Goal: Transaction & Acquisition: Purchase product/service

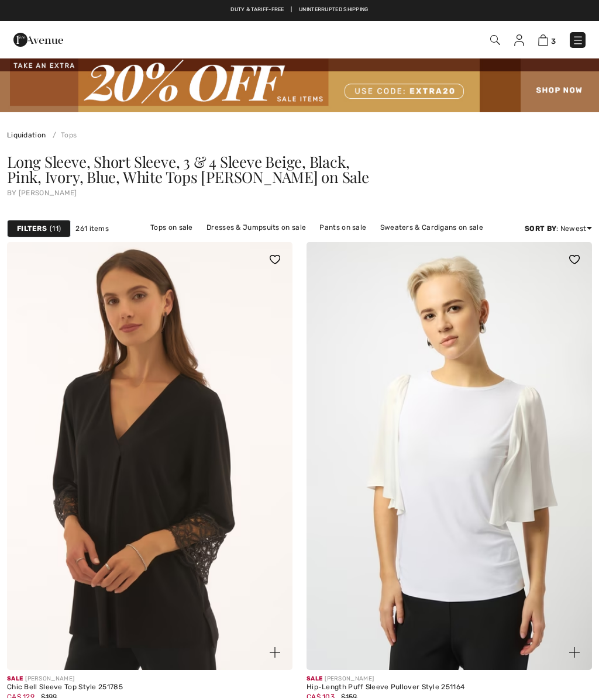
scroll to position [159, 0]
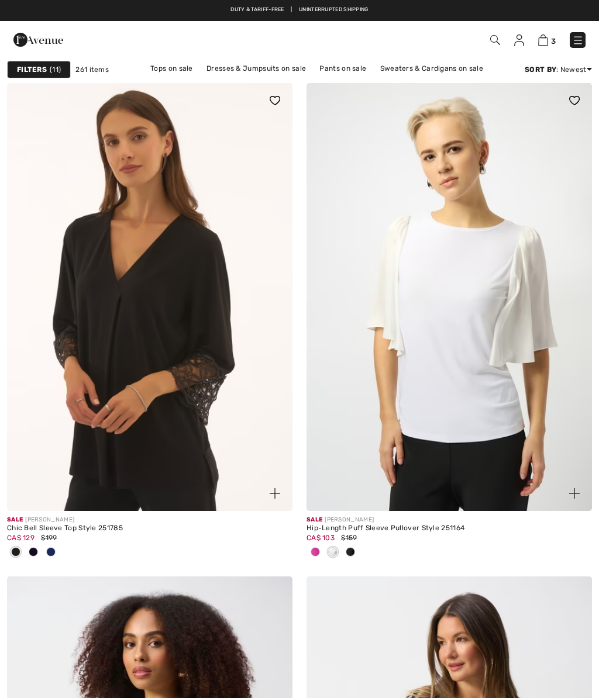
checkbox input "true"
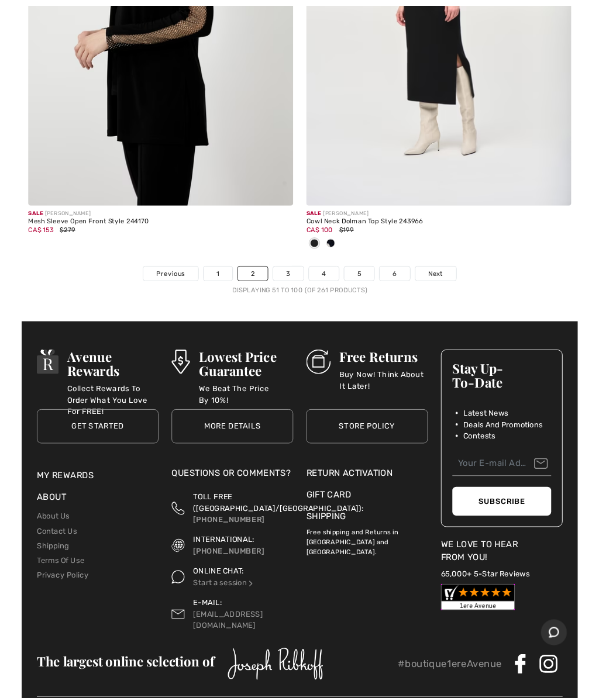
scroll to position [12616, 0]
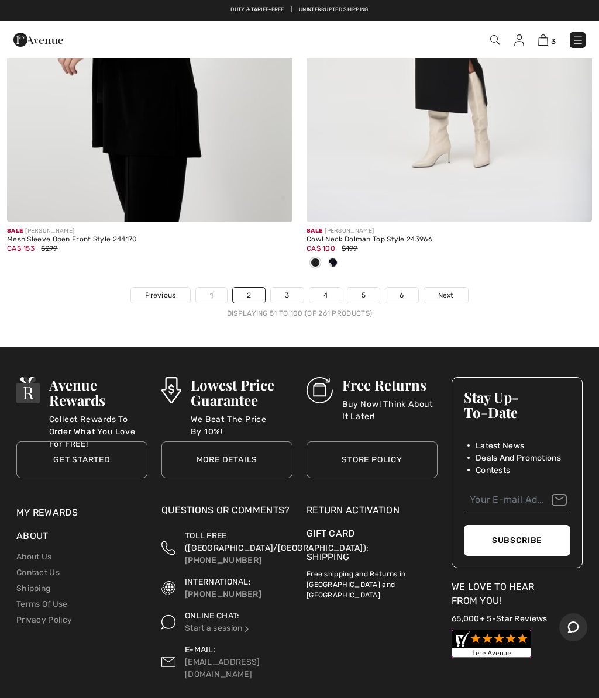
click at [526, 146] on img at bounding box center [448, 8] width 285 height 428
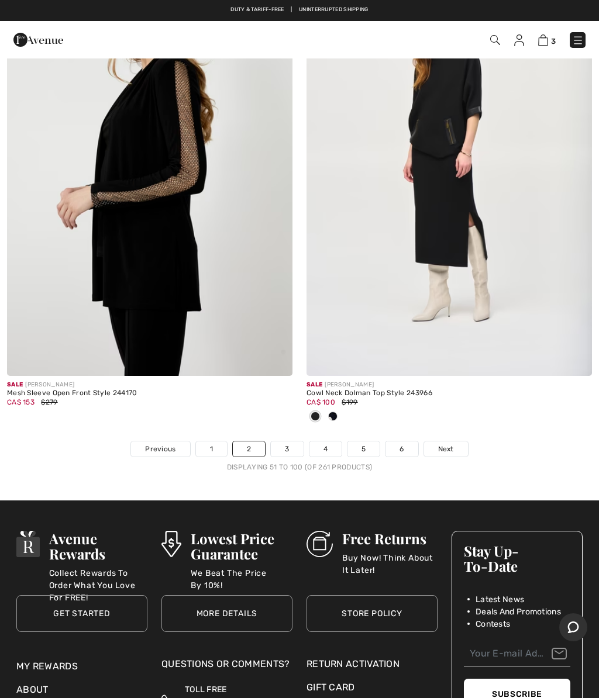
click at [289, 442] on link "3" at bounding box center [287, 449] width 32 height 15
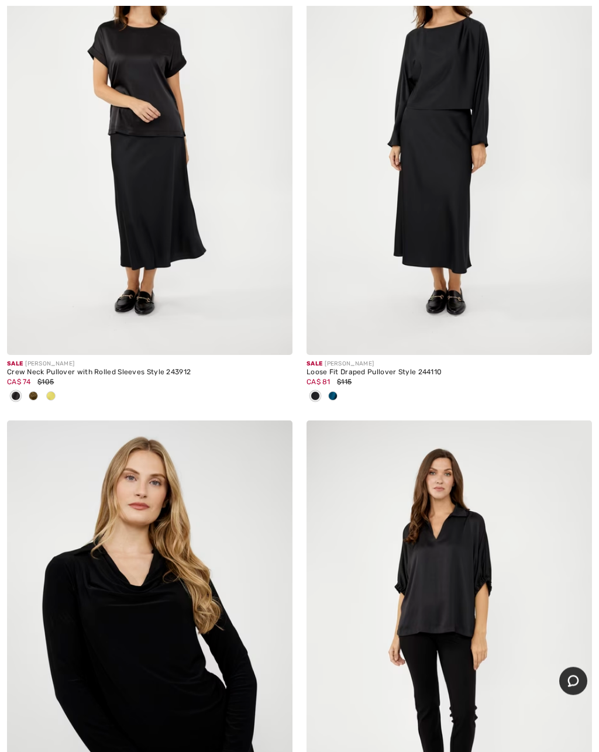
scroll to position [1776, 0]
click at [156, 166] on img at bounding box center [149, 141] width 285 height 428
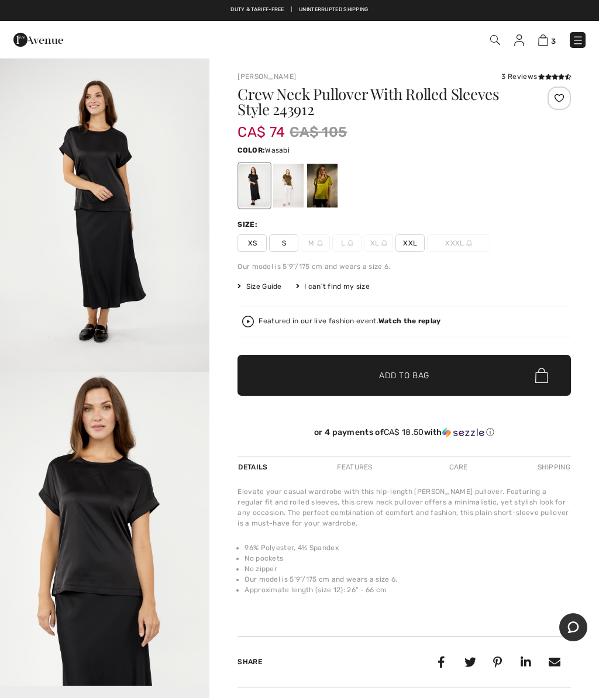
click at [316, 191] on div at bounding box center [322, 186] width 30 height 44
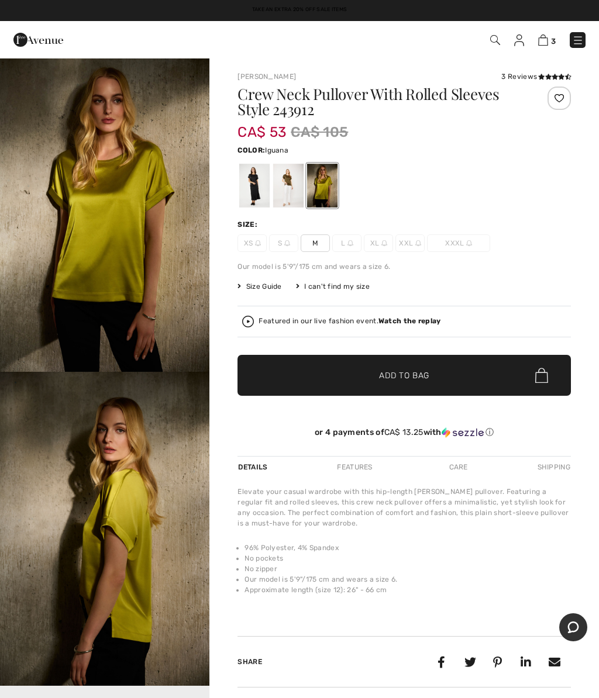
click at [274, 187] on div at bounding box center [288, 186] width 30 height 44
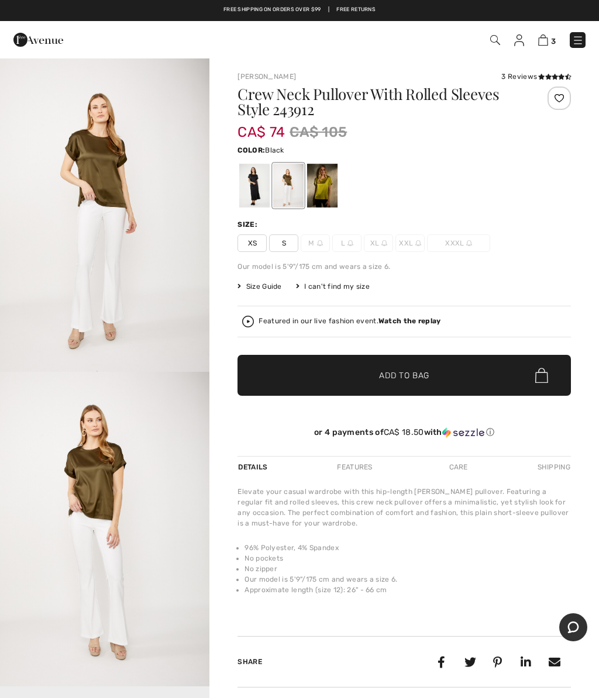
click at [251, 183] on div at bounding box center [254, 186] width 30 height 44
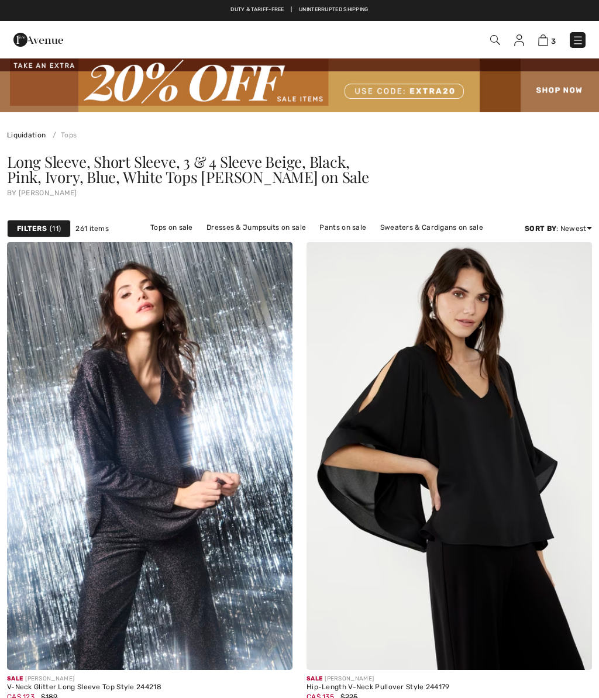
scroll to position [1830, 0]
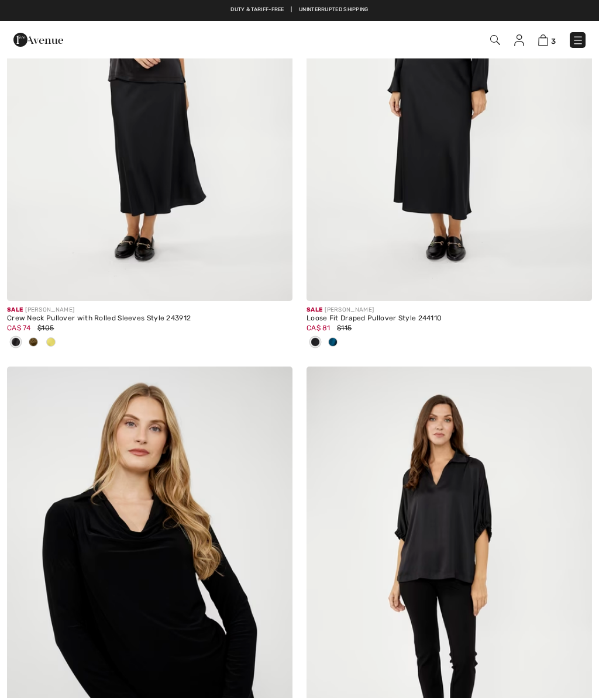
checkbox input "true"
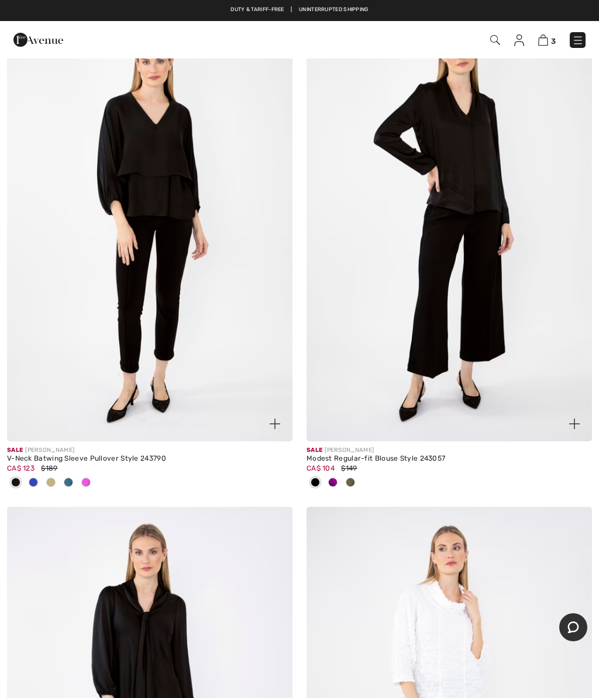
scroll to position [3740, 0]
click at [92, 485] on div at bounding box center [86, 483] width 18 height 19
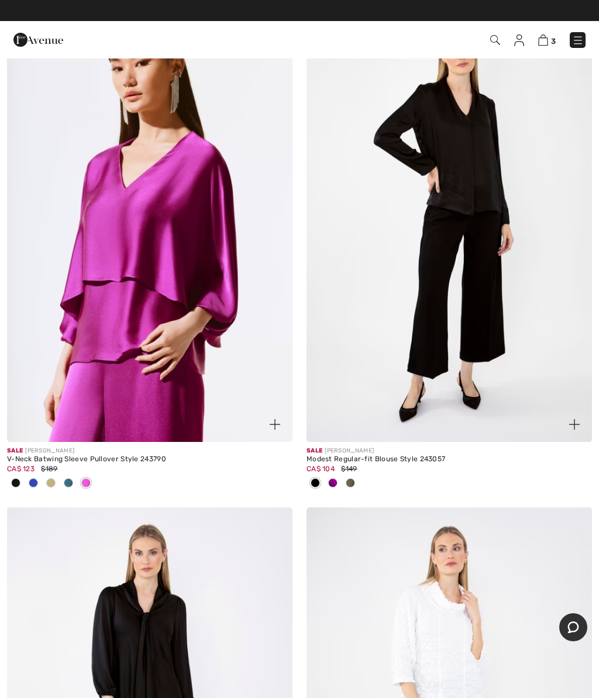
click at [329, 483] on span at bounding box center [332, 482] width 9 height 9
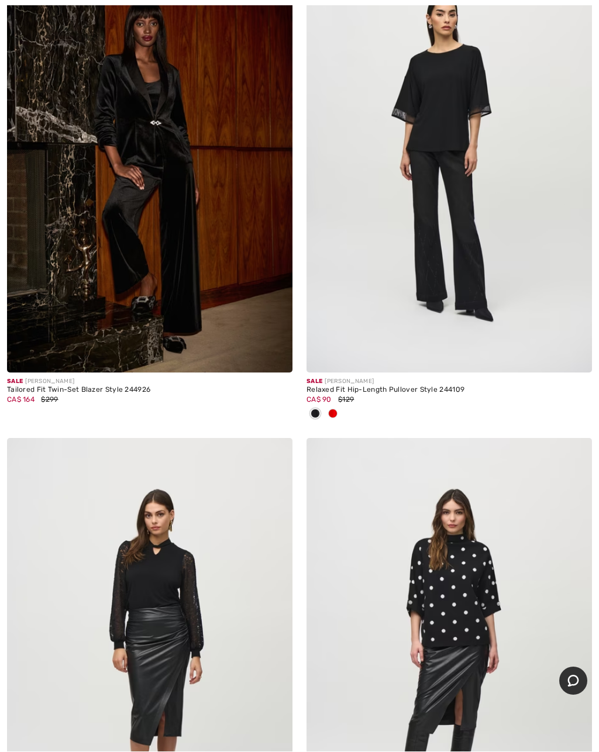
scroll to position [7359, 0]
click at [435, 105] on img at bounding box center [448, 158] width 285 height 428
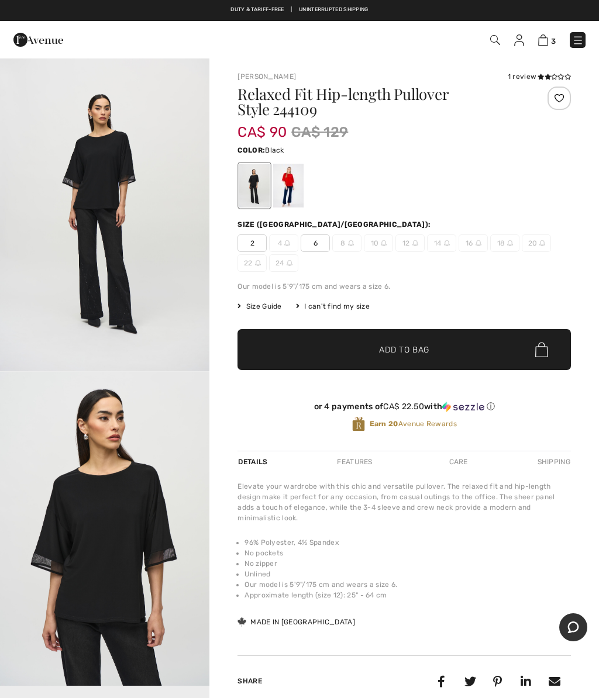
click at [285, 192] on div at bounding box center [288, 186] width 30 height 44
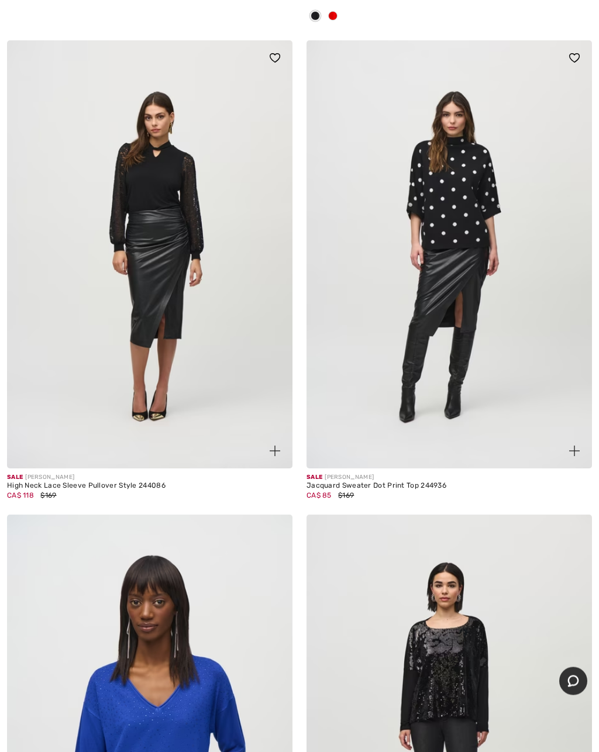
scroll to position [7756, 0]
click at [436, 194] on img at bounding box center [448, 254] width 285 height 428
click at [446, 133] on img at bounding box center [448, 254] width 285 height 428
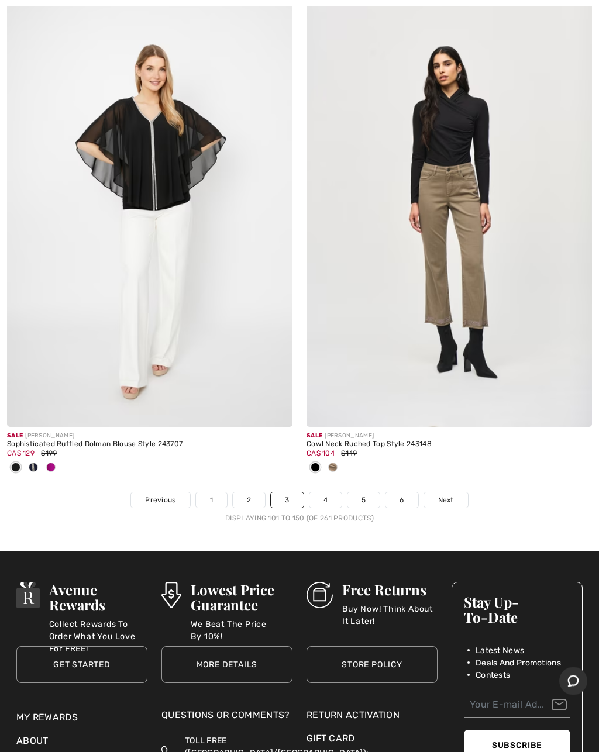
scroll to position [12315, 0]
click at [316, 492] on link "4" at bounding box center [325, 499] width 32 height 15
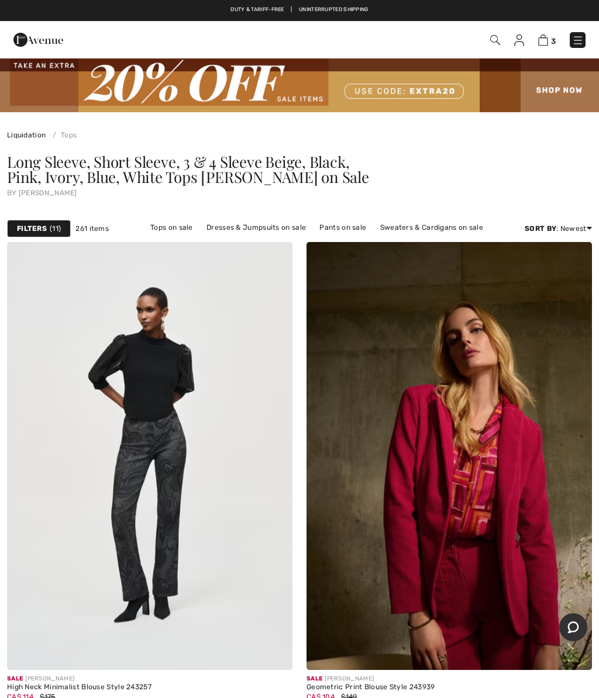
click at [30, 220] on div "Filters 11" at bounding box center [39, 229] width 64 height 18
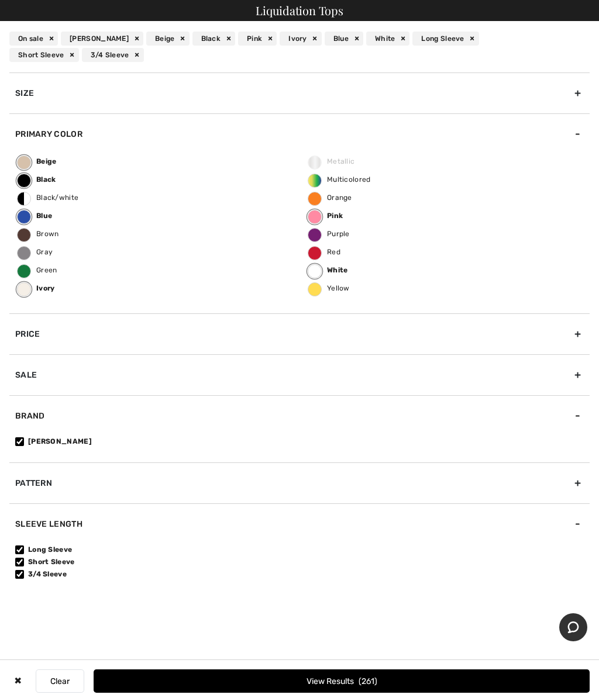
click at [224, 31] on div "On sale Joseph Ribkoff Beige Black Pink Ivory Blue White Long Sleeve Short Slee…" at bounding box center [299, 46] width 599 height 51
click at [222, 34] on div "Black" at bounding box center [213, 39] width 43 height 14
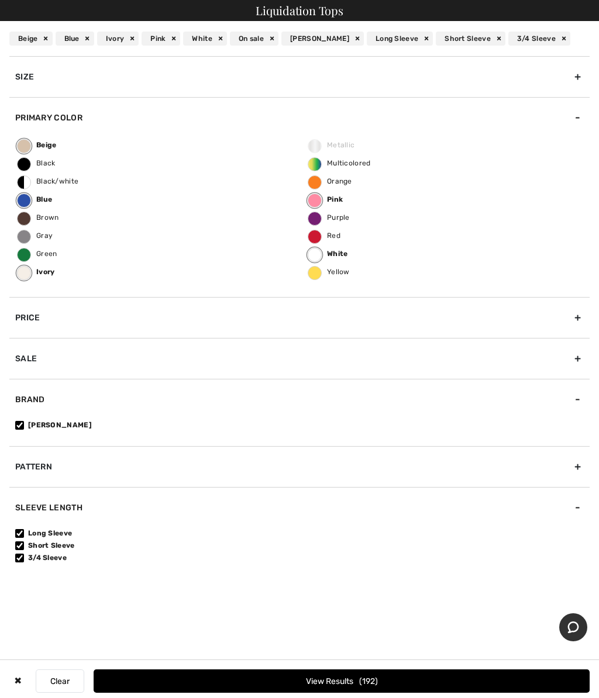
click at [217, 36] on div "White" at bounding box center [205, 39] width 44 height 14
click at [318, 252] on span "White" at bounding box center [327, 254] width 39 height 8
click at [0, 0] on input "White" at bounding box center [0, 0] width 0 height 0
click at [371, 681] on span "192" at bounding box center [368, 682] width 19 height 10
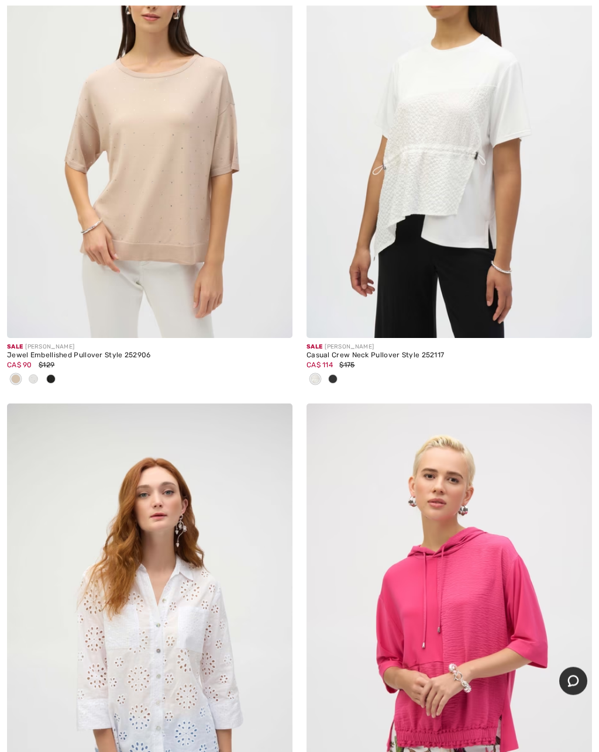
scroll to position [5345, 0]
click at [180, 263] on img at bounding box center [149, 123] width 285 height 428
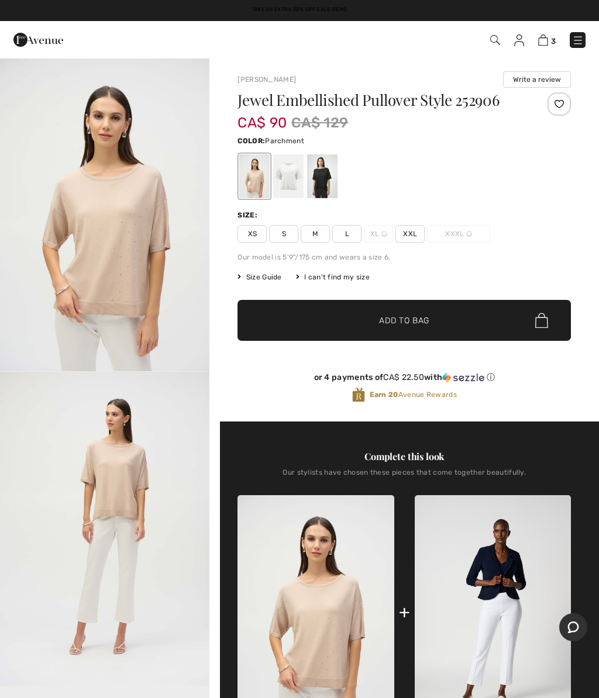
click at [250, 276] on span "Size Guide" at bounding box center [259, 277] width 44 height 11
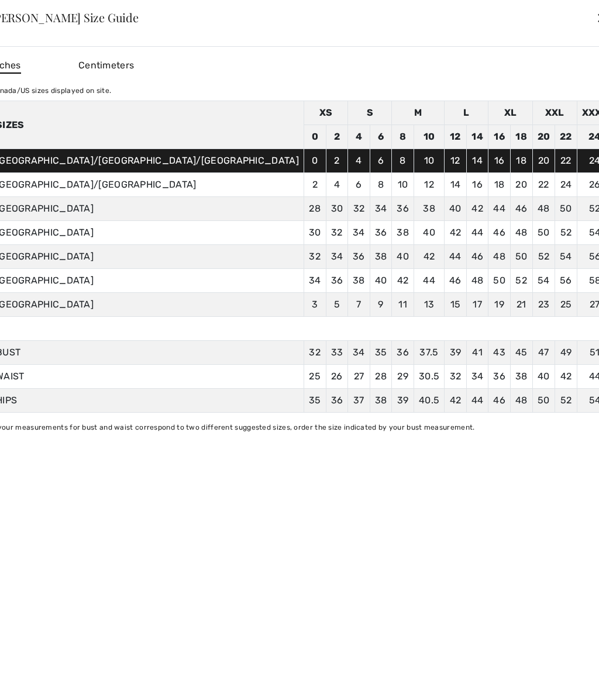
click at [576, 207] on div at bounding box center [299, 349] width 599 height 698
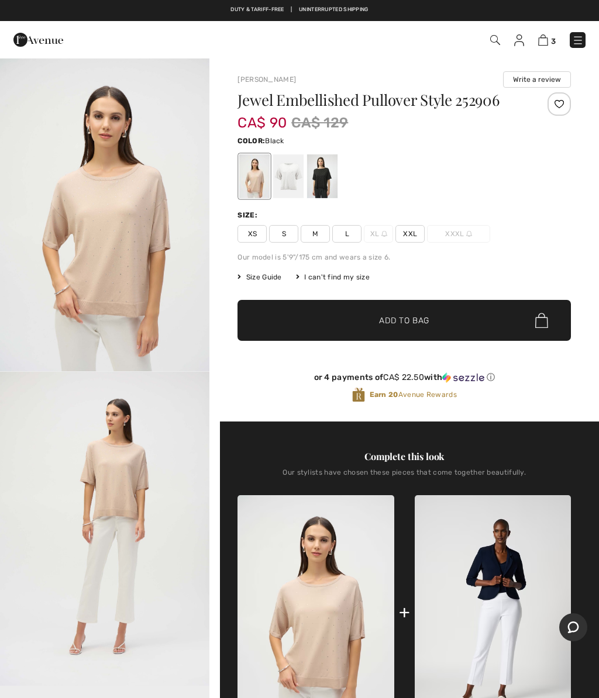
click at [320, 181] on div at bounding box center [322, 176] width 30 height 44
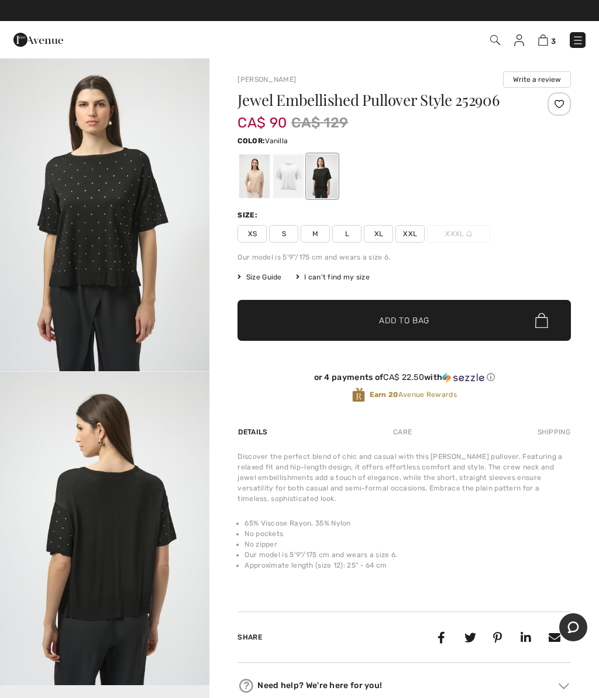
click at [283, 179] on div at bounding box center [288, 176] width 30 height 44
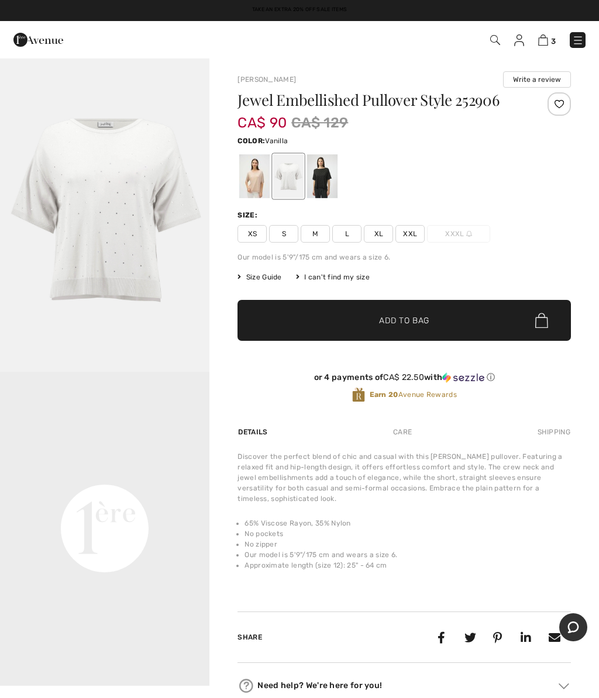
click at [249, 187] on div at bounding box center [254, 176] width 30 height 44
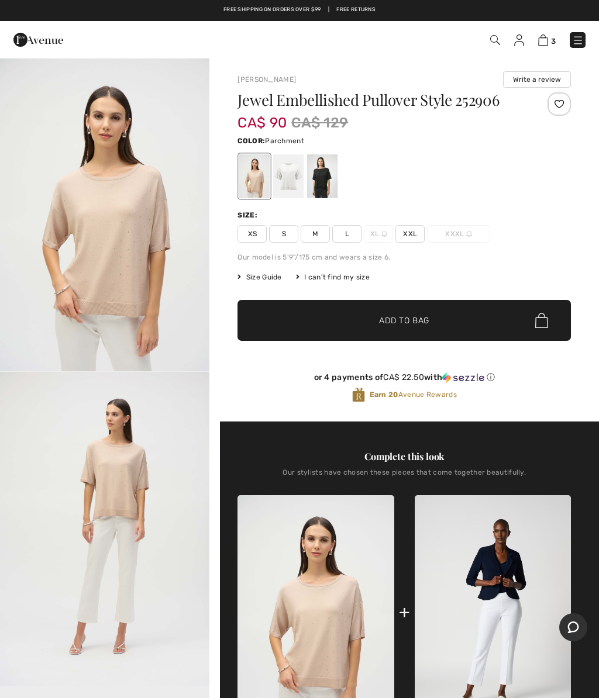
click at [345, 229] on span "L" at bounding box center [346, 234] width 29 height 18
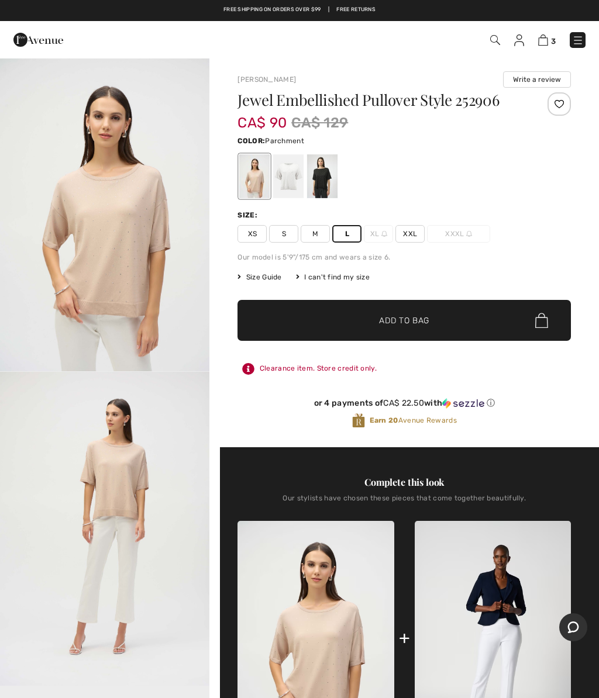
click at [393, 306] on span "✔ Added to Bag Add to Bag" at bounding box center [403, 320] width 333 height 41
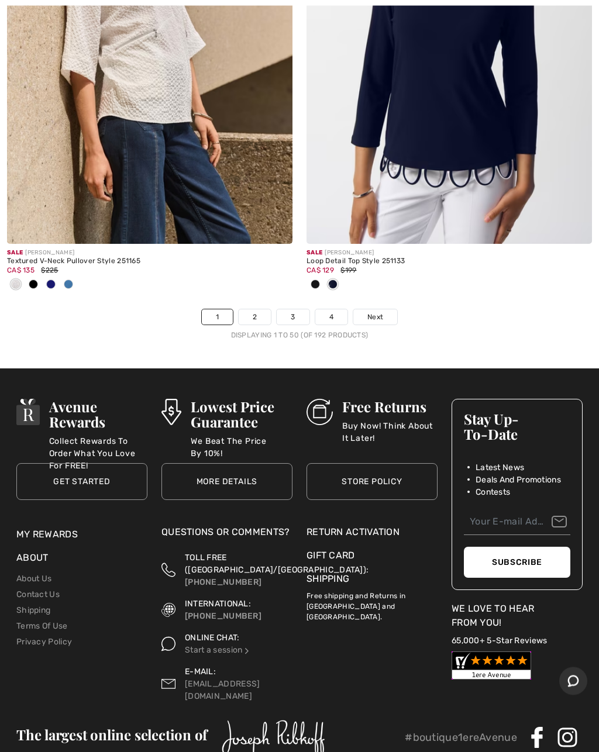
scroll to position [12635, 0]
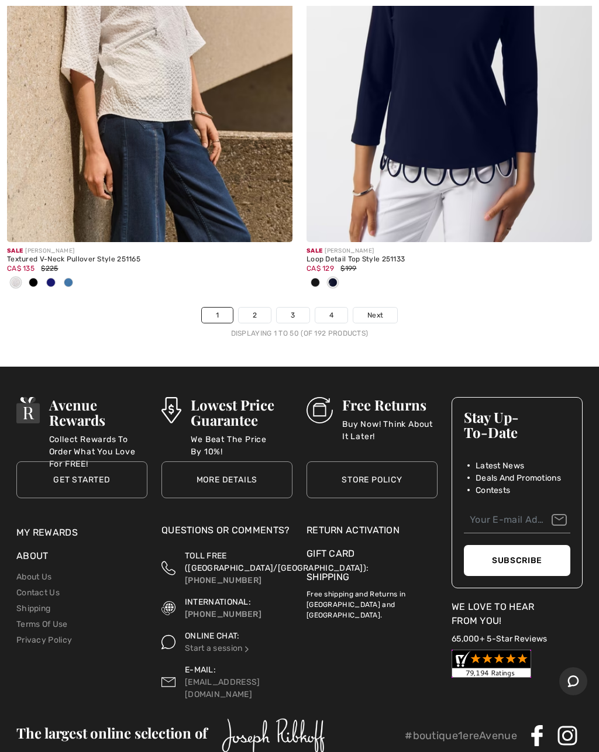
click at [256, 308] on link "2" at bounding box center [255, 315] width 32 height 15
click at [254, 308] on link "2" at bounding box center [255, 315] width 32 height 15
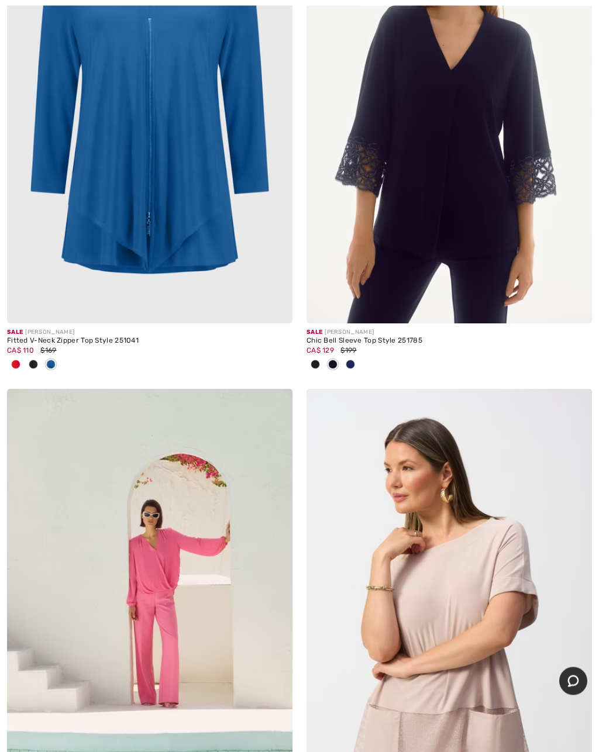
scroll to position [347, 0]
click at [504, 161] on img at bounding box center [448, 109] width 285 height 428
click at [504, 108] on img at bounding box center [448, 109] width 285 height 428
click at [491, 108] on img at bounding box center [448, 109] width 285 height 428
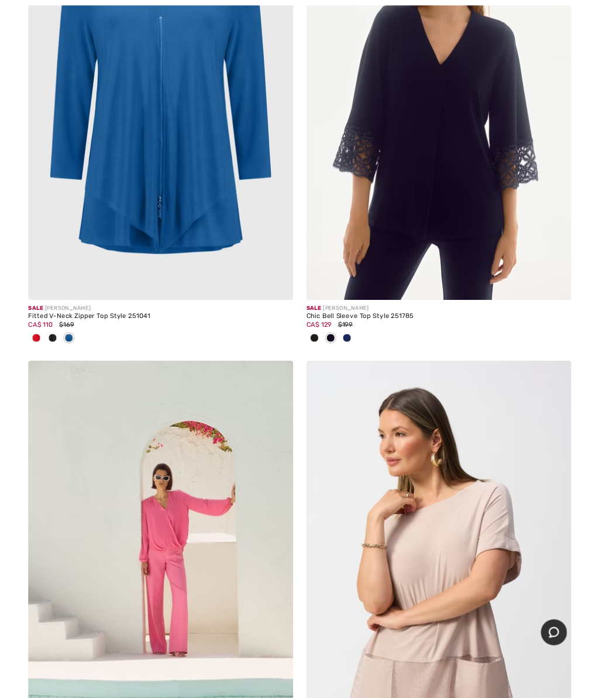
scroll to position [401, 0]
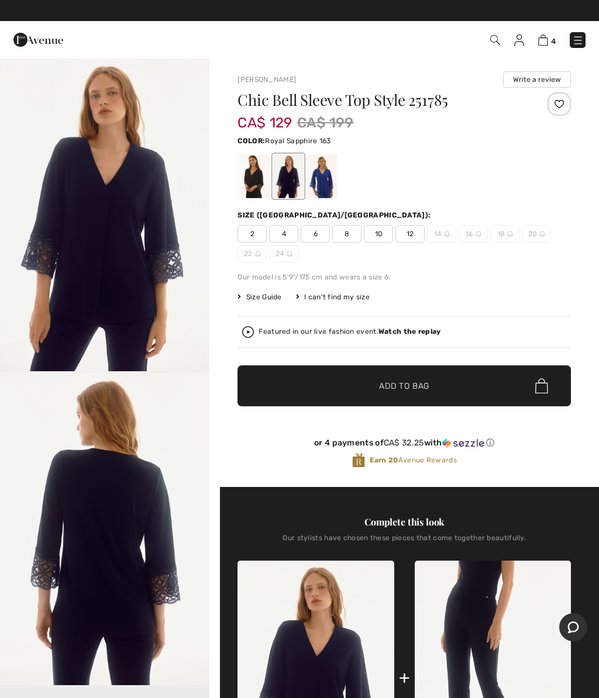
click at [329, 174] on div at bounding box center [322, 176] width 30 height 44
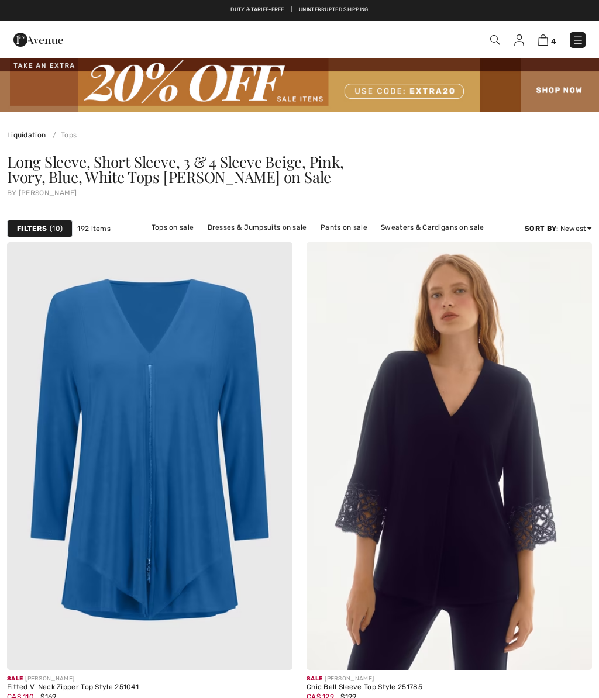
scroll to position [401, 0]
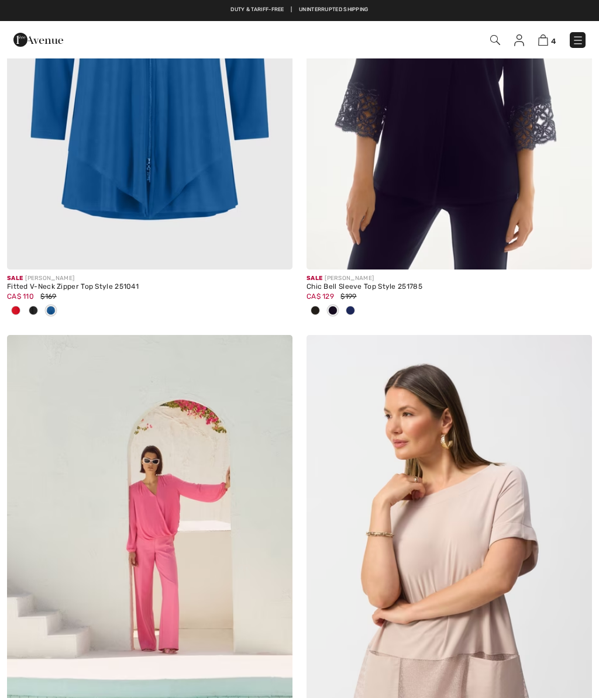
checkbox input "true"
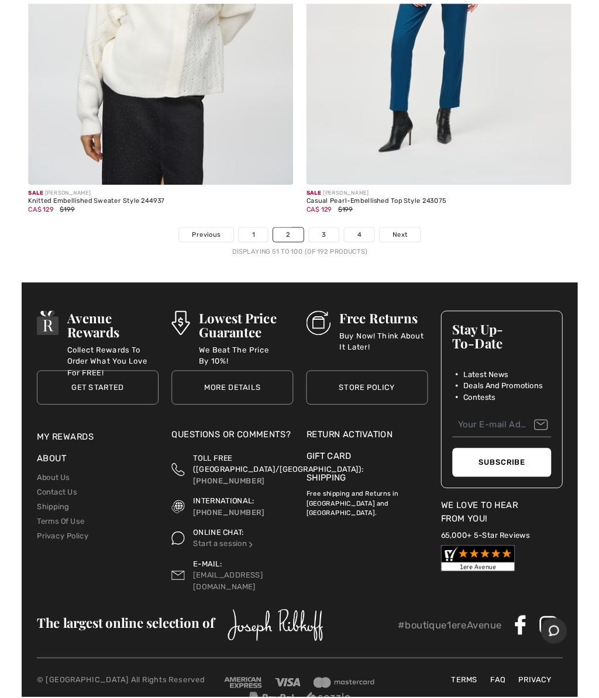
scroll to position [12730, 0]
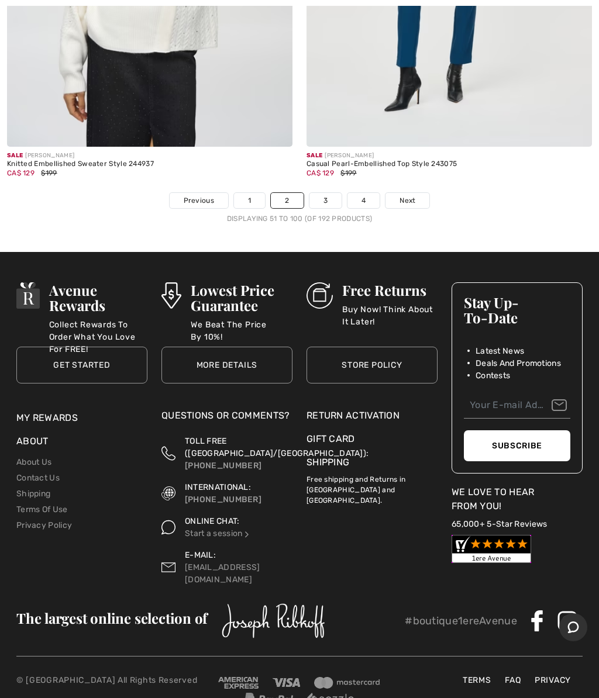
click at [322, 193] on link "3" at bounding box center [325, 200] width 32 height 15
click at [325, 193] on link "3" at bounding box center [325, 200] width 32 height 15
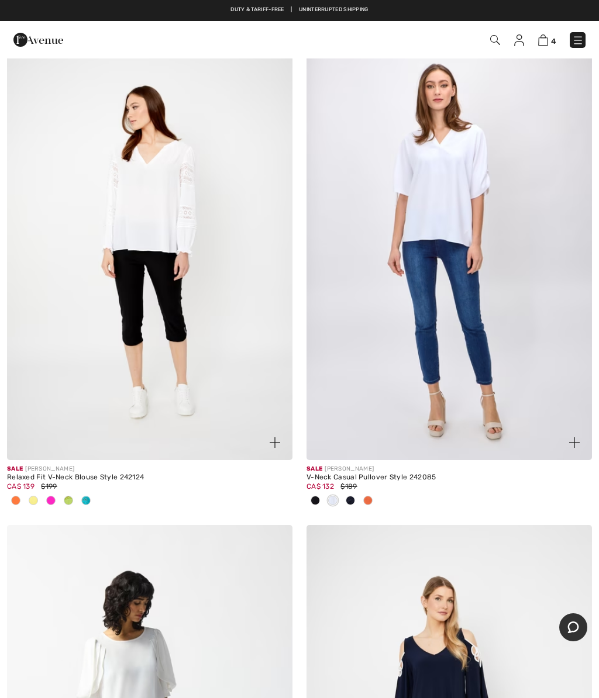
scroll to position [3247, 0]
click at [366, 501] on span at bounding box center [367, 501] width 9 height 9
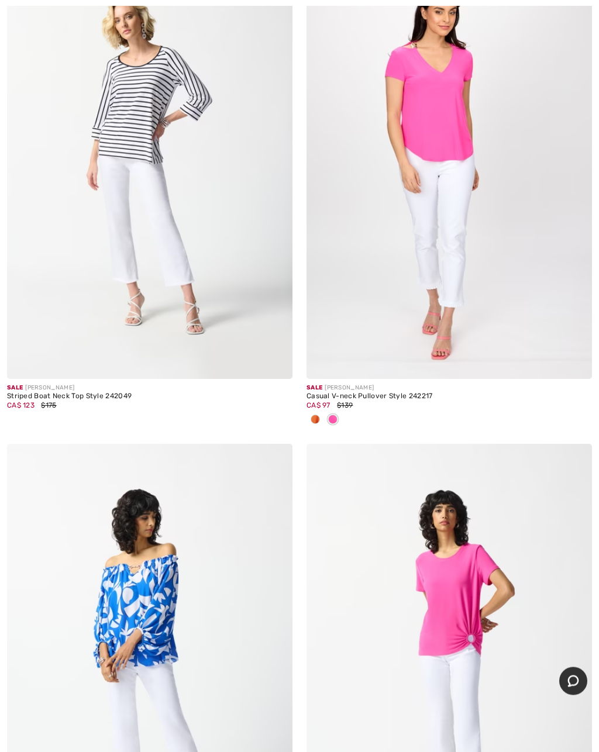
scroll to position [6898, 0]
click at [133, 194] on img at bounding box center [149, 164] width 285 height 428
click at [137, 132] on img at bounding box center [149, 164] width 285 height 428
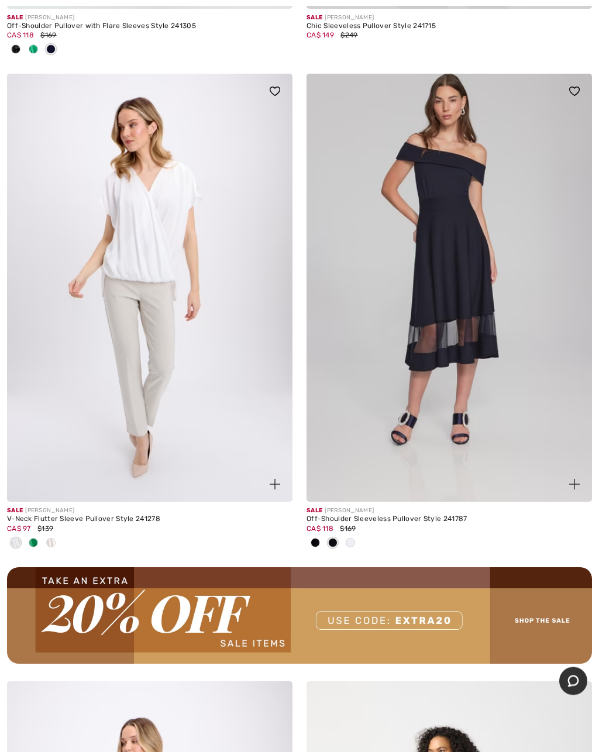
scroll to position [11787, 0]
click at [131, 226] on img at bounding box center [149, 288] width 285 height 428
click at [139, 168] on img at bounding box center [149, 288] width 285 height 428
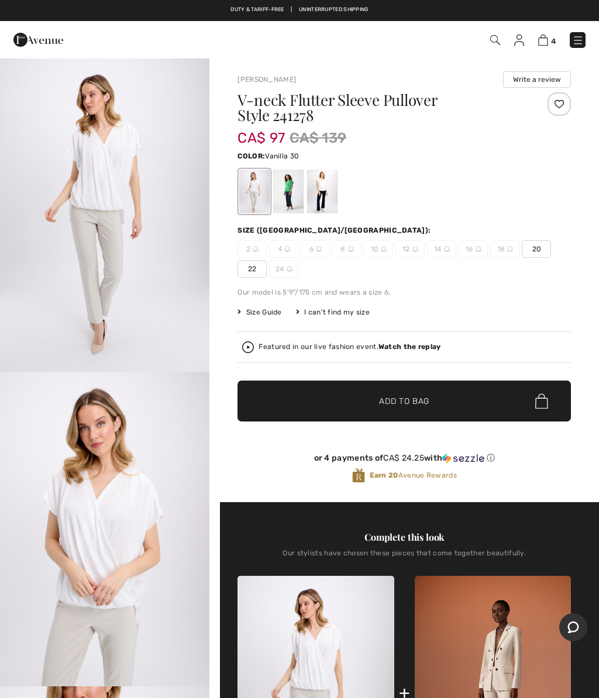
click at [291, 190] on div at bounding box center [288, 192] width 30 height 44
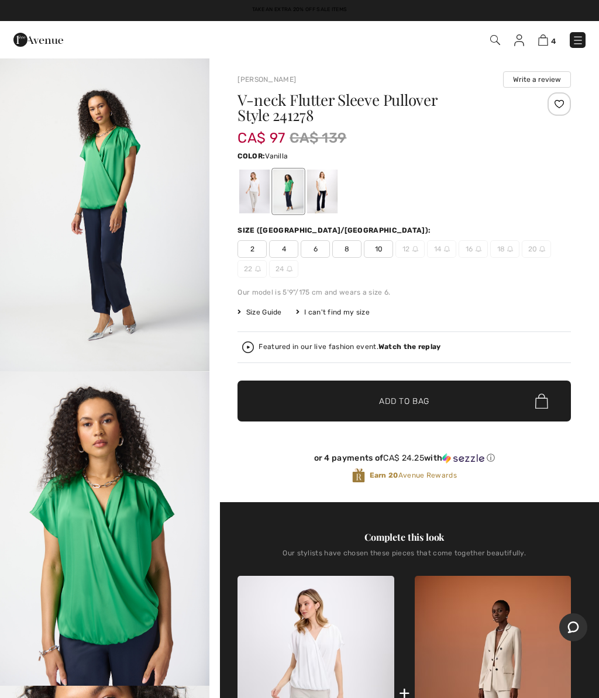
click at [323, 197] on div at bounding box center [322, 192] width 30 height 44
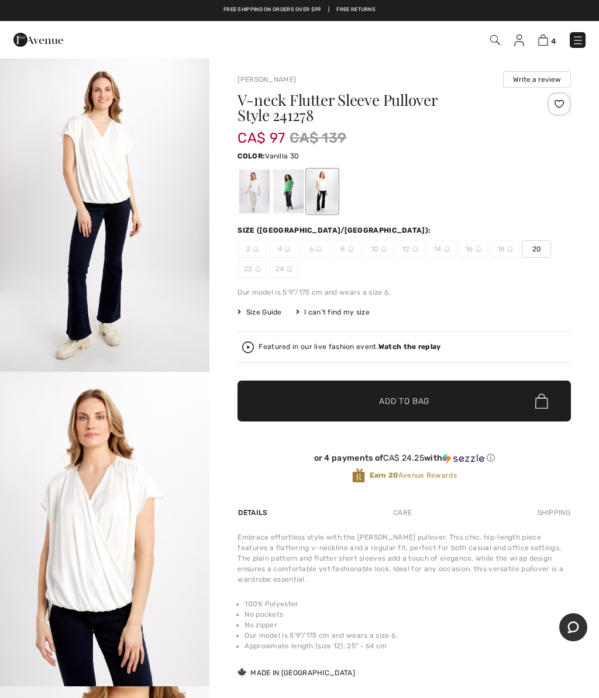
click at [250, 194] on div at bounding box center [254, 192] width 30 height 44
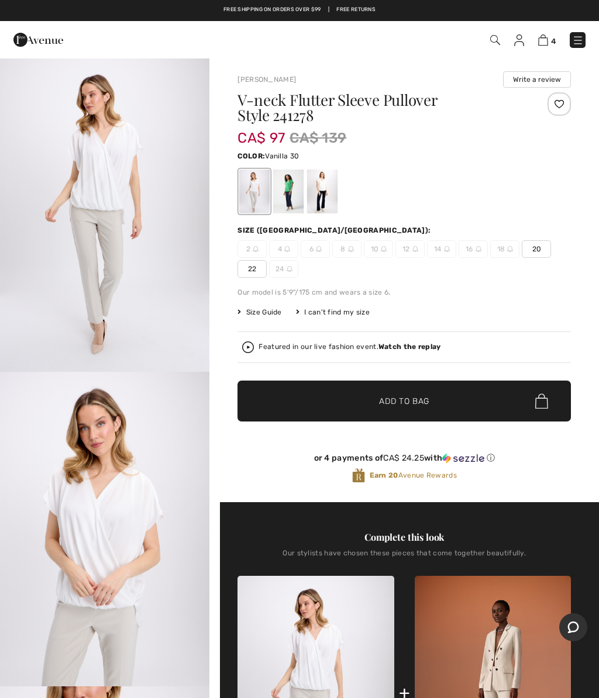
click at [324, 192] on div at bounding box center [322, 192] width 30 height 44
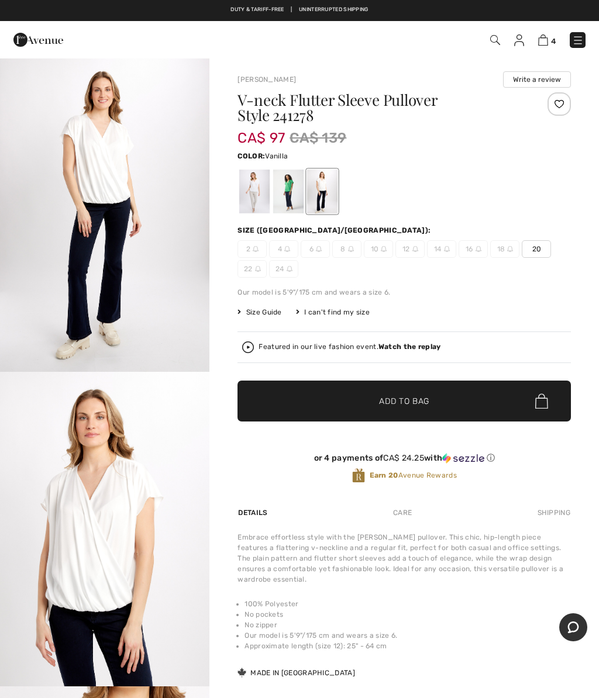
click at [328, 199] on div at bounding box center [322, 192] width 30 height 44
click at [250, 196] on div at bounding box center [254, 192] width 30 height 44
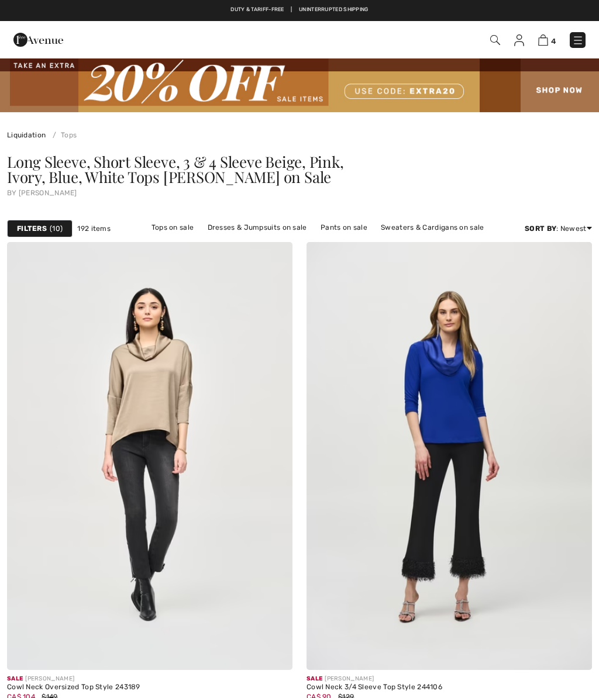
checkbox input "true"
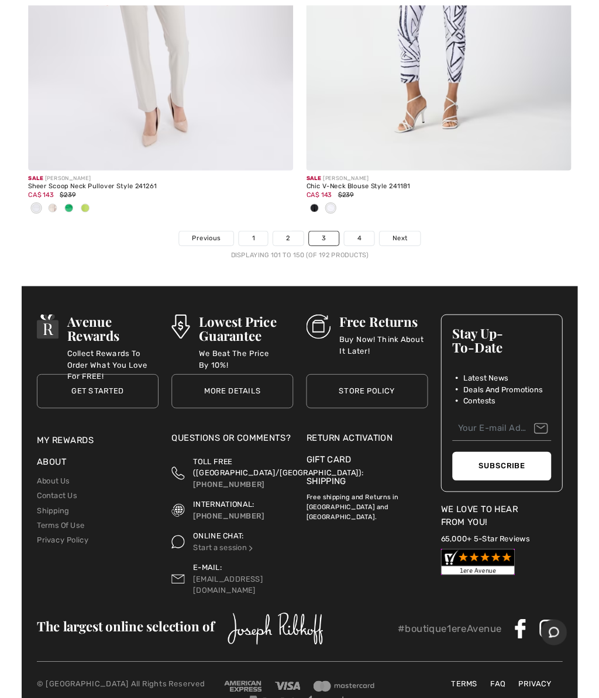
scroll to position [12766, 0]
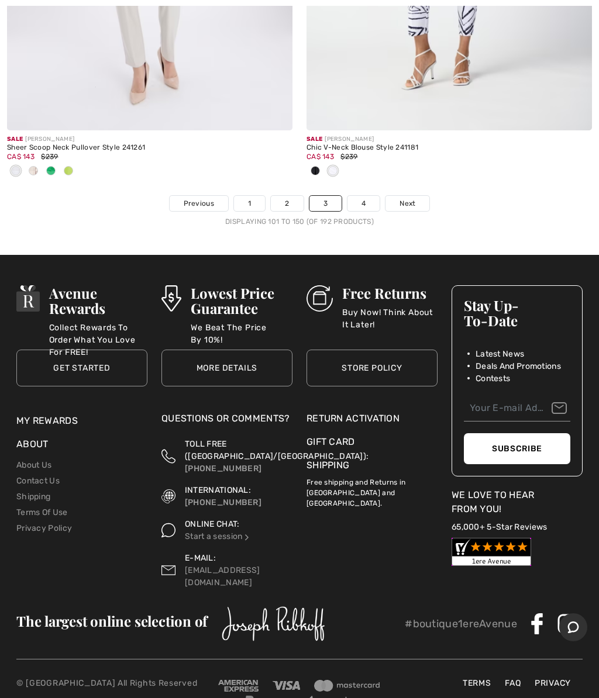
click at [357, 196] on link "4" at bounding box center [363, 203] width 32 height 15
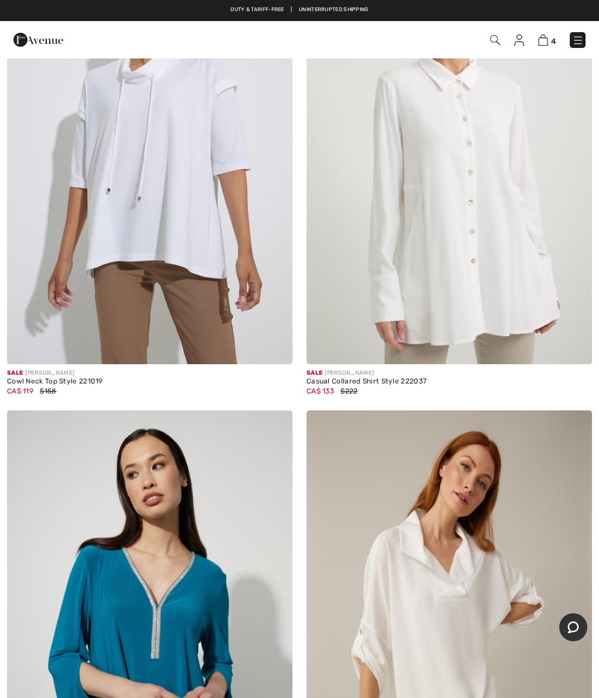
scroll to position [9417, 0]
click at [27, 44] on img at bounding box center [38, 39] width 50 height 23
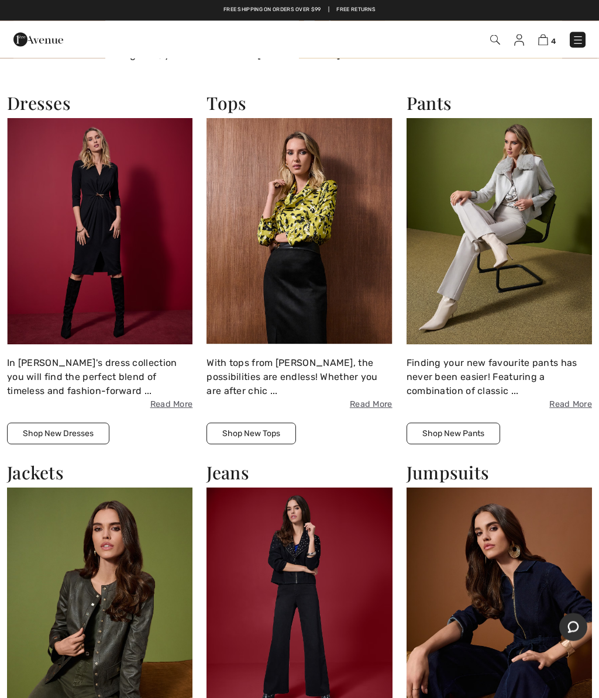
scroll to position [1743, 0]
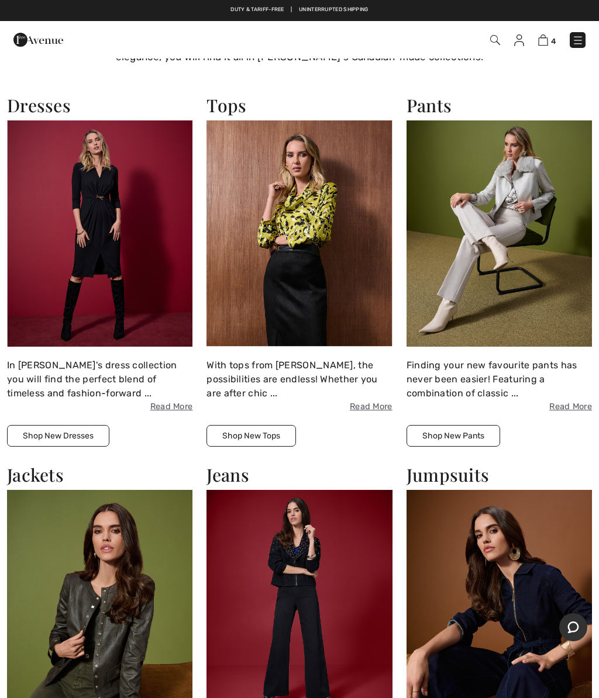
click at [471, 217] on img at bounding box center [499, 233] width 185 height 226
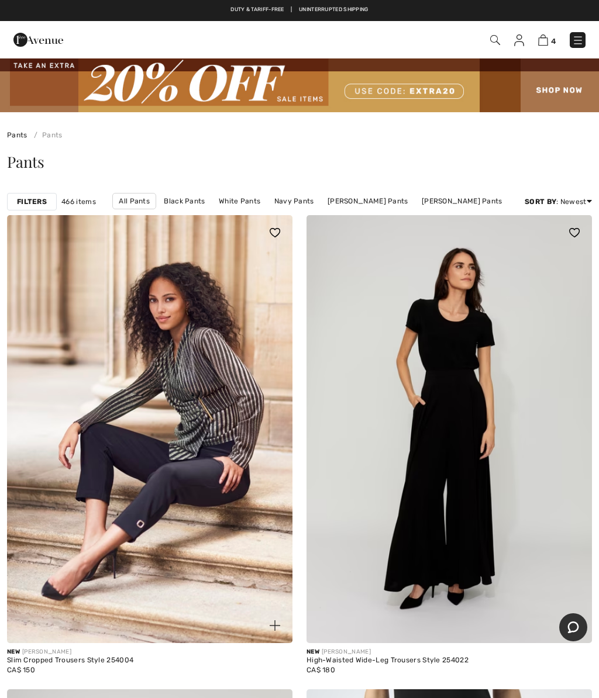
click at [31, 198] on strong "Filters" at bounding box center [32, 202] width 30 height 11
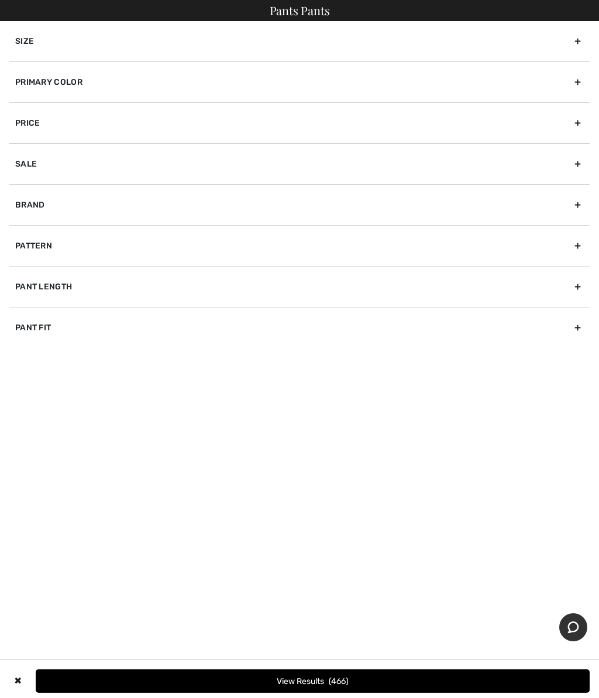
click at [25, 159] on div "Sale" at bounding box center [299, 163] width 580 height 41
click at [54, 81] on div "Primary Color" at bounding box center [299, 81] width 580 height 41
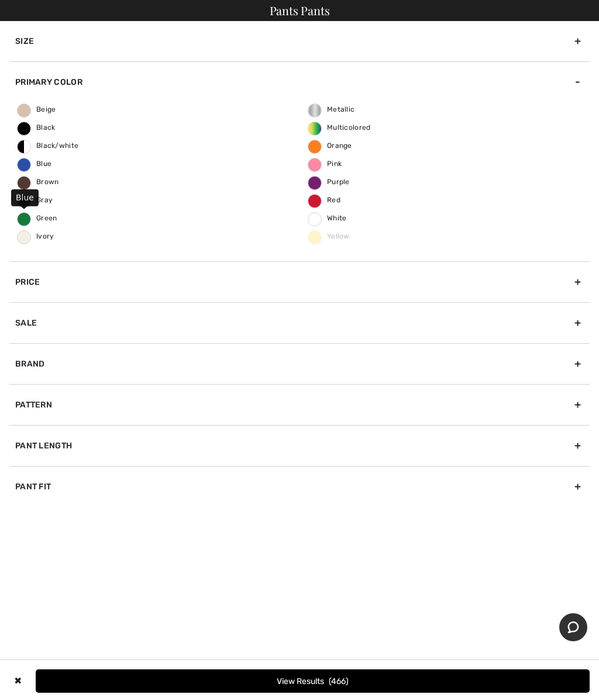
click at [26, 160] on span "Blue" at bounding box center [35, 164] width 34 height 8
click at [0, 0] on input "Blue" at bounding box center [0, 0] width 0 height 0
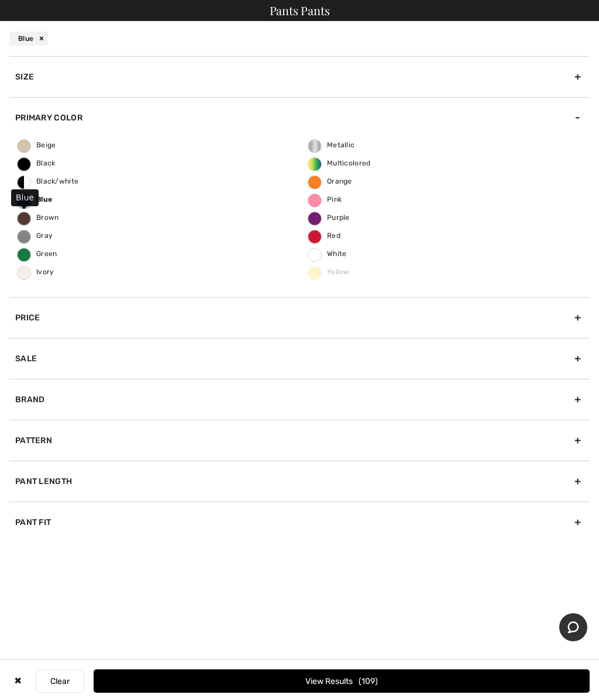
click at [40, 40] on div "Blue" at bounding box center [28, 39] width 39 height 14
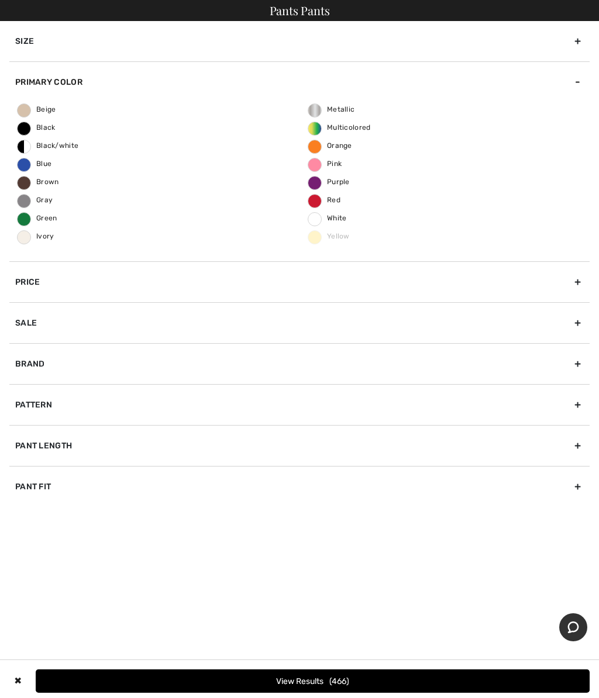
click at [25, 160] on span "Blue" at bounding box center [35, 164] width 34 height 8
click at [0, 0] on input "Blue" at bounding box center [0, 0] width 0 height 0
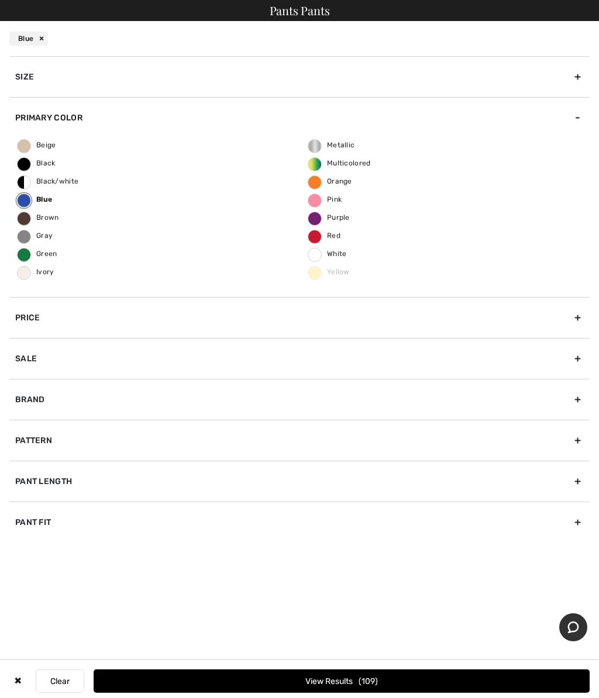
click at [577, 74] on div "Size" at bounding box center [299, 76] width 580 height 41
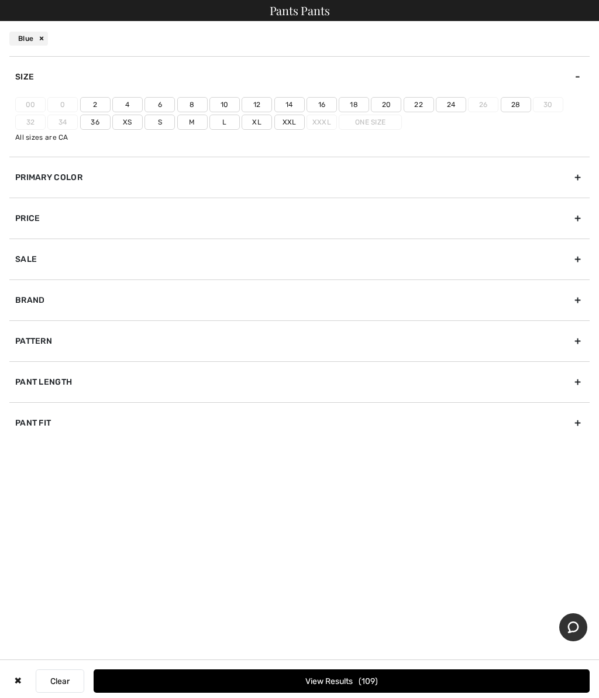
click at [283, 98] on label "14" at bounding box center [289, 104] width 30 height 15
click at [0, 0] on input"] "14" at bounding box center [0, 0] width 0 height 0
click at [318, 99] on label "16" at bounding box center [321, 104] width 30 height 15
click at [0, 0] on input"] "16" at bounding box center [0, 0] width 0 height 0
click at [223, 123] on label "L" at bounding box center [224, 122] width 30 height 15
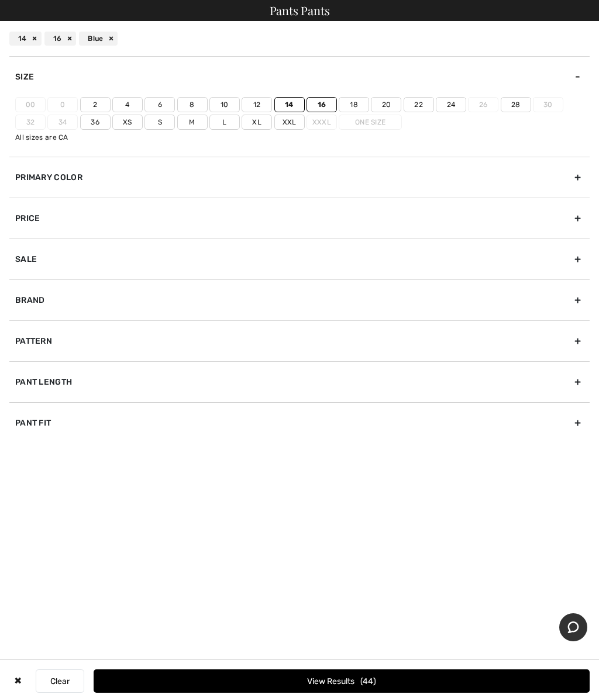
click at [0, 0] on input"] "L" at bounding box center [0, 0] width 0 height 0
click at [259, 115] on label "Xl" at bounding box center [257, 122] width 30 height 15
click at [0, 0] on input"] "Xl" at bounding box center [0, 0] width 0 height 0
click at [286, 123] on label "Xxl" at bounding box center [289, 122] width 30 height 15
click at [0, 0] on input"] "Xxl" at bounding box center [0, 0] width 0 height 0
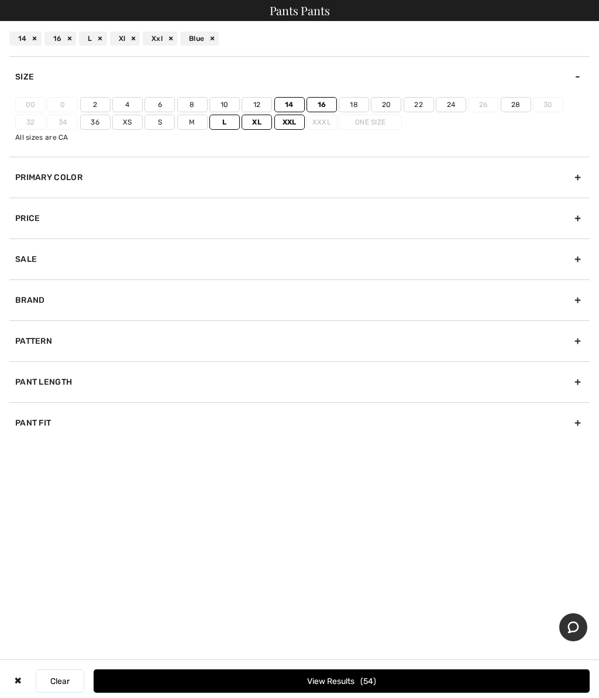
click at [576, 299] on div "Brand" at bounding box center [299, 300] width 580 height 41
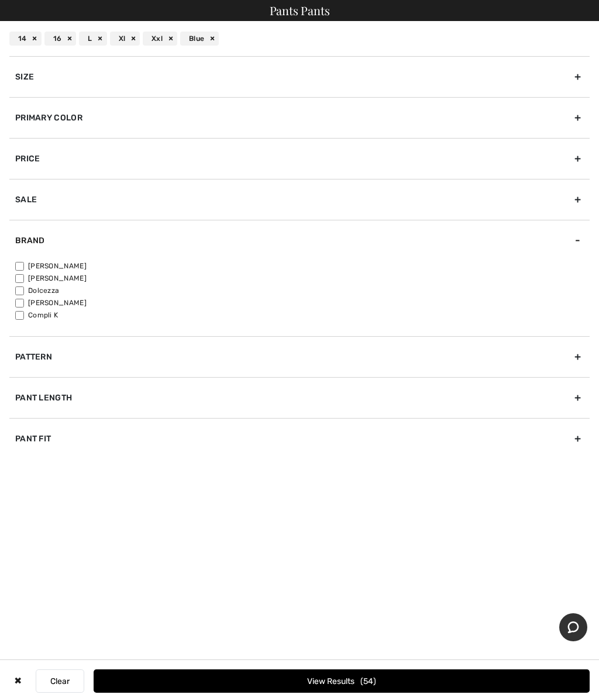
click at [20, 267] on input"] "[PERSON_NAME]" at bounding box center [19, 266] width 9 height 9
checkbox input"] "true"
click at [321, 679] on button "View Results 37" at bounding box center [342, 681] width 496 height 23
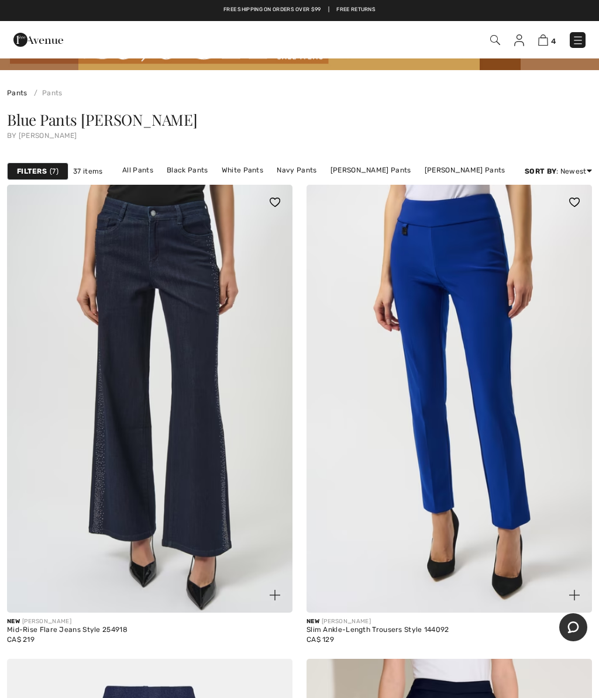
scroll to position [25, 0]
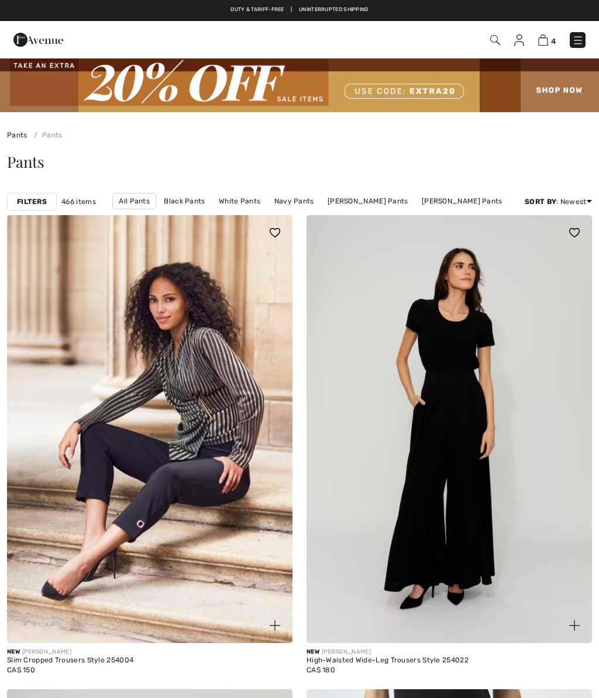
checkbox input "true"
click at [36, 198] on strong "Filters" at bounding box center [32, 202] width 30 height 11
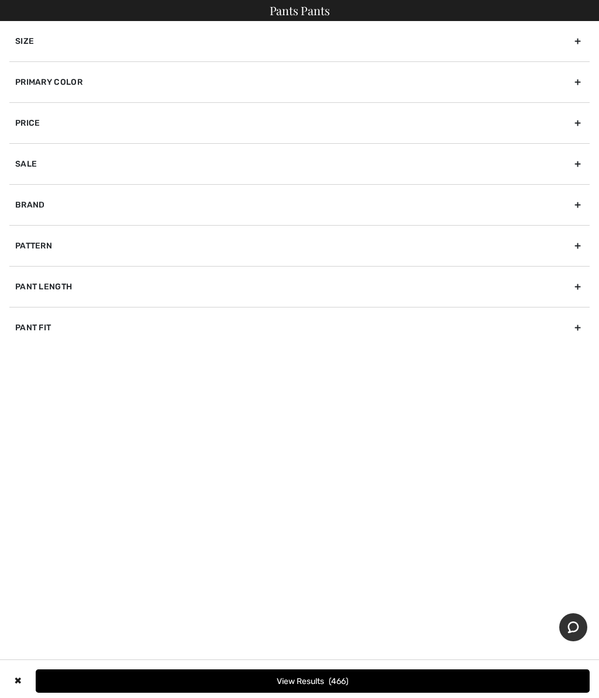
click at [573, 78] on div "Primary Color" at bounding box center [299, 81] width 580 height 41
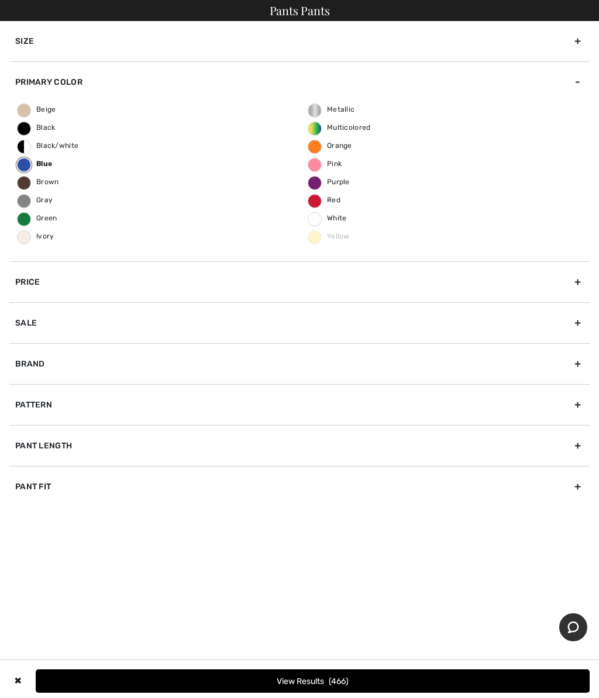
click at [571, 321] on div "Sale" at bounding box center [299, 322] width 580 height 41
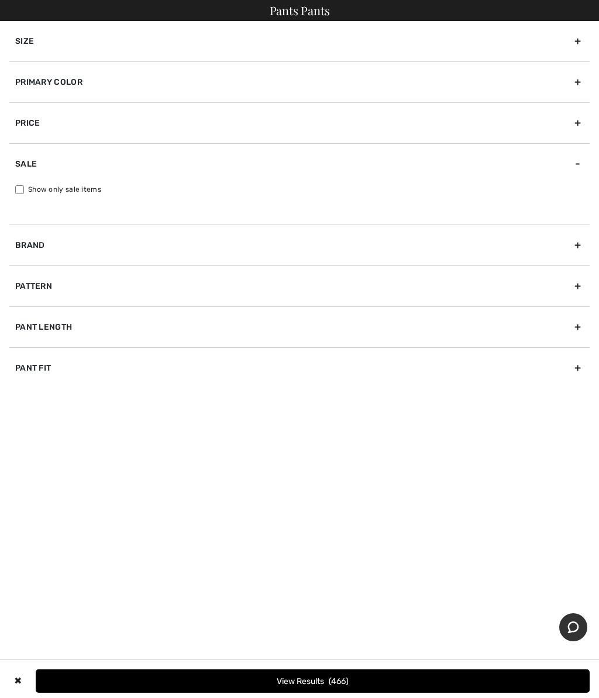
click at [21, 185] on input "Show only sale items" at bounding box center [19, 189] width 9 height 9
checkbox input "true"
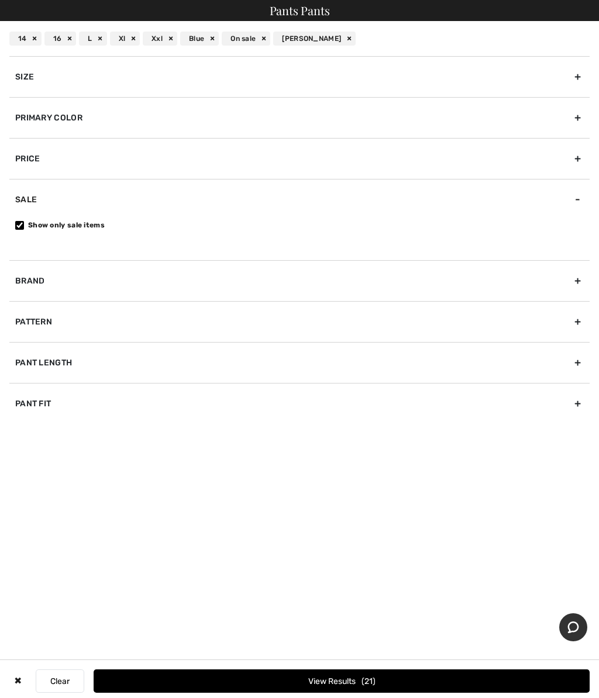
click at [23, 278] on div "Brand" at bounding box center [299, 280] width 580 height 41
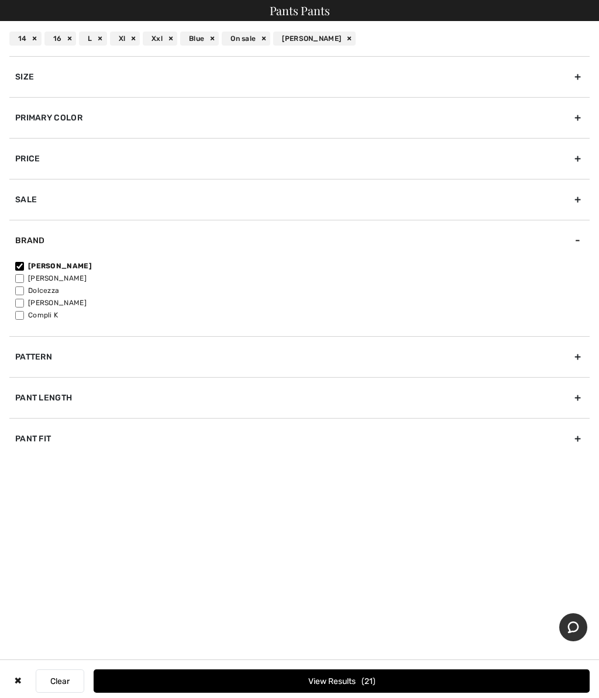
click at [333, 679] on button "View Results 21" at bounding box center [342, 681] width 496 height 23
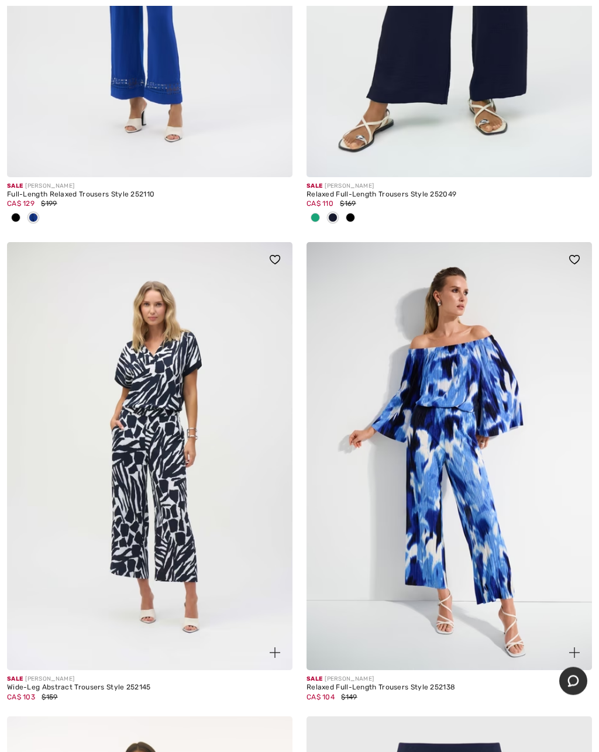
scroll to position [972, 0]
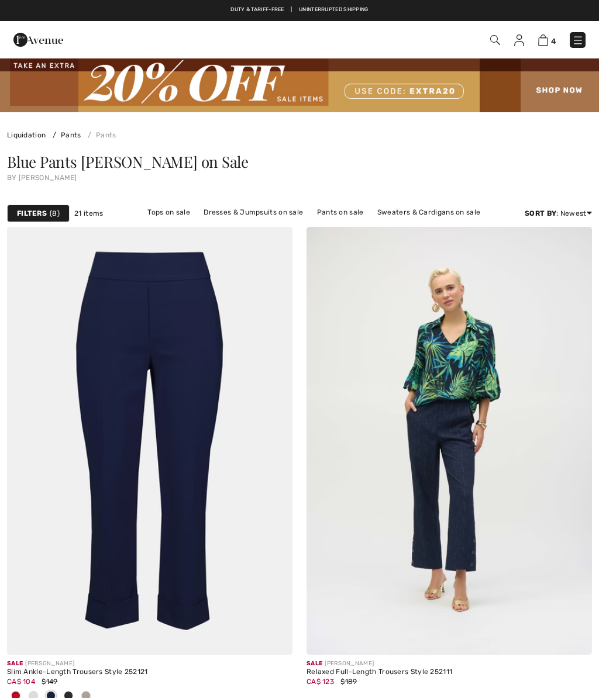
scroll to position [1026, 0]
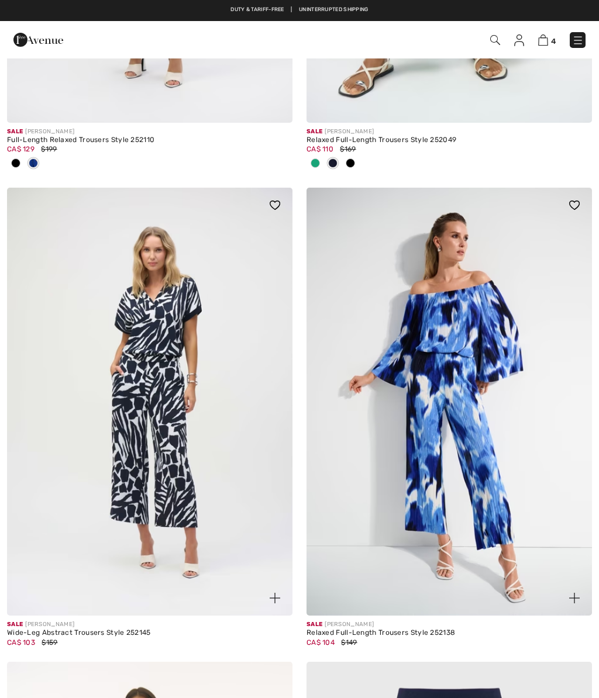
checkbox input "true"
click at [344, 266] on img at bounding box center [448, 402] width 285 height 428
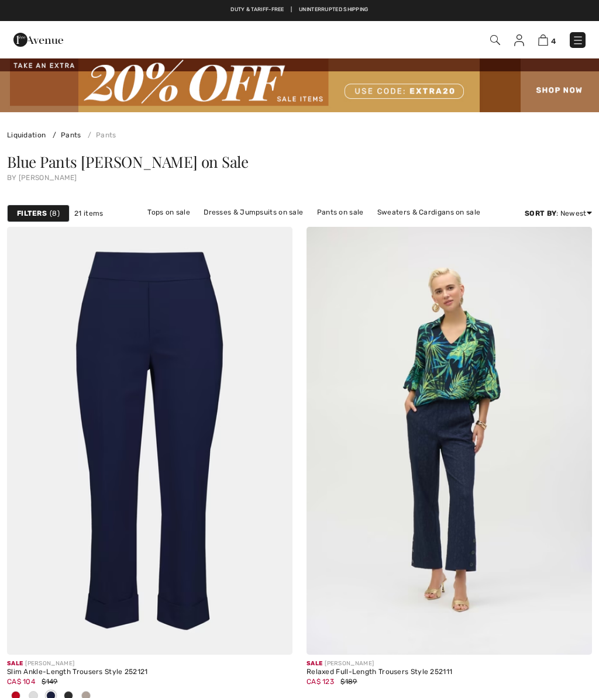
scroll to position [461, 0]
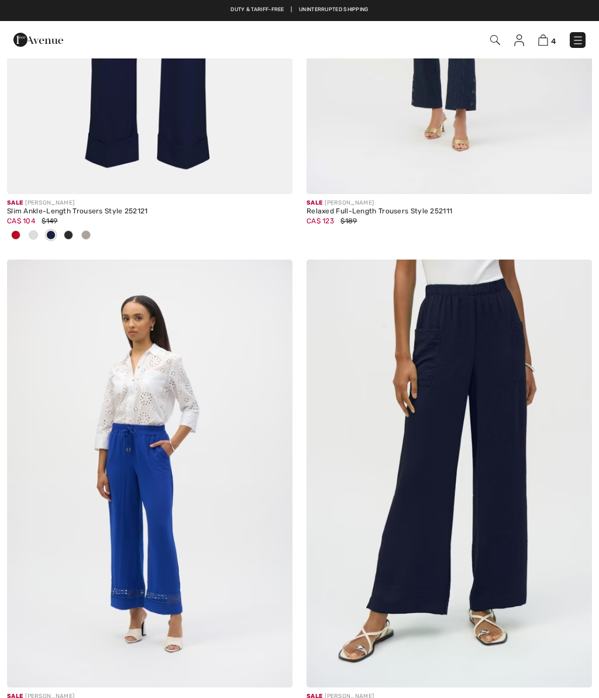
checkbox input "true"
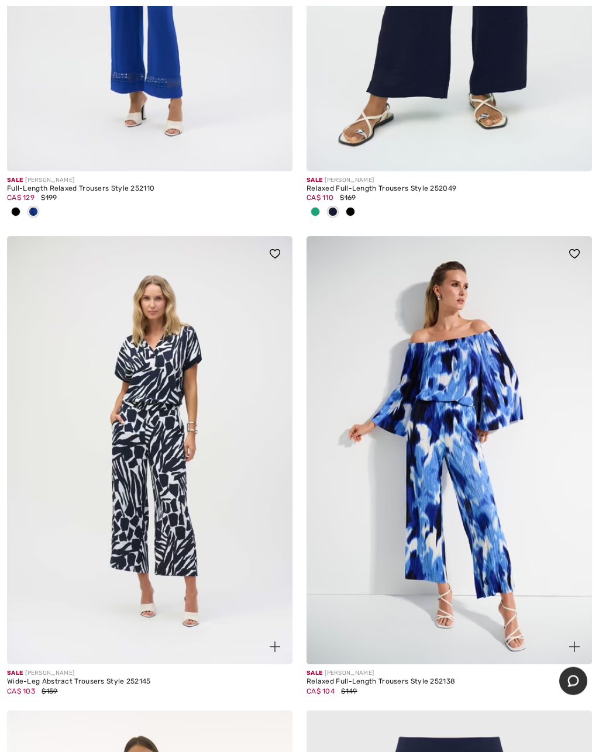
scroll to position [977, 0]
click at [306, 519] on img at bounding box center [448, 450] width 285 height 428
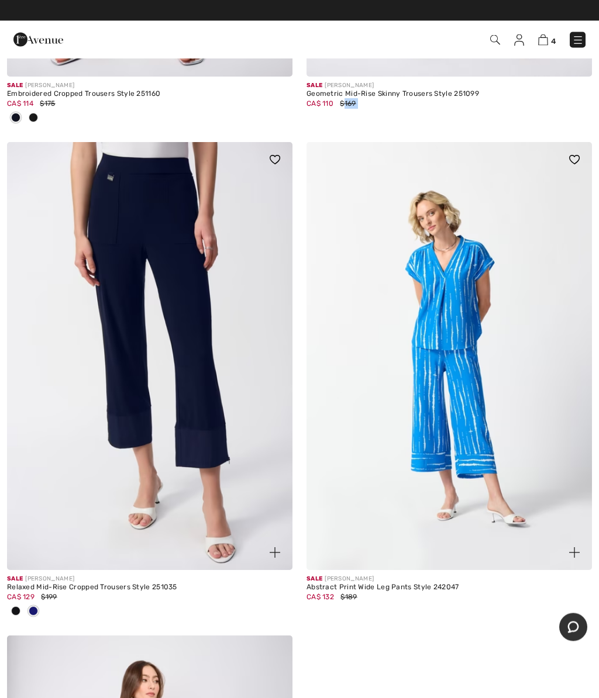
scroll to position [4603, 0]
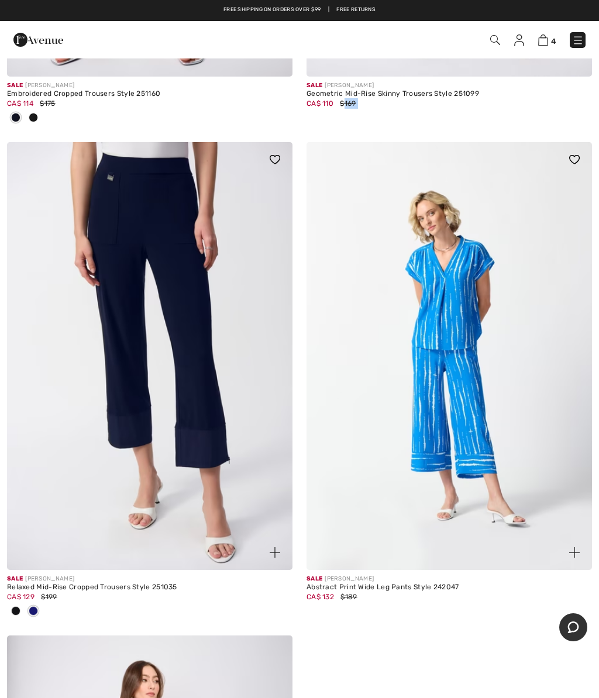
click at [151, 250] on img at bounding box center [149, 356] width 285 height 428
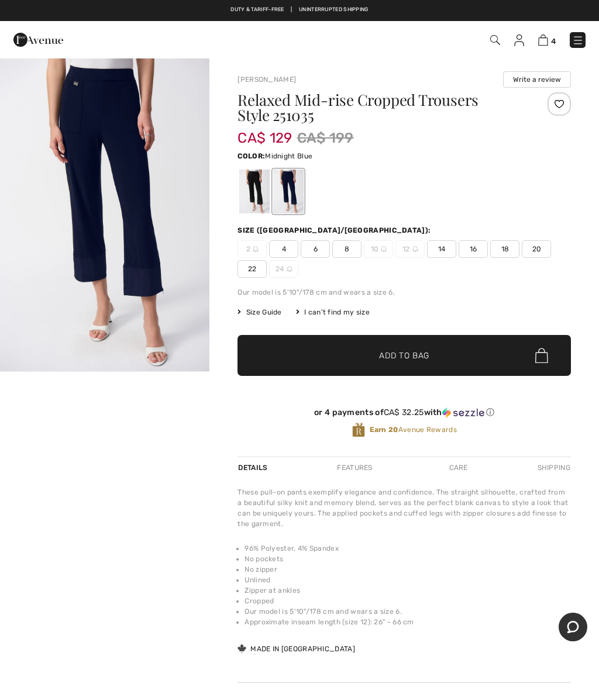
click at [146, 167] on img "1 / 1" at bounding box center [104, 214] width 209 height 314
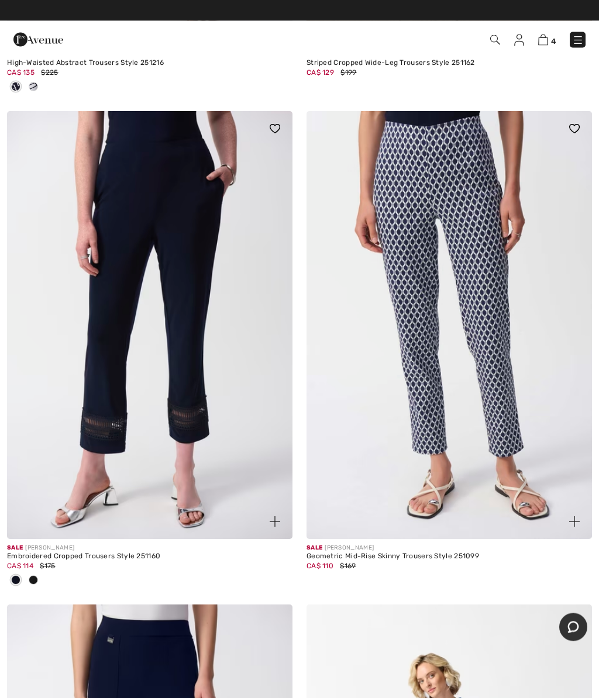
scroll to position [4141, 0]
click at [466, 251] on img at bounding box center [448, 325] width 285 height 428
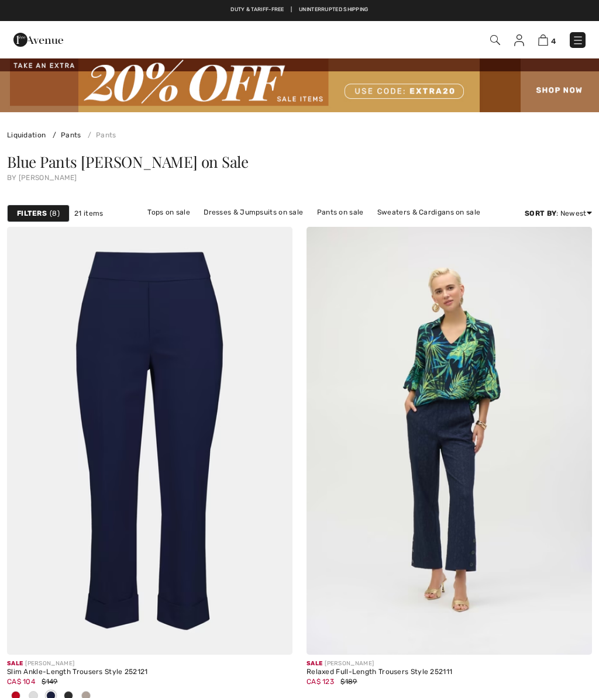
scroll to position [4141, 0]
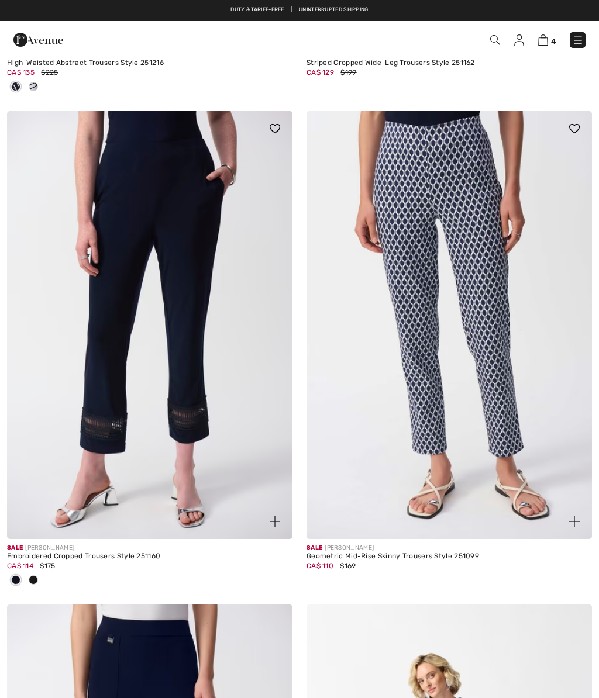
checkbox input "true"
click at [187, 280] on img at bounding box center [149, 325] width 285 height 428
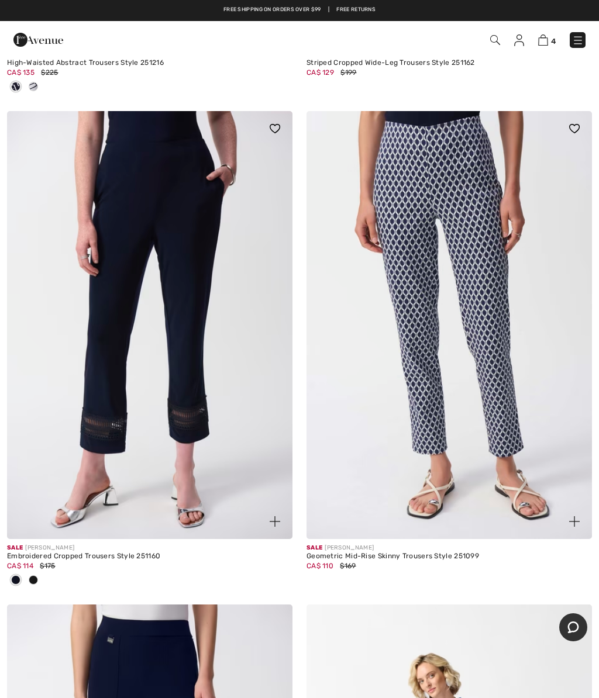
click at [421, 242] on img at bounding box center [448, 325] width 285 height 428
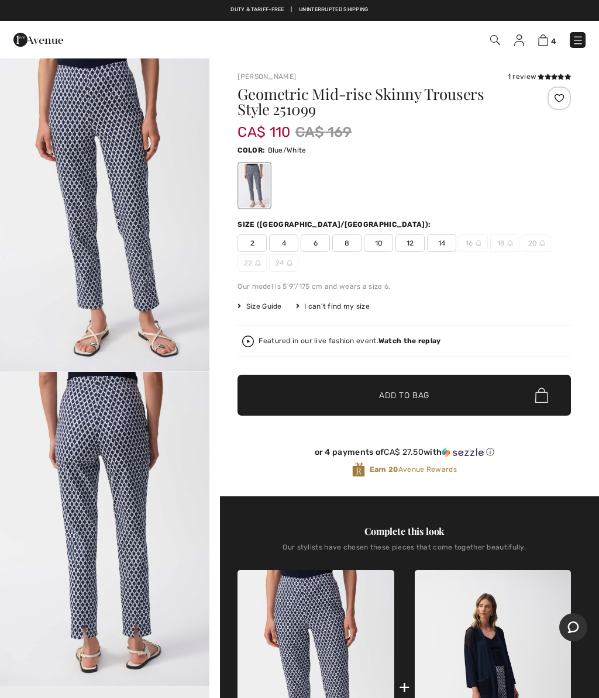
click at [445, 104] on h1 "Geometric Mid-rise Skinny Trousers Style 251099" at bounding box center [376, 102] width 278 height 30
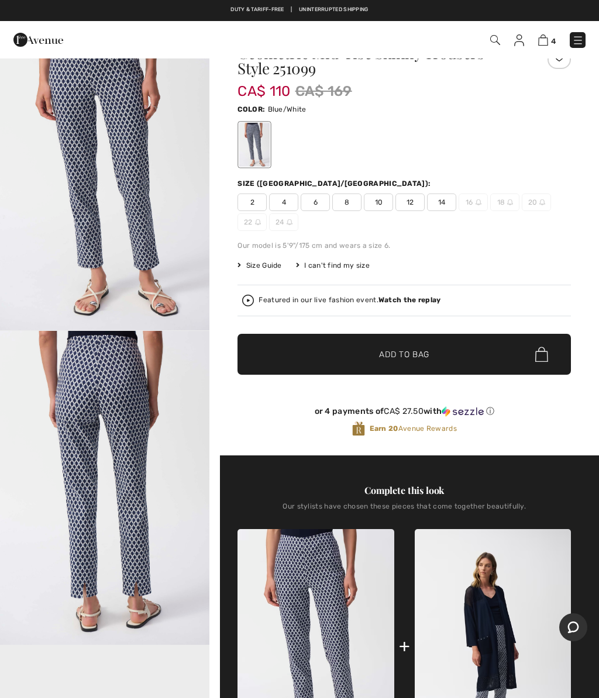
scroll to position [39, 0]
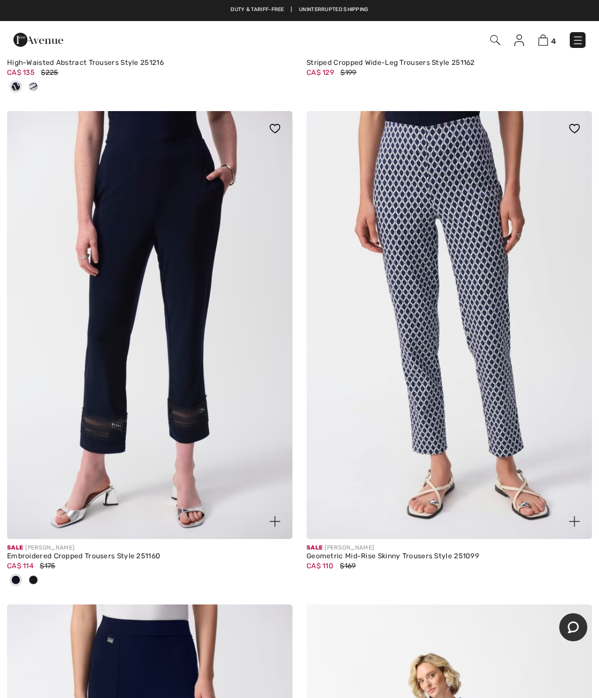
click at [208, 272] on img at bounding box center [149, 325] width 285 height 428
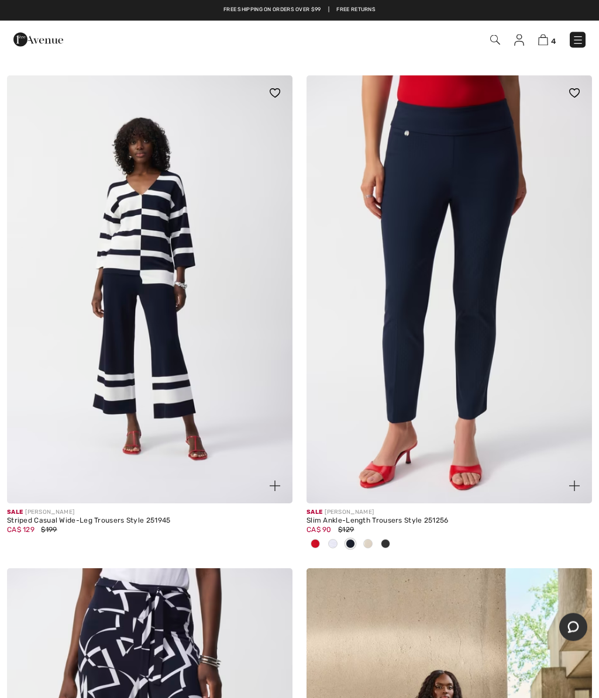
scroll to position [3190, 0]
click at [415, 288] on img at bounding box center [448, 289] width 285 height 428
click at [417, 291] on img at bounding box center [448, 289] width 285 height 428
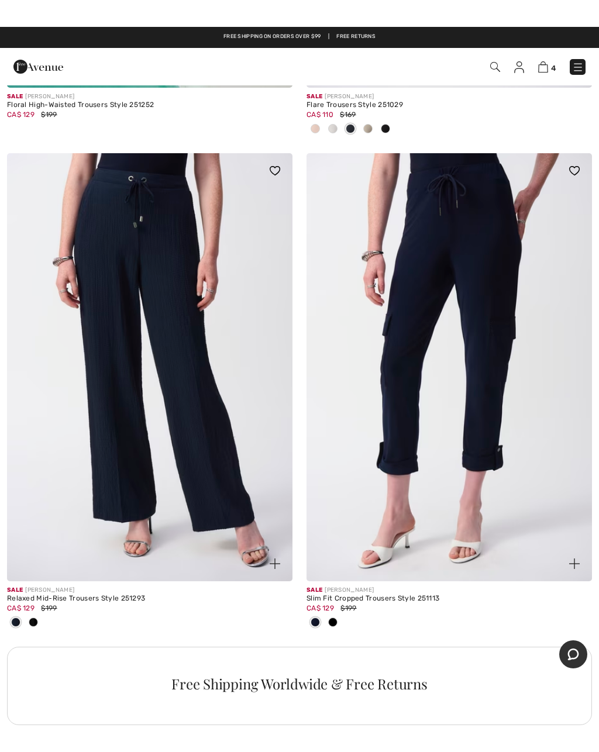
scroll to position [2496, 0]
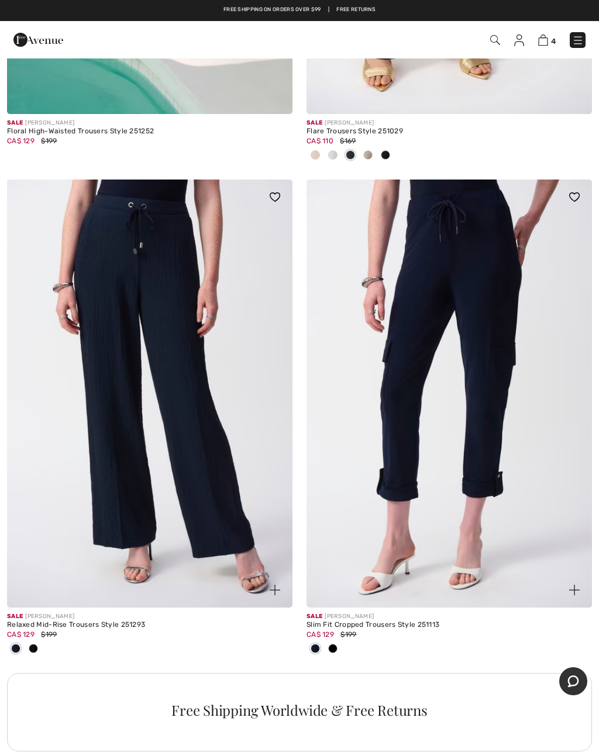
click at [149, 310] on img at bounding box center [149, 394] width 285 height 428
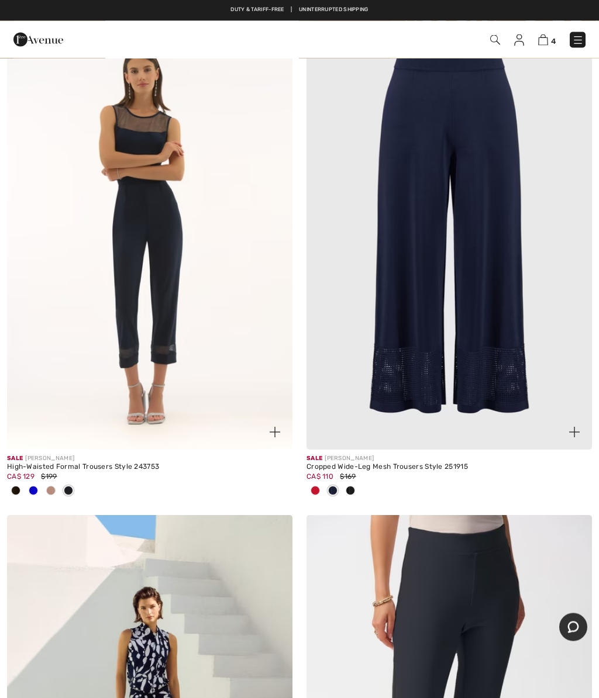
scroll to position [1666, 0]
click at [139, 255] on img at bounding box center [149, 236] width 285 height 428
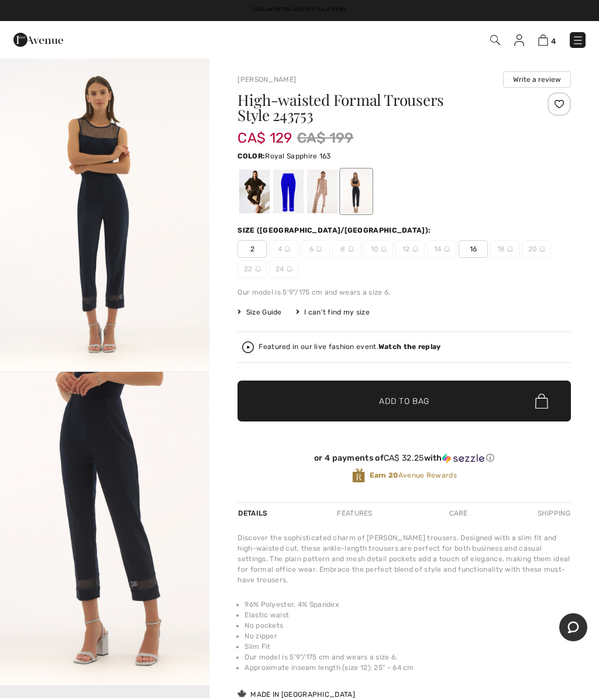
click at [288, 184] on div at bounding box center [288, 192] width 30 height 44
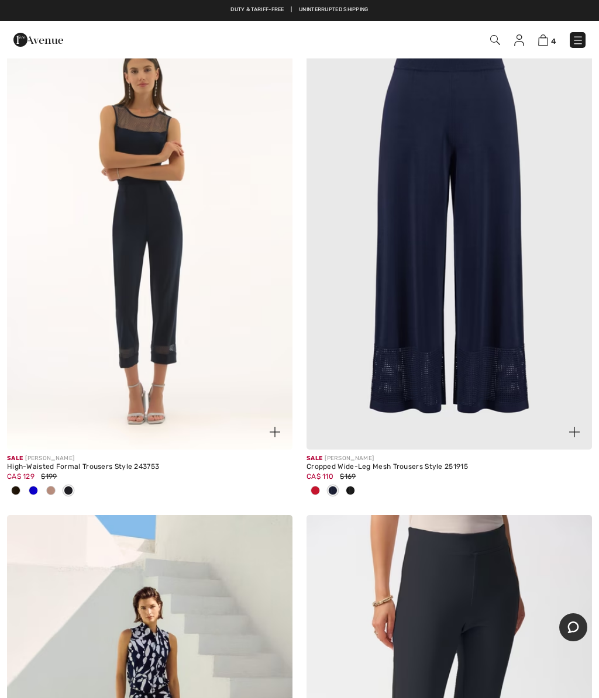
click at [445, 126] on img at bounding box center [448, 236] width 285 height 428
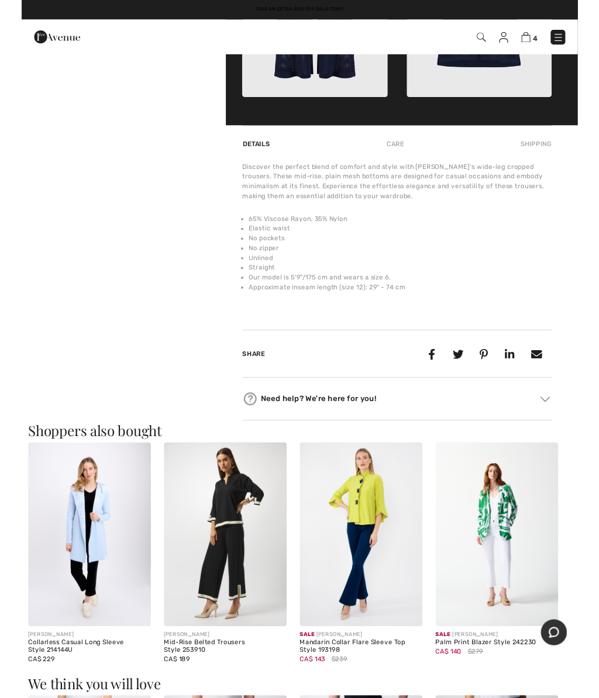
scroll to position [646, 0]
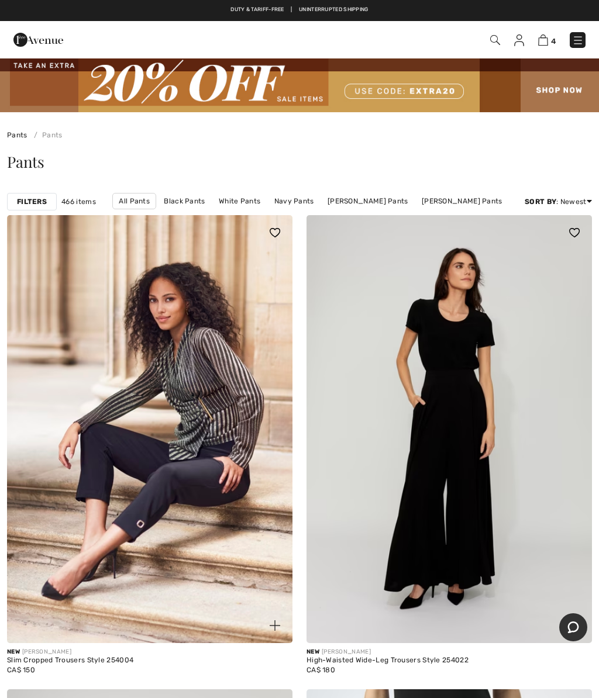
click at [545, 44] on img at bounding box center [543, 40] width 10 height 11
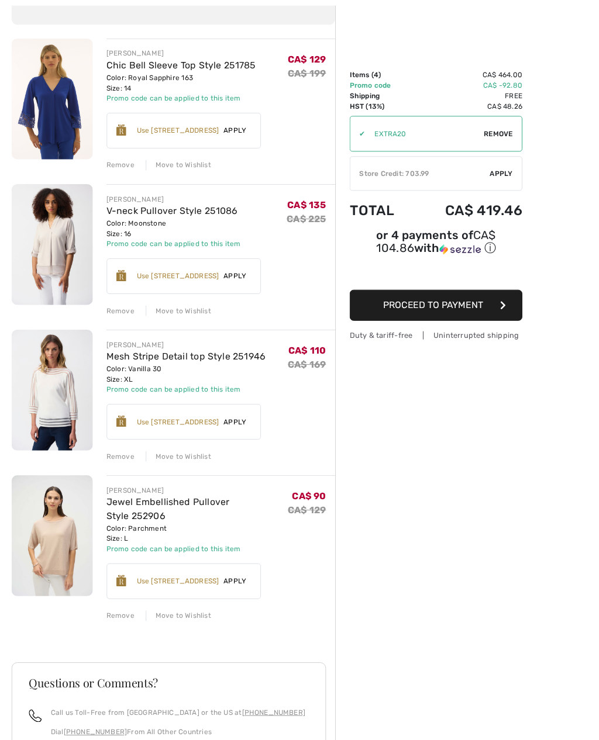
scroll to position [115, 0]
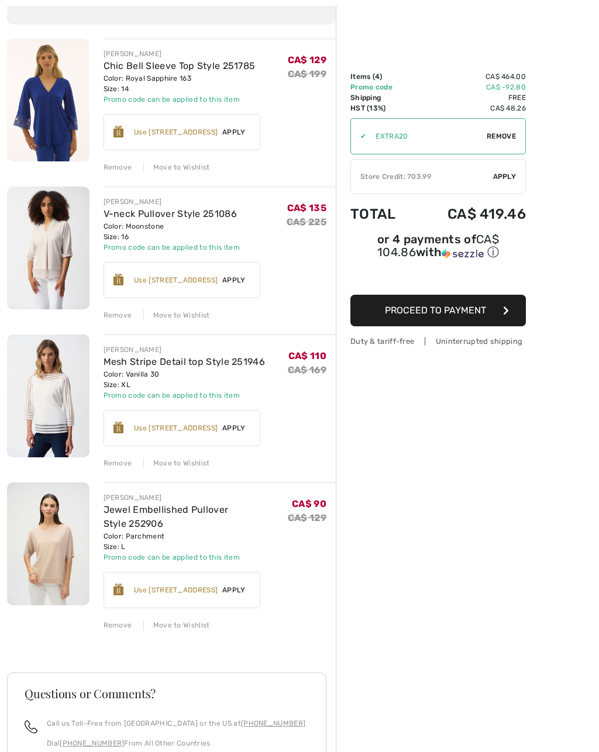
click at [513, 698] on div "Order Summary Details Items ( 4 ) CA$ 464.00 Promo code CA$ -92.80 Shipping Fre…" at bounding box center [467, 452] width 263 height 1019
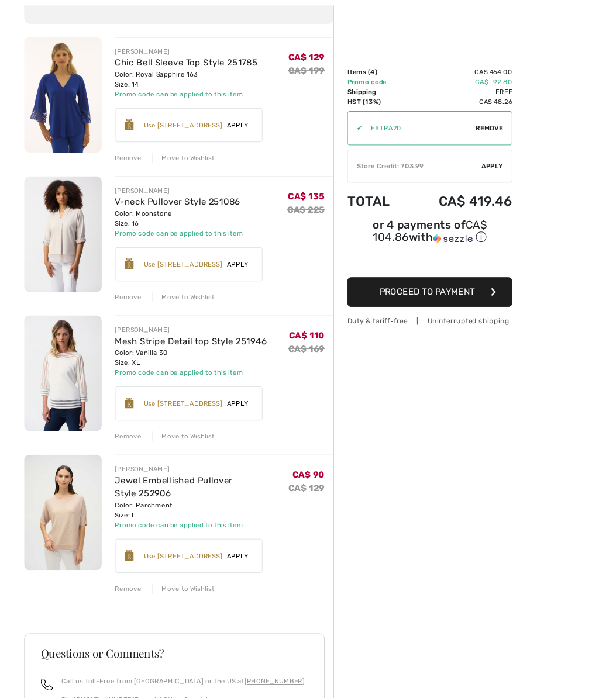
scroll to position [146, 0]
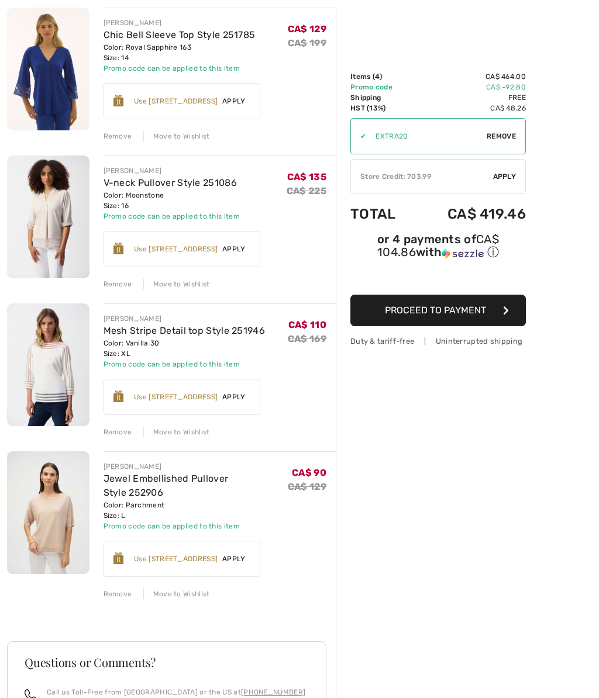
click at [595, 7] on div "Order Summary Details Items ( 4 ) CA$ 464.00 Promo code CA$ -92.80 Shipping Fre…" at bounding box center [467, 421] width 263 height 1019
click at [112, 430] on div "Remove" at bounding box center [118, 432] width 29 height 11
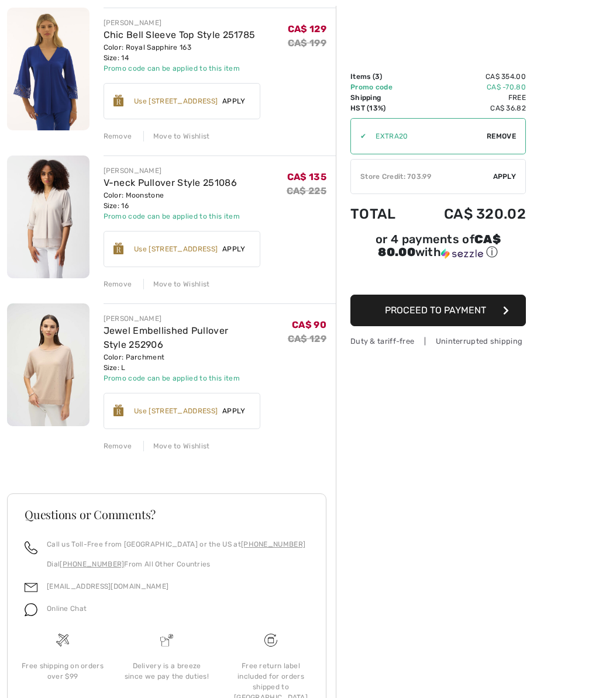
click at [53, 348] on img at bounding box center [48, 365] width 82 height 123
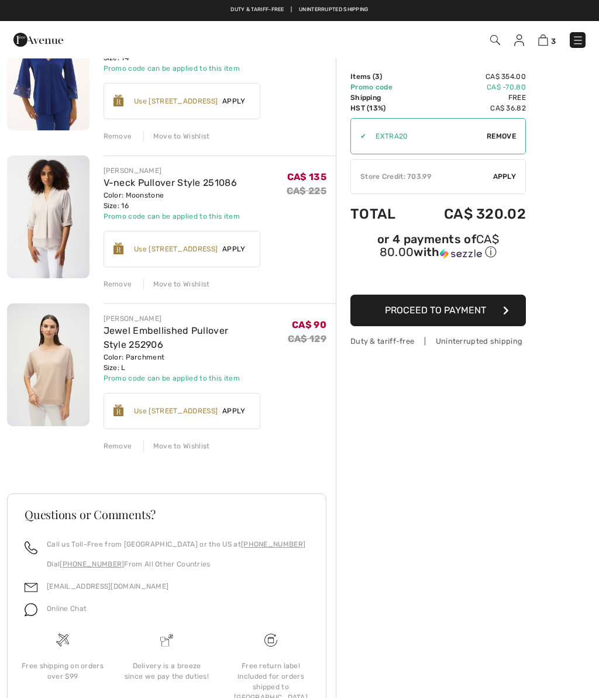
click at [125, 435] on div "[PERSON_NAME] Jewel Embellished Pullover Style 252906 Color: Parchment Size: L …" at bounding box center [220, 378] width 233 height 148
click at [112, 445] on div "Remove" at bounding box center [118, 446] width 29 height 11
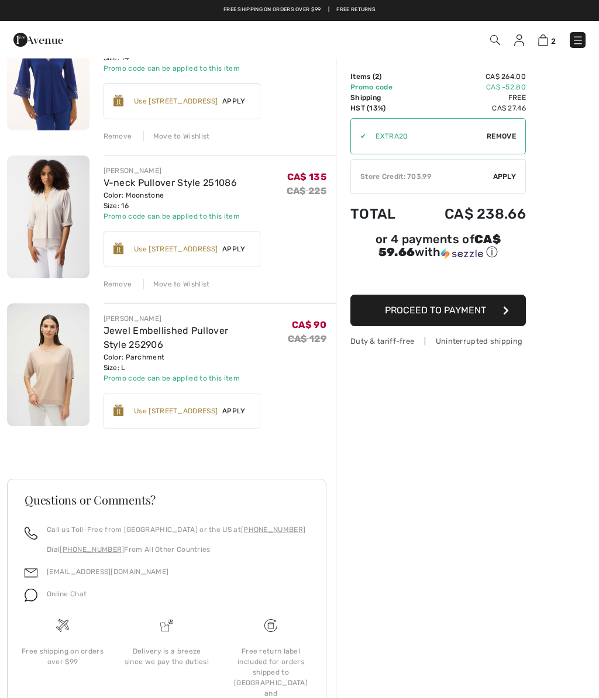
scroll to position [47, 0]
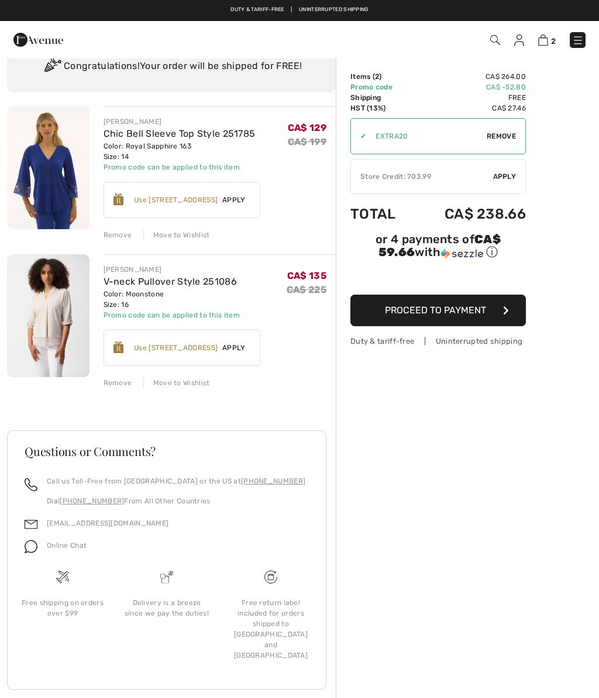
click at [46, 295] on img at bounding box center [48, 315] width 82 height 123
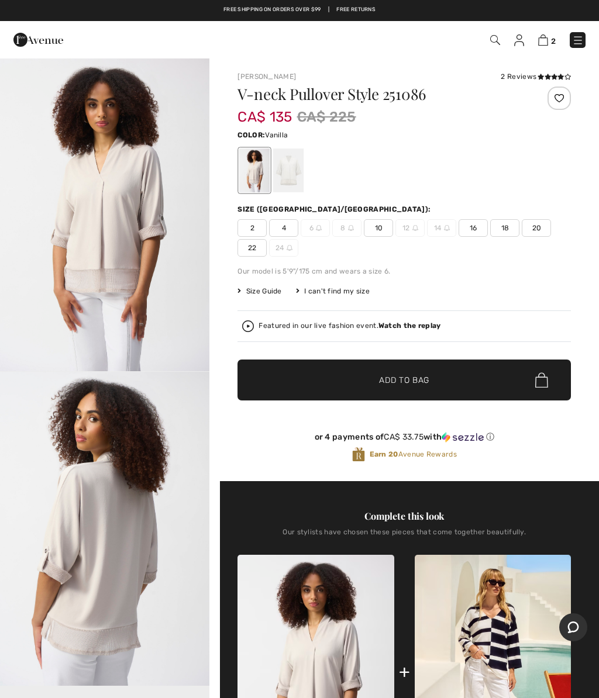
click at [278, 164] on div at bounding box center [288, 171] width 30 height 44
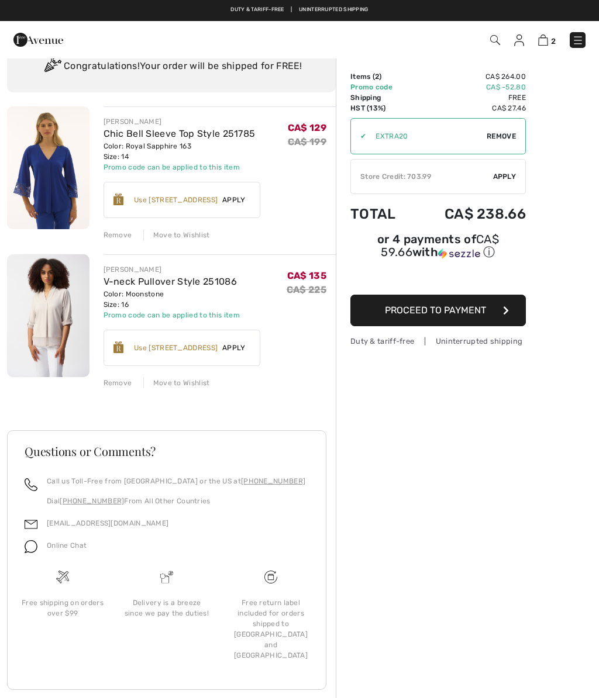
click at [119, 378] on div "Remove" at bounding box center [118, 383] width 29 height 11
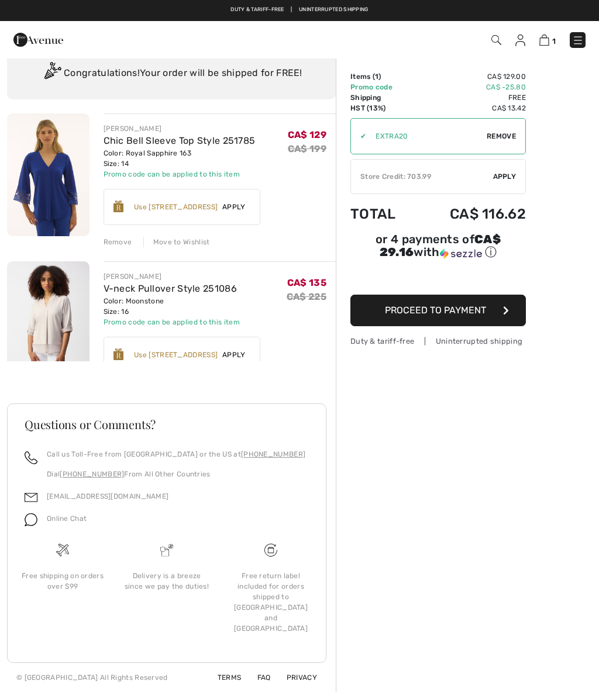
scroll to position [40, 0]
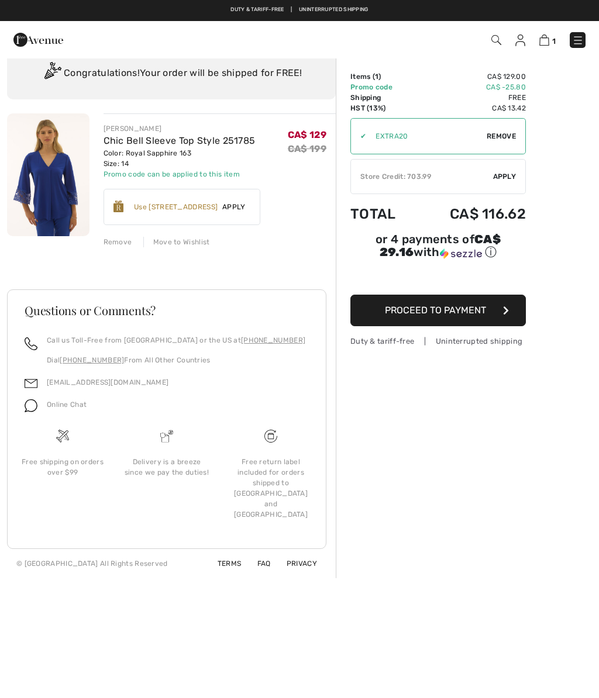
click at [54, 184] on img at bounding box center [48, 174] width 82 height 123
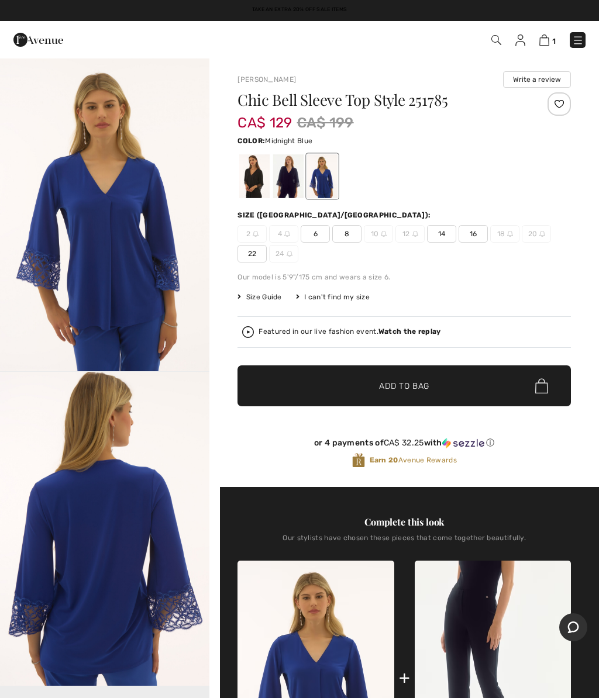
click at [285, 178] on div at bounding box center [288, 176] width 30 height 44
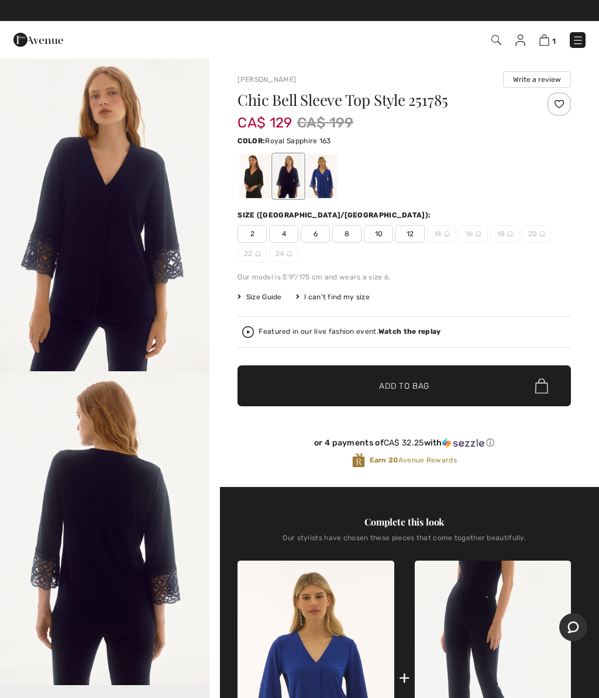
click at [321, 171] on div at bounding box center [322, 176] width 30 height 44
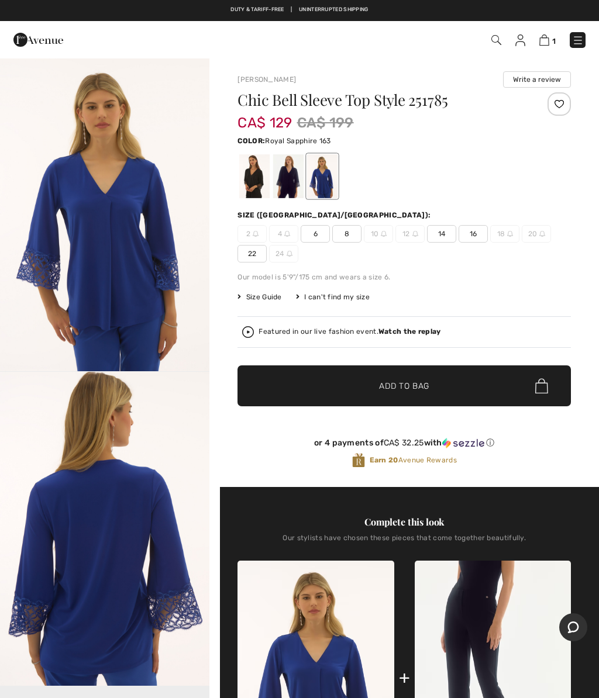
click at [281, 174] on div at bounding box center [288, 176] width 30 height 44
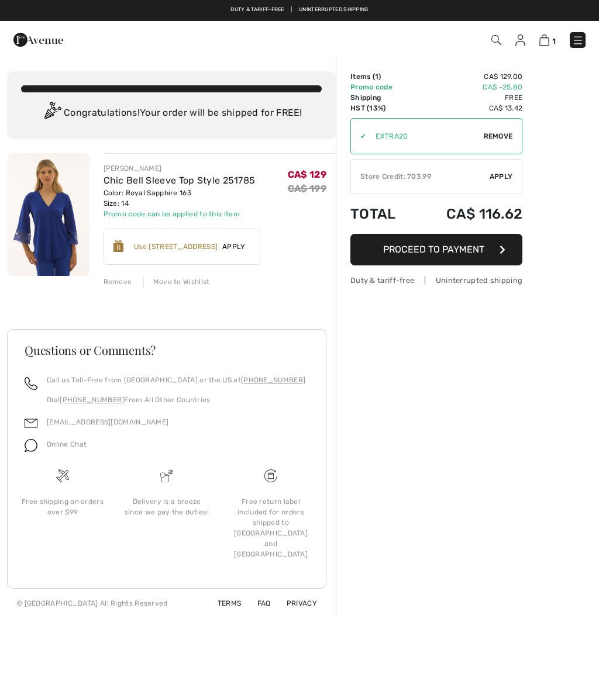
scroll to position [40, 0]
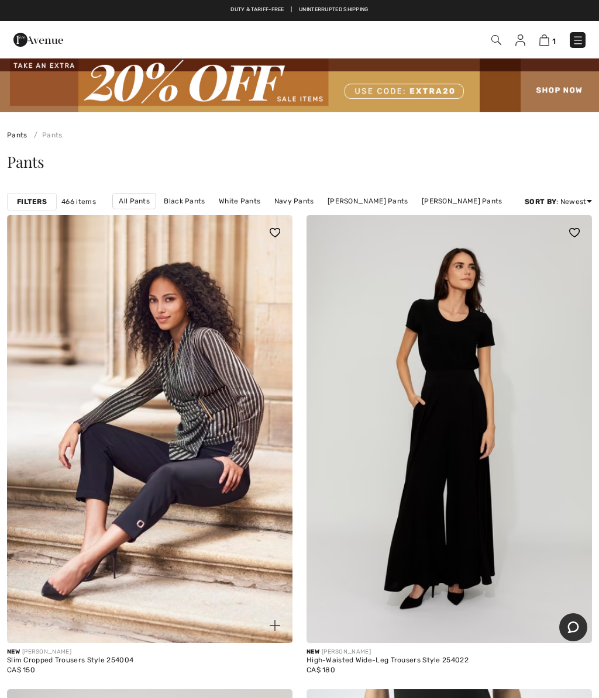
click at [23, 205] on strong "Filters" at bounding box center [32, 202] width 30 height 11
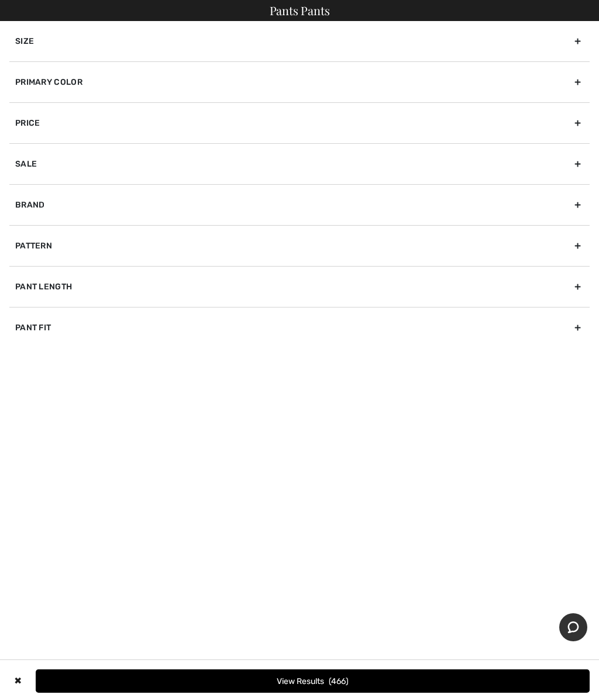
click at [574, 81] on div "Primary Color" at bounding box center [299, 81] width 580 height 41
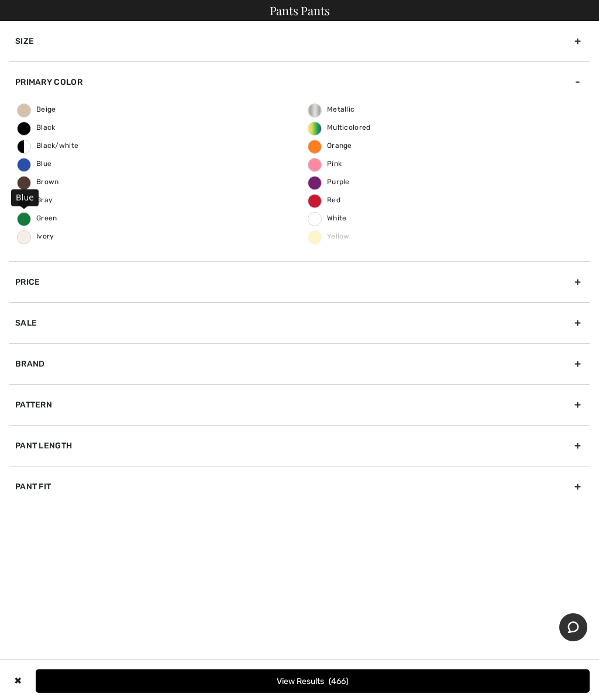
click at [25, 163] on span "Blue" at bounding box center [35, 164] width 34 height 8
click at [0, 0] on input "Blue" at bounding box center [0, 0] width 0 height 0
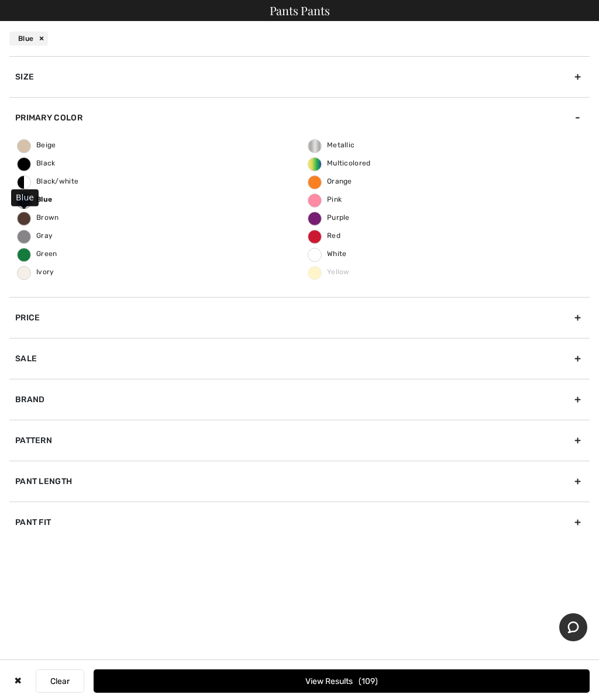
click at [584, 355] on div "Sale" at bounding box center [299, 358] width 580 height 41
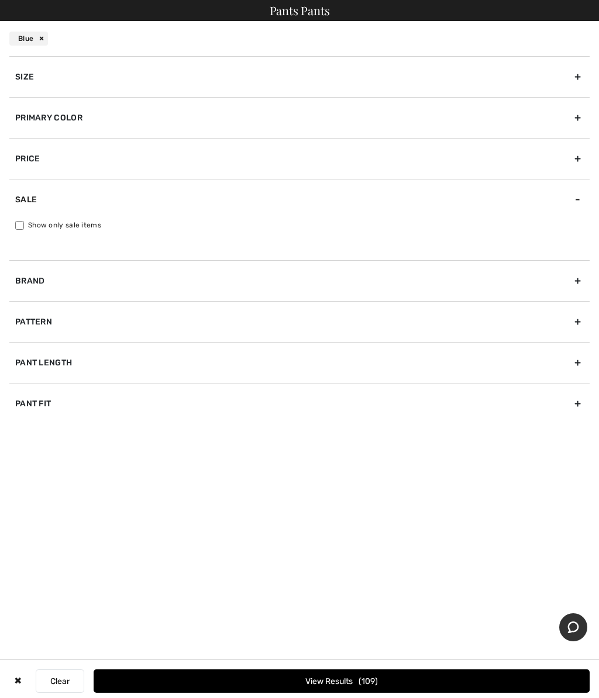
click at [579, 278] on div "Brand" at bounding box center [299, 280] width 580 height 41
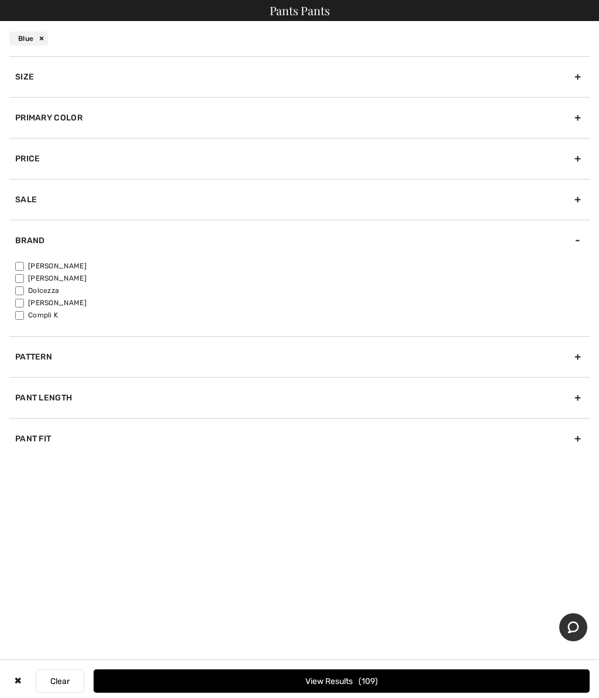
click at [16, 259] on div "Brand" at bounding box center [299, 240] width 580 height 41
click at [25, 245] on div "Brand" at bounding box center [299, 240] width 580 height 41
click at [20, 267] on input"] "[PERSON_NAME]" at bounding box center [19, 266] width 9 height 9
checkbox input"] "true"
click at [574, 389] on div "Pant Length" at bounding box center [299, 397] width 580 height 41
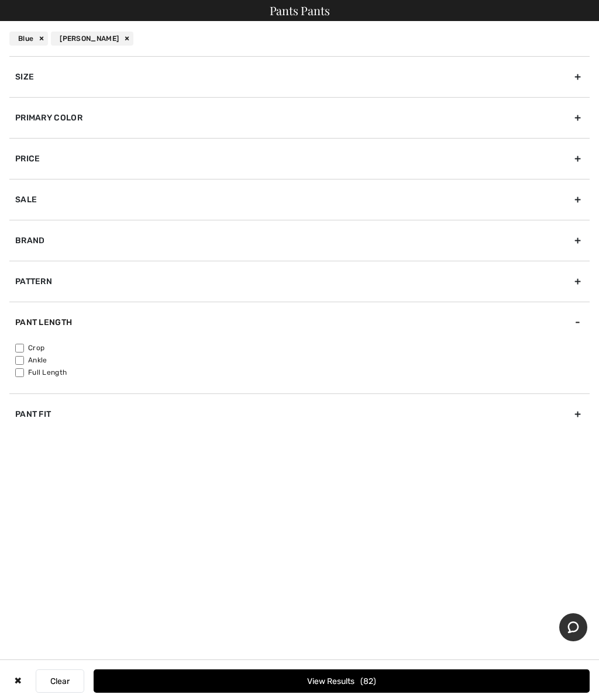
click at [17, 360] on input"] "Ankle" at bounding box center [19, 360] width 9 height 9
checkbox input"] "true"
click at [21, 372] on input"] "Full Length" at bounding box center [19, 372] width 9 height 9
checkbox input"] "true"
click at [335, 689] on button "View Results 52" at bounding box center [342, 681] width 496 height 23
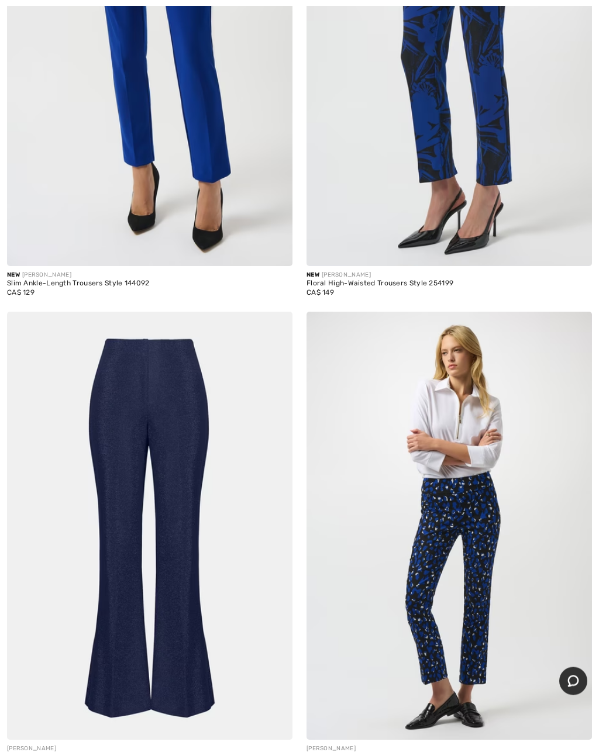
scroll to position [863, 0]
click at [133, 133] on img at bounding box center [149, 52] width 285 height 428
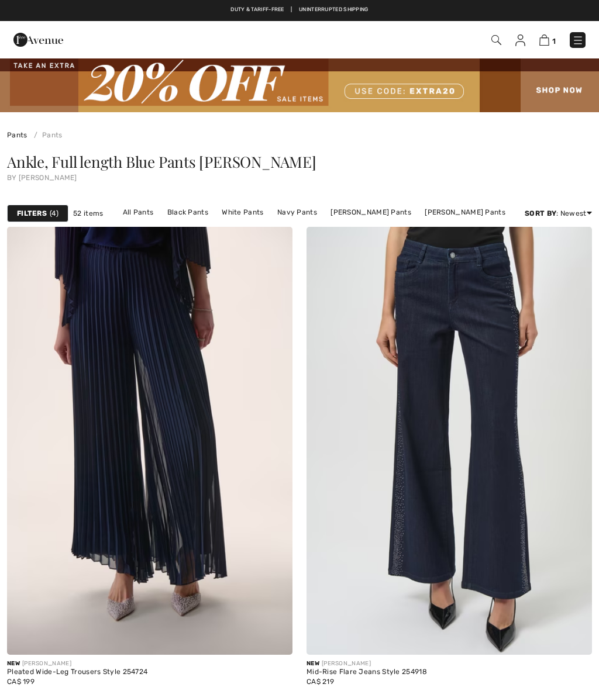
scroll to position [917, 0]
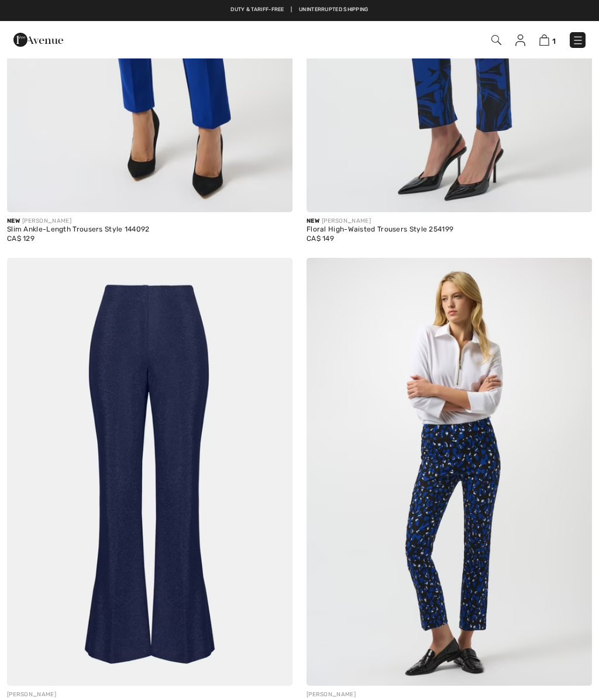
checkbox input "true"
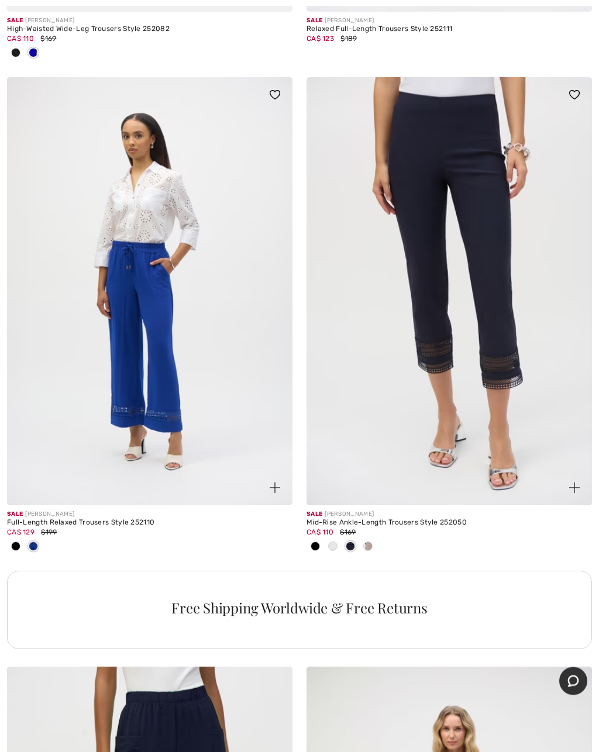
scroll to position [2579, 0]
click at [363, 544] on div at bounding box center [368, 547] width 18 height 19
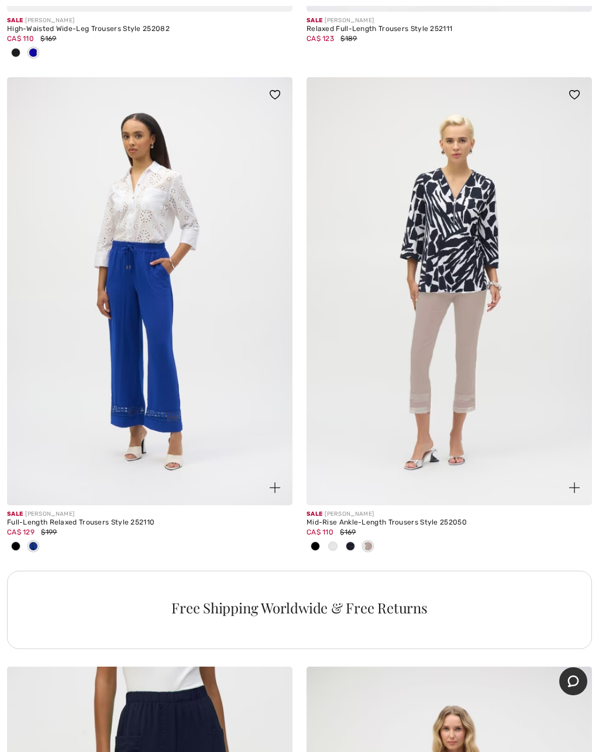
click at [441, 327] on img at bounding box center [448, 291] width 285 height 428
click at [443, 274] on img at bounding box center [448, 291] width 285 height 428
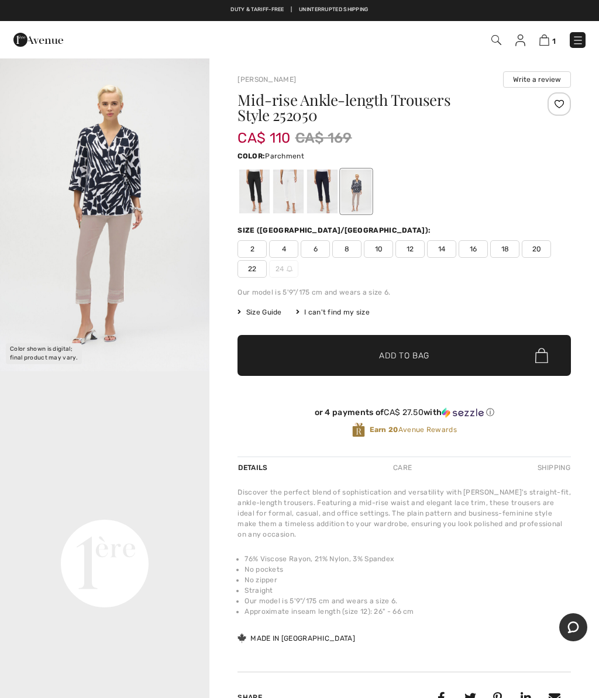
click at [119, 198] on img "1 / 1" at bounding box center [104, 214] width 209 height 314
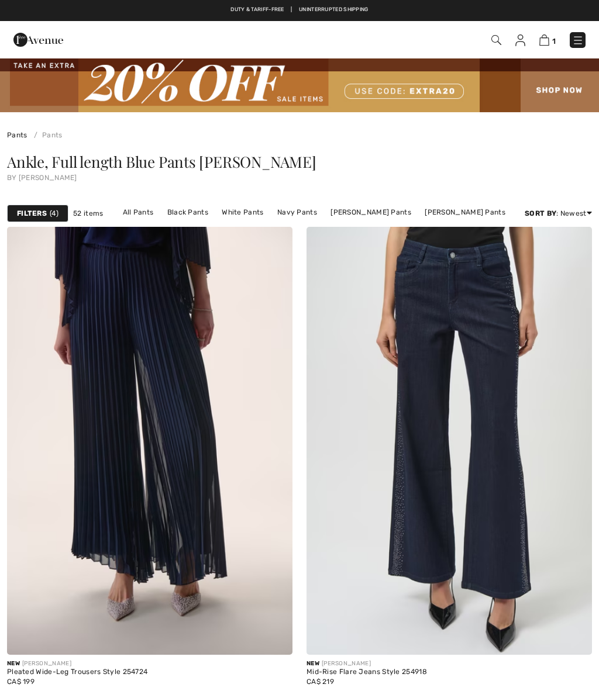
scroll to position [2633, 0]
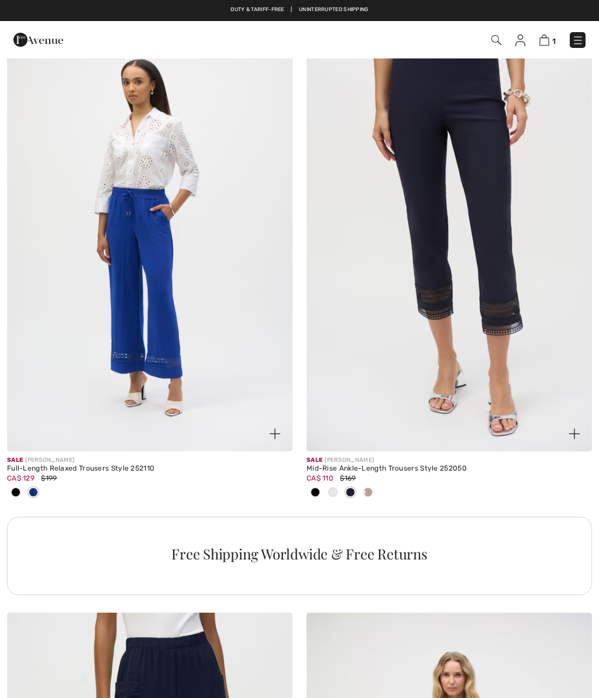
checkbox input "true"
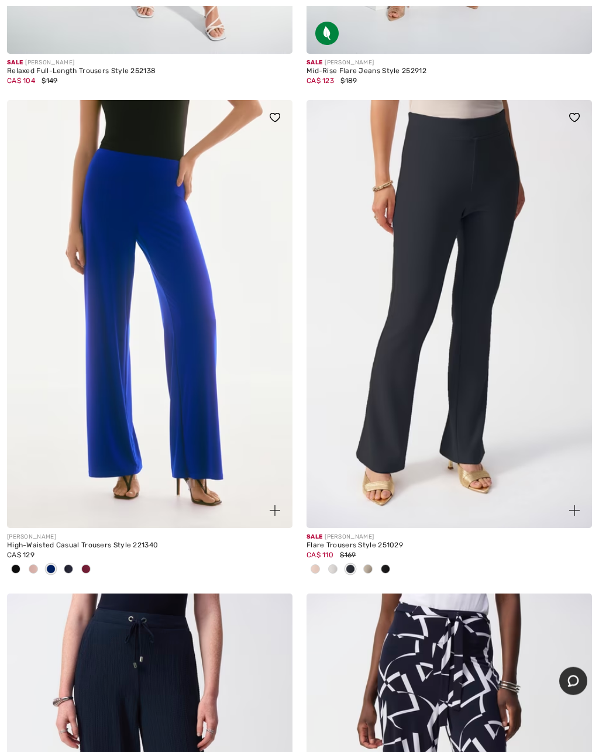
scroll to position [4607, 0]
click at [166, 302] on img at bounding box center [149, 314] width 285 height 428
click at [168, 248] on img at bounding box center [149, 314] width 285 height 428
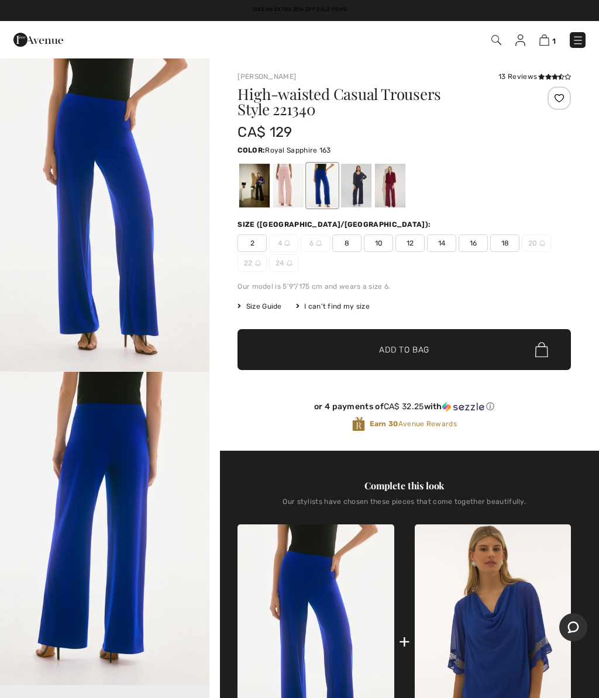
click at [97, 187] on img "1 / 4" at bounding box center [104, 214] width 209 height 314
click at [357, 175] on div at bounding box center [356, 186] width 30 height 44
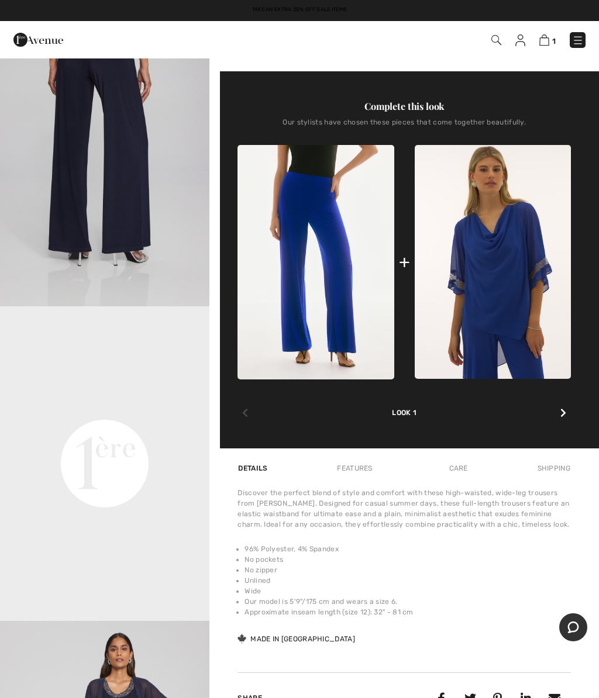
scroll to position [378, 0]
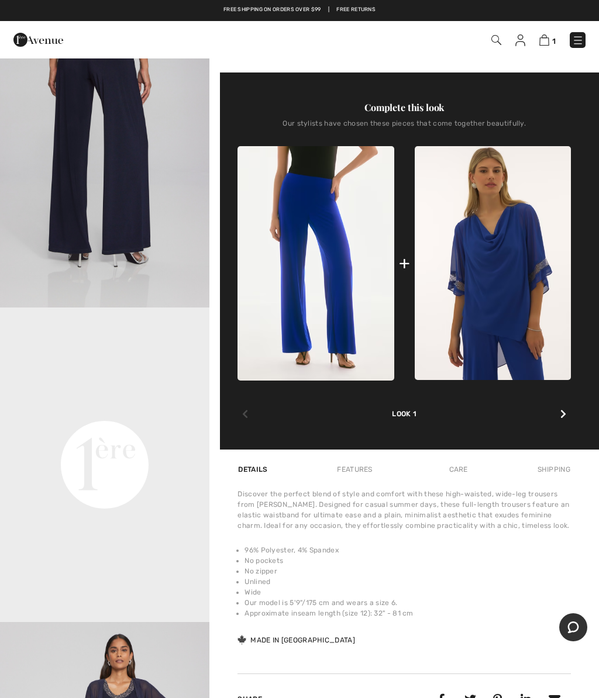
click at [564, 414] on icon at bounding box center [563, 413] width 6 height 9
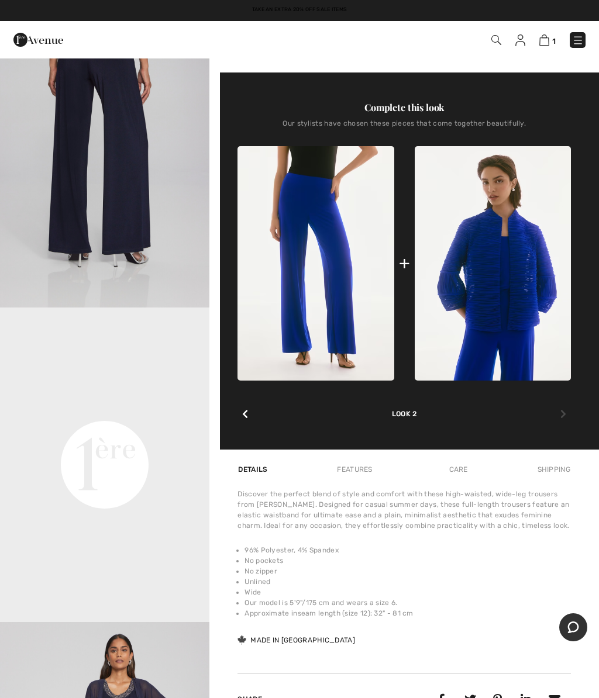
click at [252, 47] on div "1 Checkout" at bounding box center [422, 40] width 344 height 24
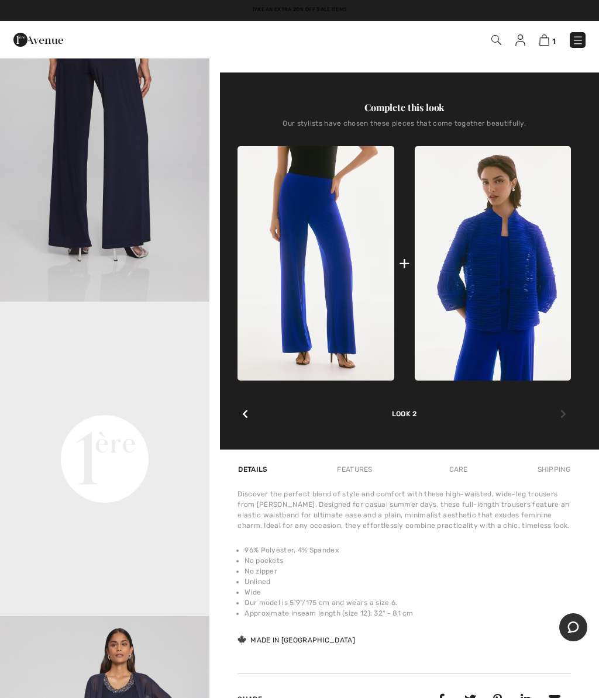
scroll to position [0, 0]
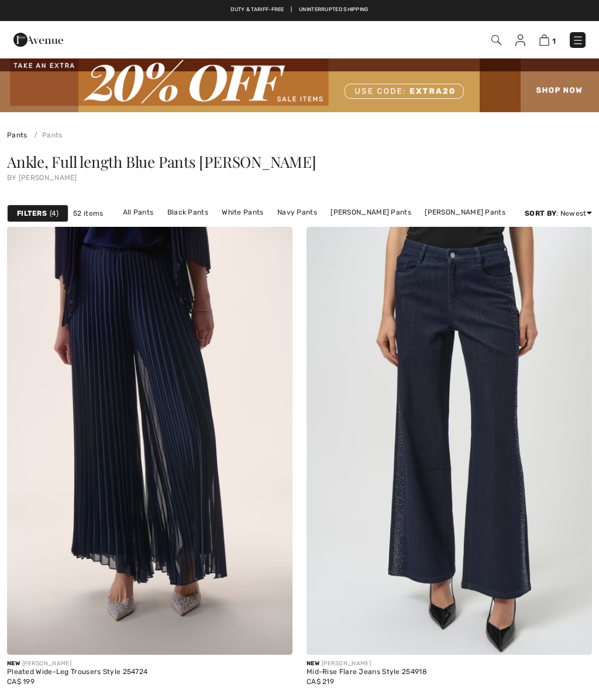
scroll to position [4661, 0]
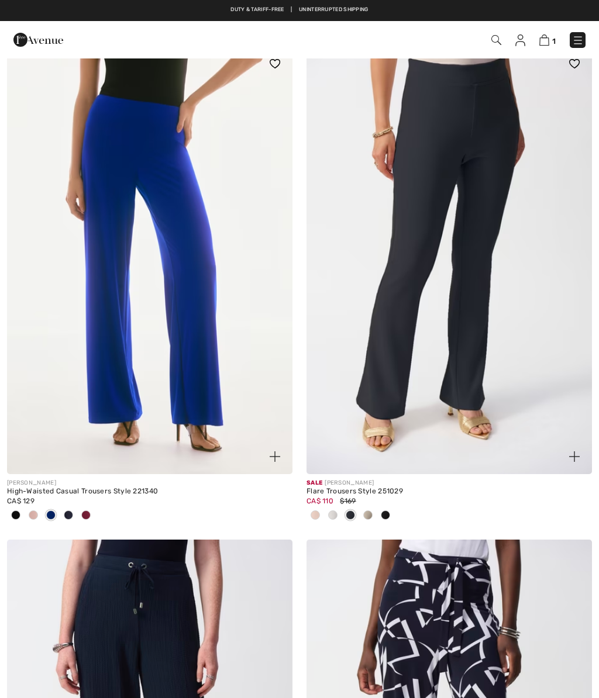
checkbox input "true"
click at [194, 279] on img at bounding box center [149, 260] width 285 height 428
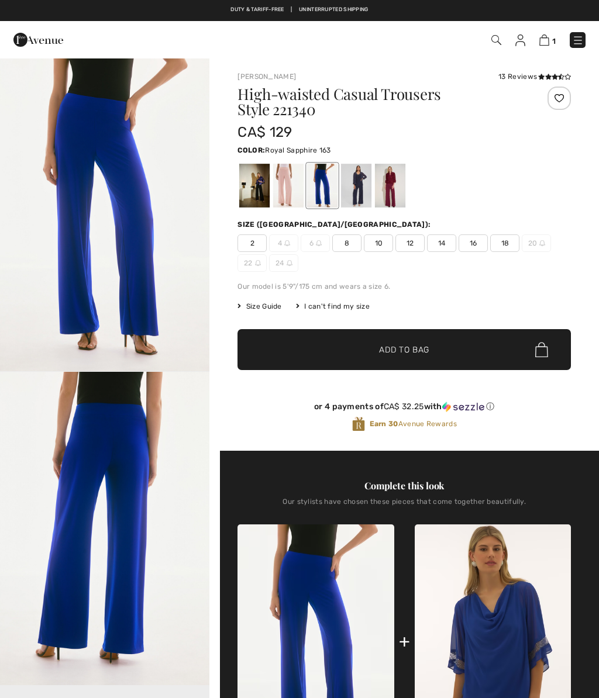
checkbox input "true"
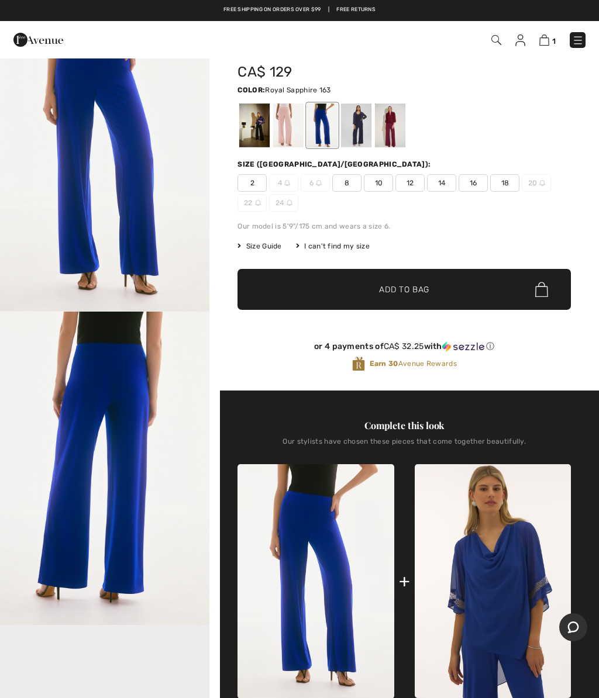
scroll to position [60, 0]
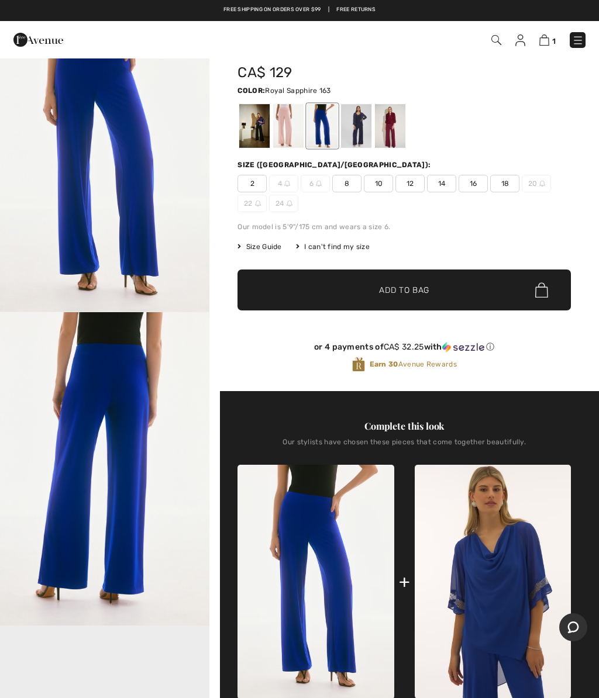
click at [470, 186] on span "16" at bounding box center [473, 184] width 29 height 18
click at [439, 182] on span "14" at bounding box center [441, 184] width 29 height 18
click at [414, 283] on span "✔ Added to Bag Add to Bag" at bounding box center [403, 290] width 333 height 41
click at [471, 190] on span "16" at bounding box center [473, 184] width 29 height 18
click at [259, 246] on span "Size Guide" at bounding box center [259, 247] width 44 height 11
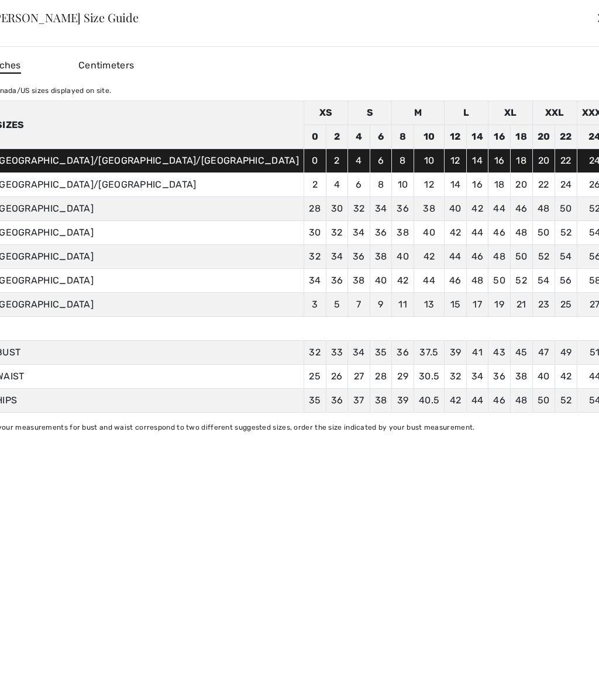
click at [596, 22] on div "✕" at bounding box center [602, 17] width 12 height 25
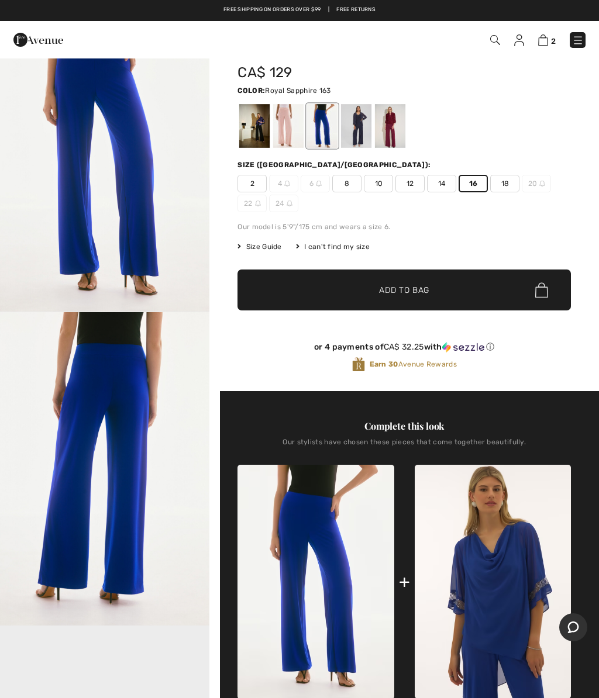
click at [406, 286] on span "Add to Bag" at bounding box center [404, 290] width 50 height 12
click at [354, 122] on div at bounding box center [356, 126] width 30 height 44
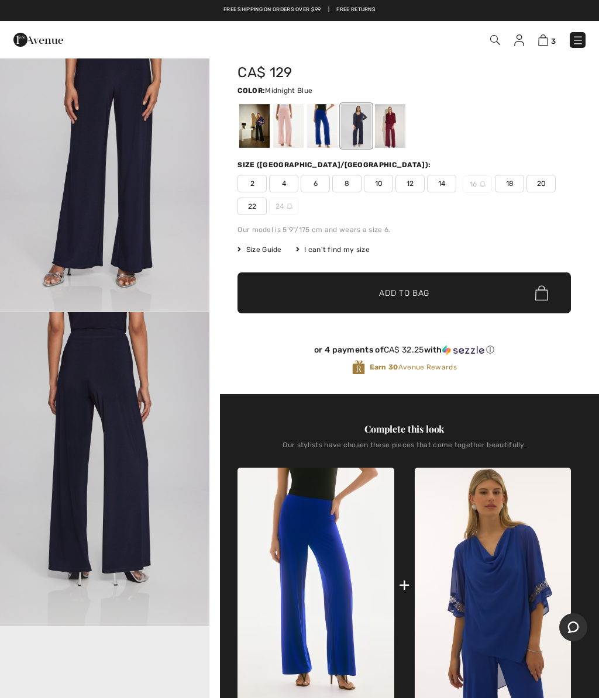
click at [436, 180] on span "14" at bounding box center [441, 184] width 29 height 18
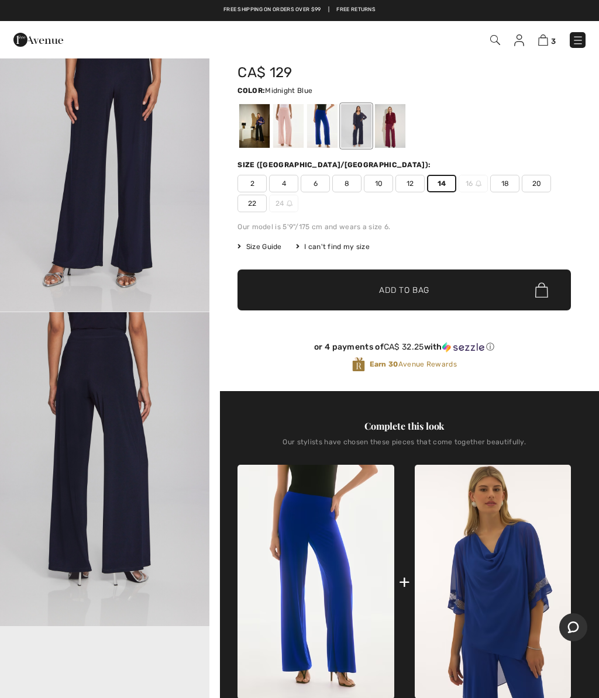
click at [402, 291] on span "Add to Bag" at bounding box center [404, 290] width 50 height 12
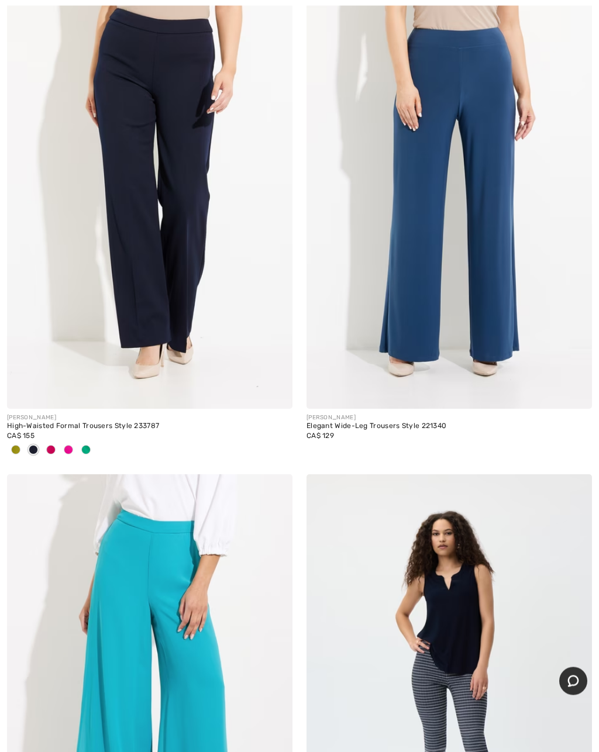
scroll to position [9852, 0]
click at [192, 264] on img at bounding box center [149, 194] width 285 height 428
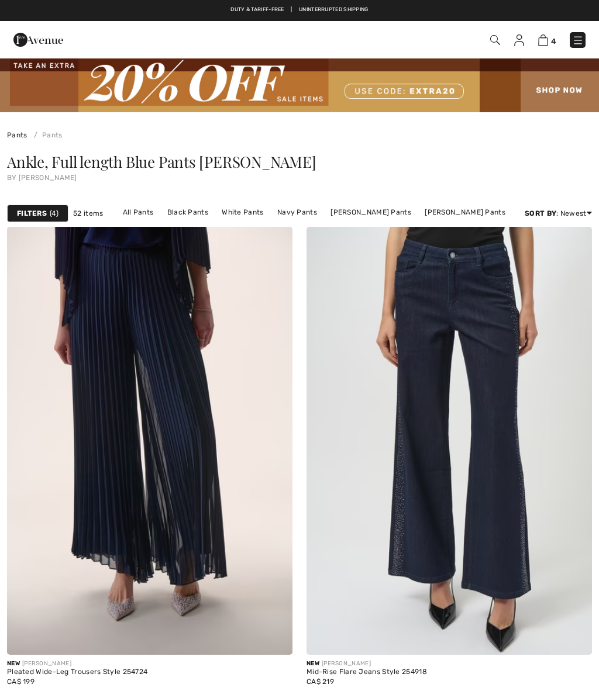
scroll to position [9906, 0]
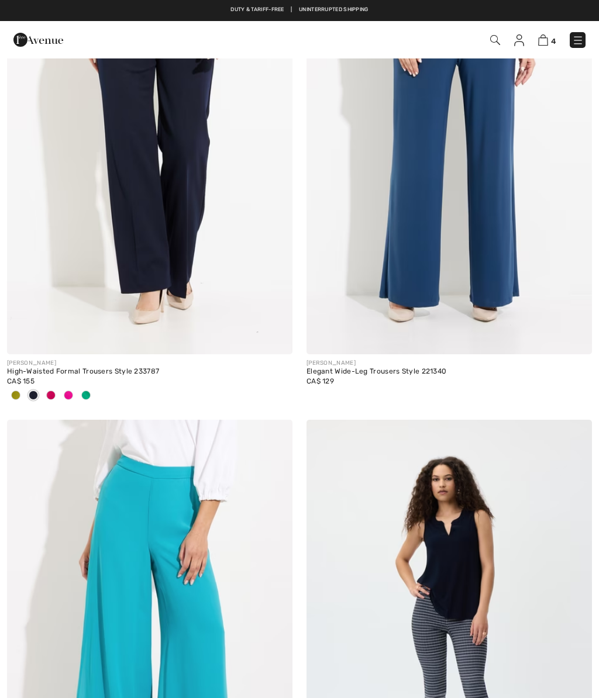
checkbox input "true"
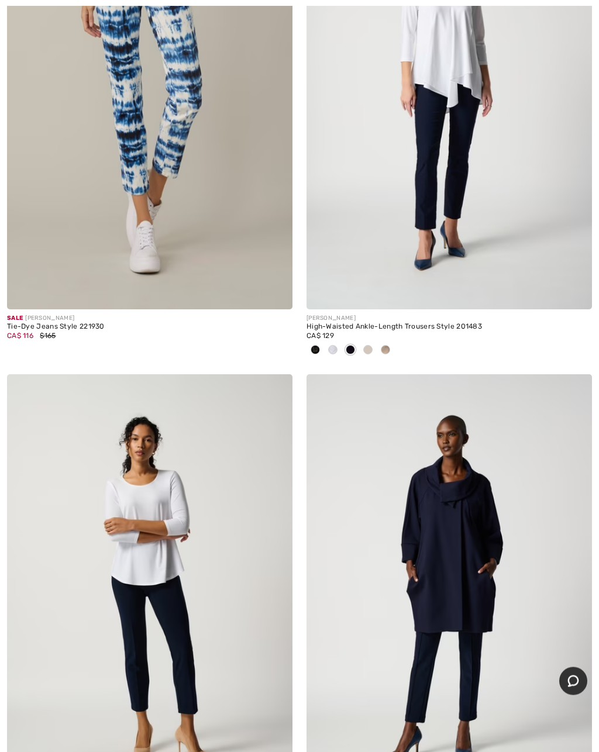
scroll to position [11413, 0]
click at [449, 216] on img at bounding box center [448, 95] width 285 height 428
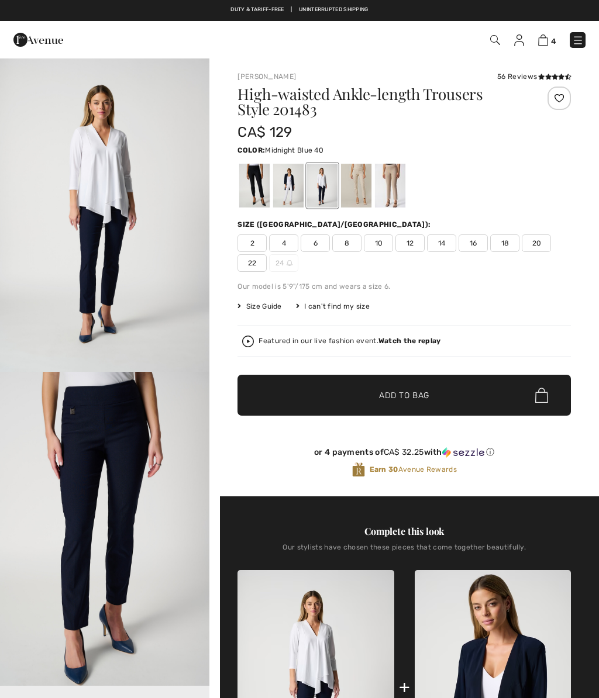
checkbox input "true"
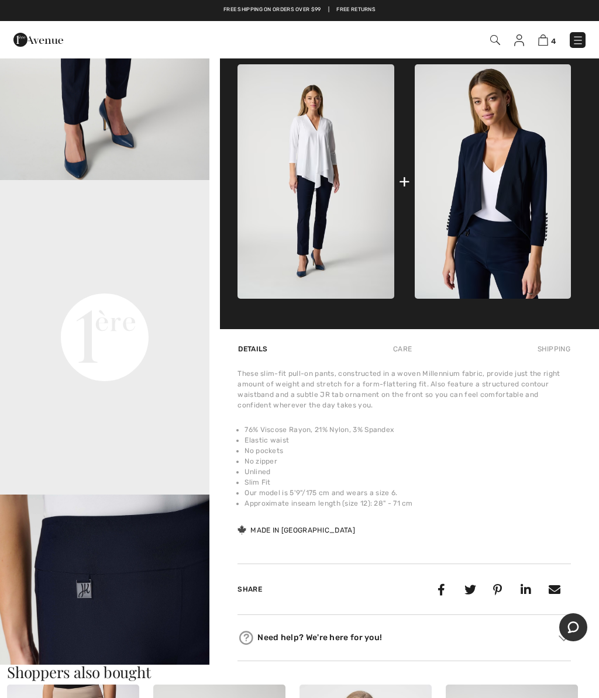
scroll to position [505, 0]
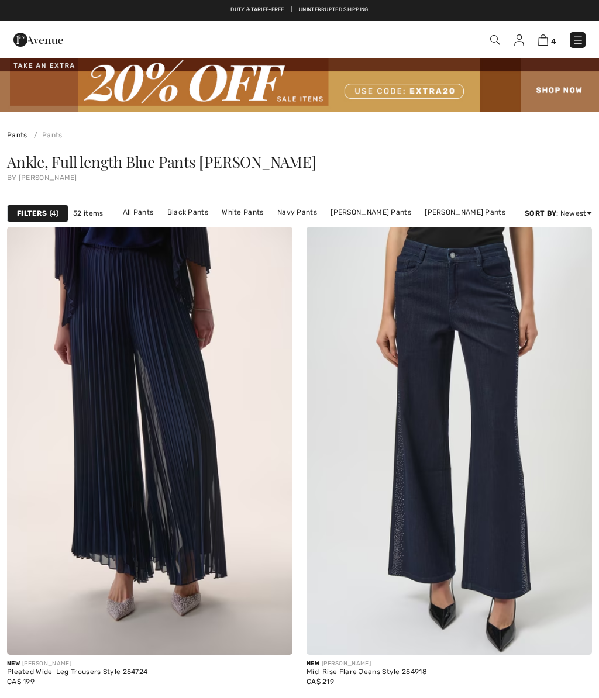
checkbox input "true"
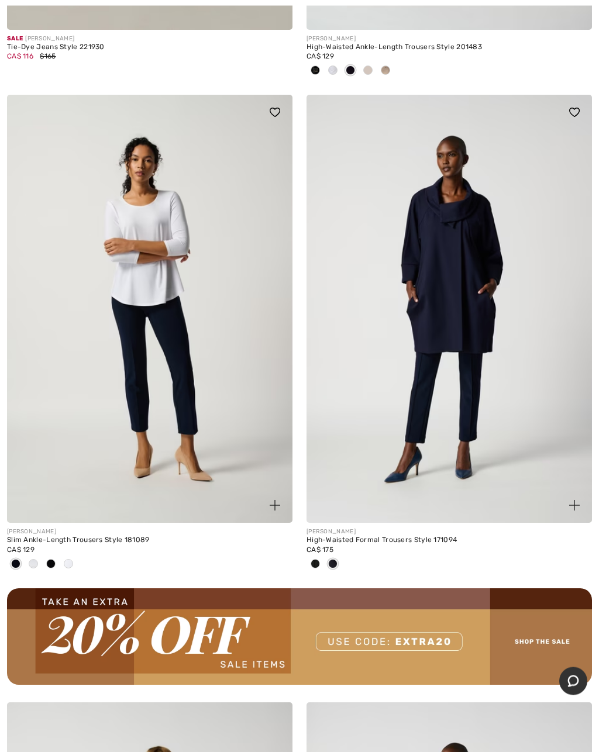
scroll to position [11692, 0]
click at [451, 325] on img at bounding box center [448, 309] width 285 height 428
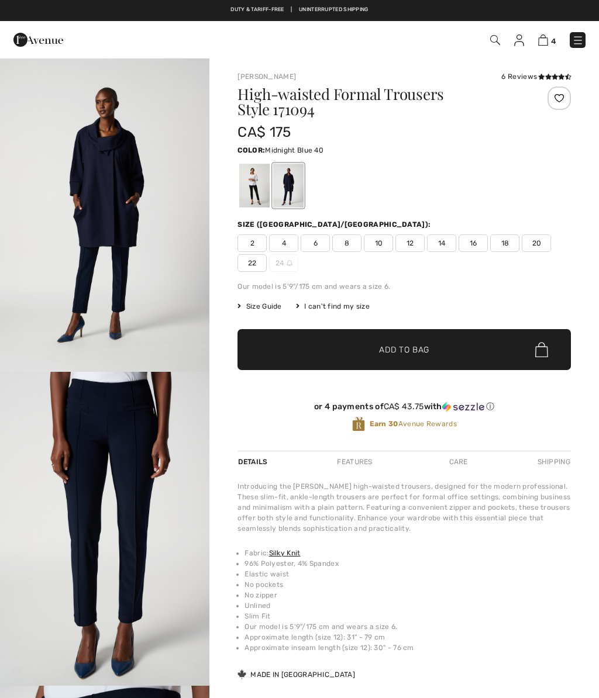
checkbox input "true"
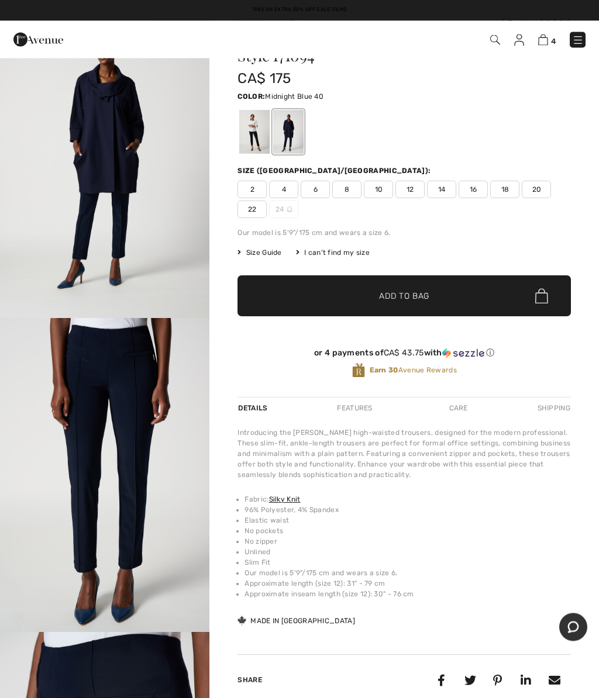
scroll to position [54, 0]
click at [467, 194] on span "16" at bounding box center [473, 190] width 29 height 18
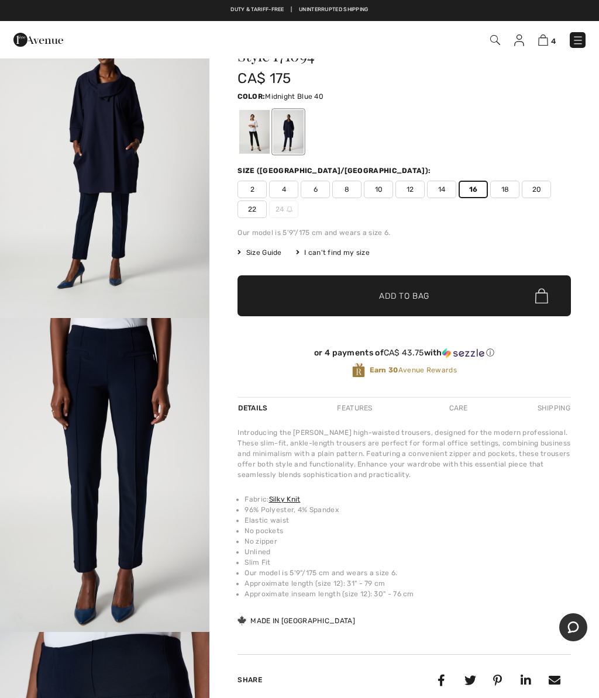
click at [395, 300] on span "Add to Bag" at bounding box center [404, 296] width 50 height 12
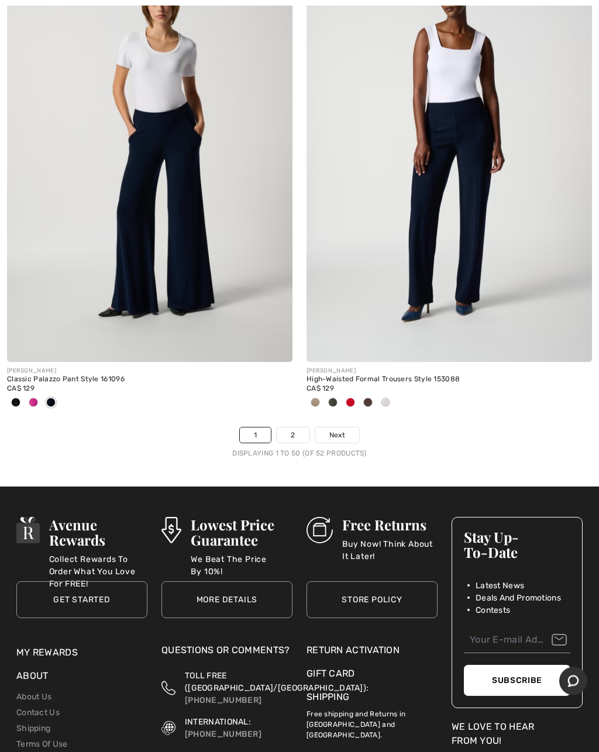
scroll to position [12461, 0]
click at [477, 235] on img at bounding box center [448, 148] width 285 height 428
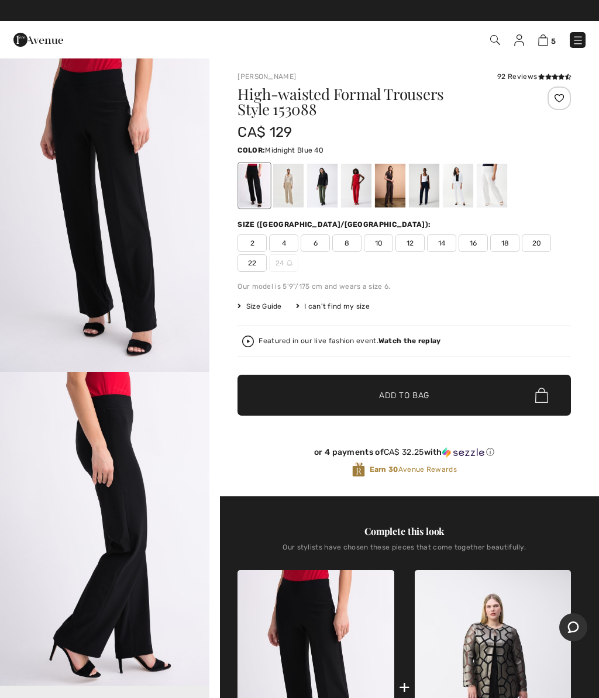
click at [422, 177] on div at bounding box center [424, 186] width 30 height 44
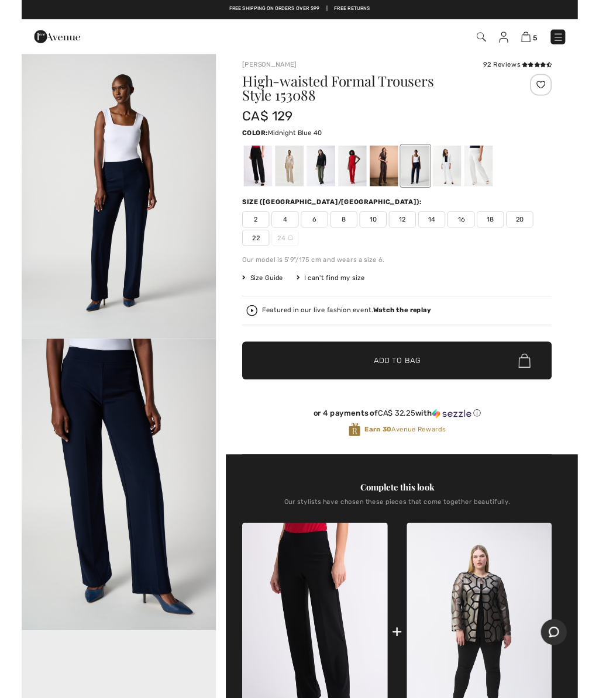
scroll to position [58, 0]
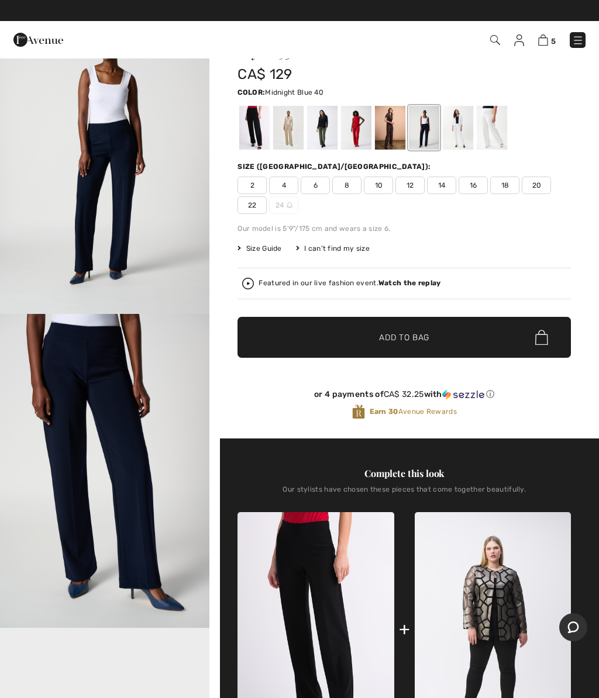
click at [470, 180] on span "16" at bounding box center [473, 186] width 29 height 18
click at [408, 336] on span "Add to Bag" at bounding box center [404, 338] width 50 height 12
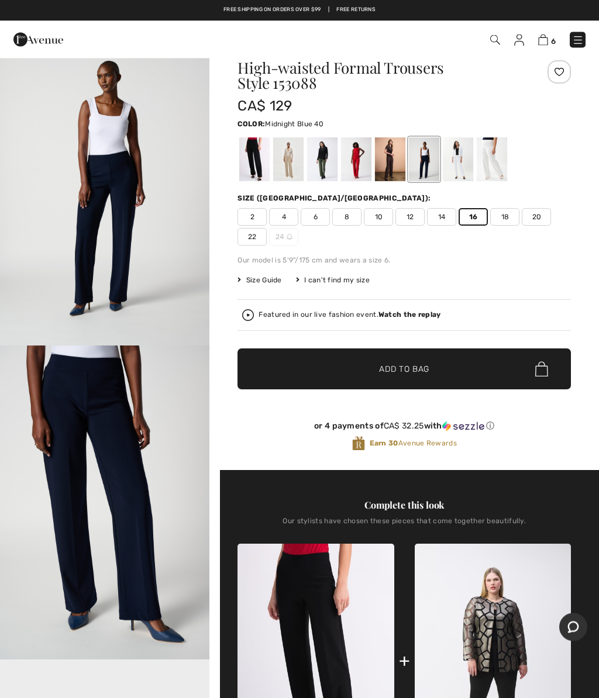
scroll to position [0, 0]
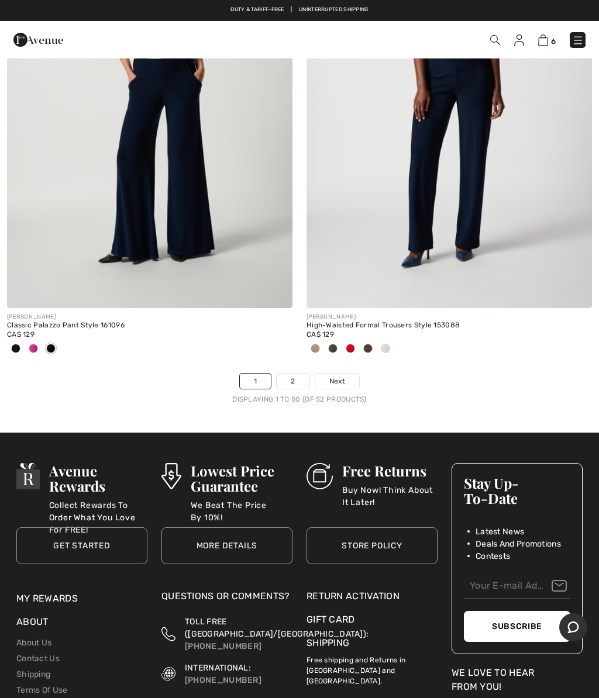
click at [443, 155] on img at bounding box center [448, 94] width 285 height 428
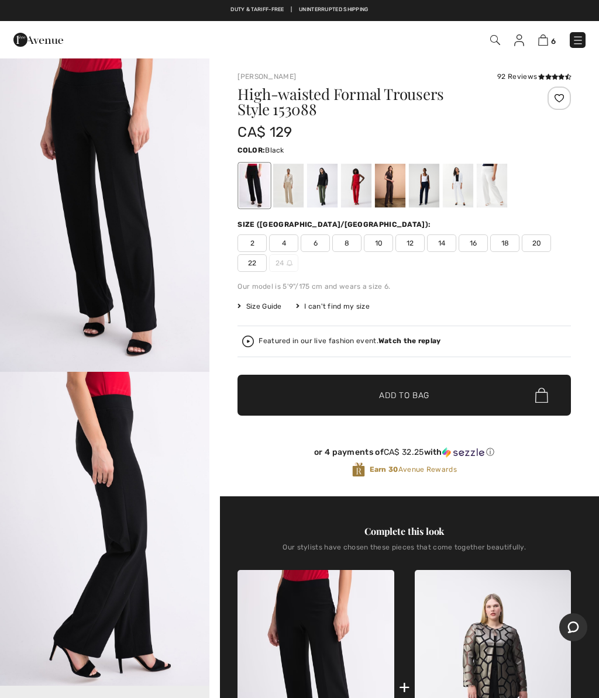
click at [487, 181] on div at bounding box center [492, 186] width 30 height 44
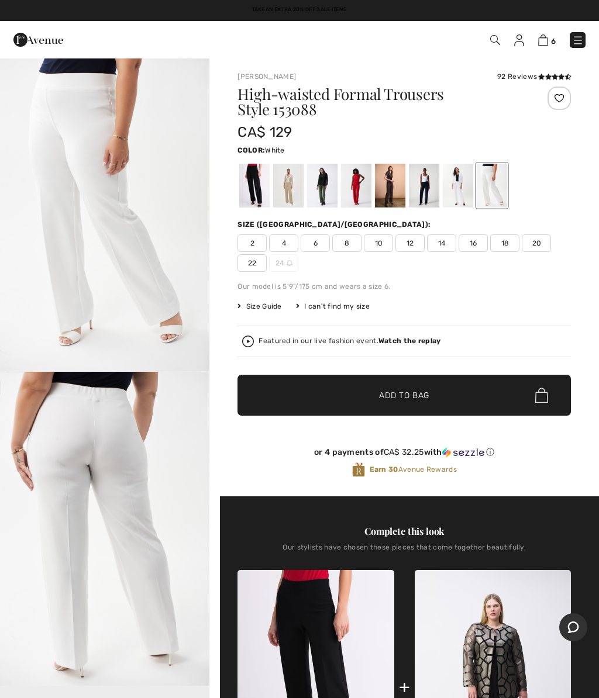
click at [450, 177] on div at bounding box center [458, 186] width 30 height 44
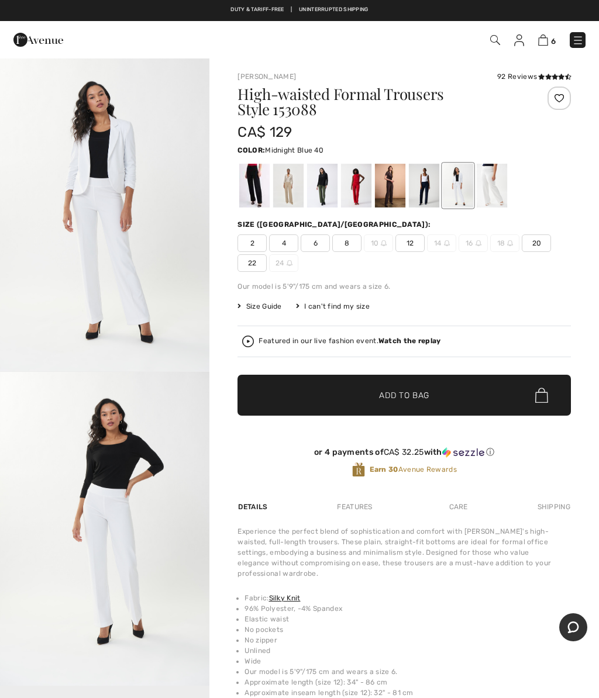
click at [423, 192] on div at bounding box center [424, 186] width 30 height 44
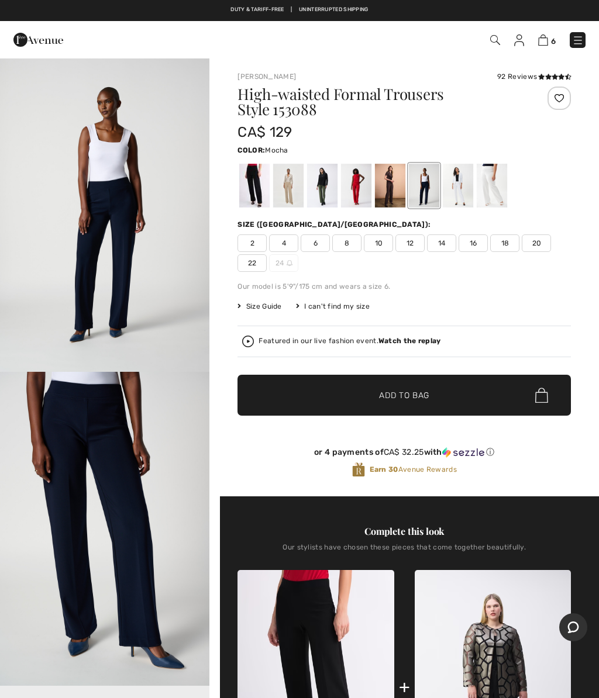
click at [384, 193] on div at bounding box center [390, 186] width 30 height 44
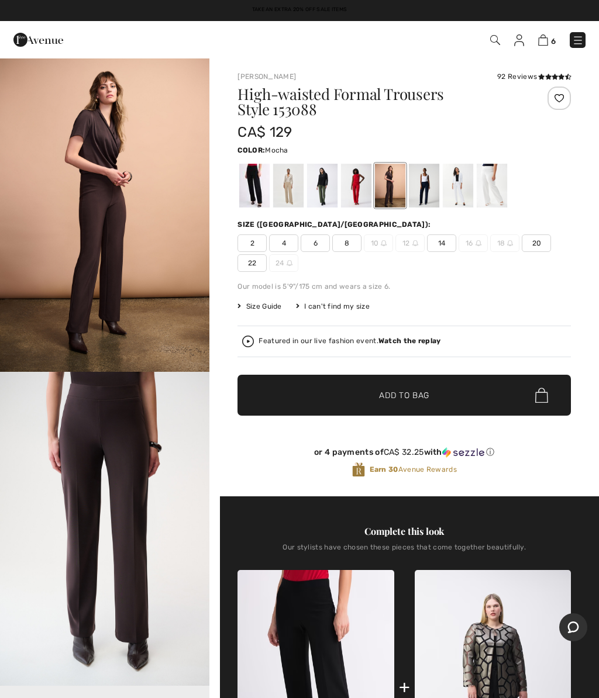
click at [353, 184] on div at bounding box center [356, 186] width 30 height 44
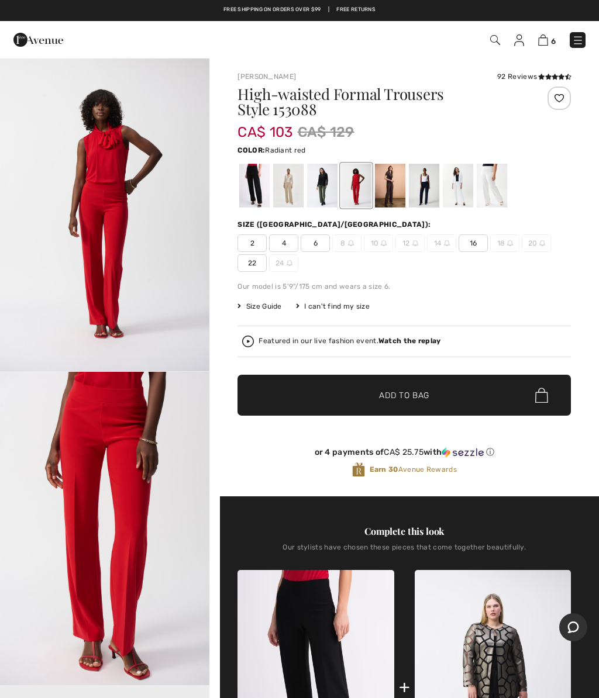
click at [322, 180] on div at bounding box center [322, 186] width 30 height 44
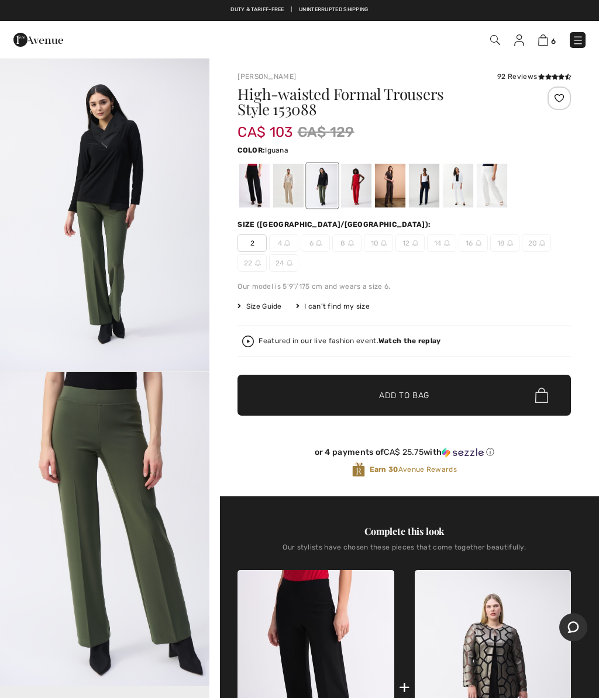
click at [283, 190] on div at bounding box center [288, 186] width 30 height 44
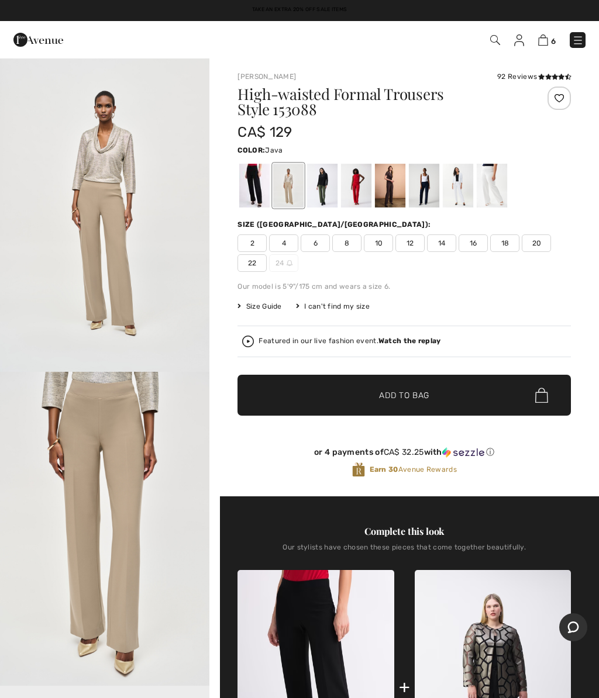
click at [240, 184] on div at bounding box center [254, 186] width 30 height 44
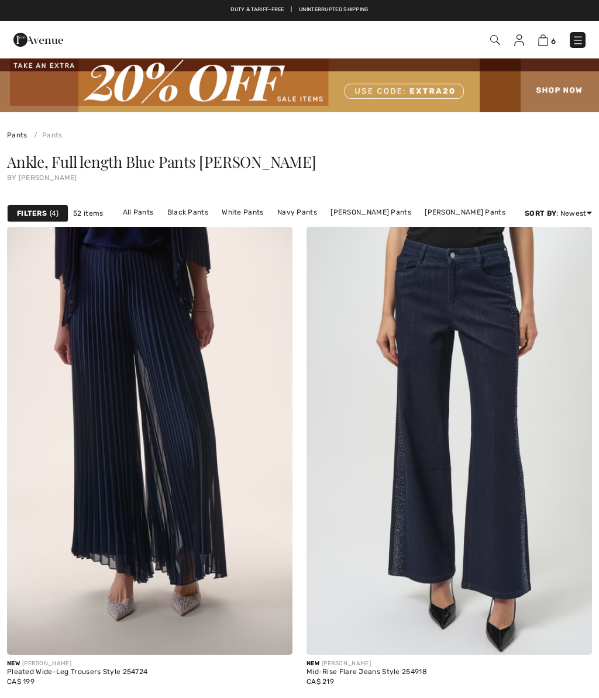
scroll to position [12515, 0]
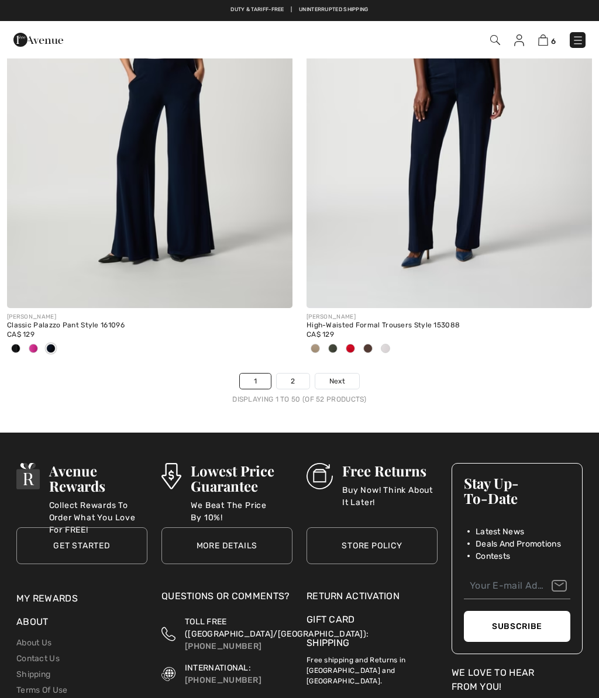
checkbox input "true"
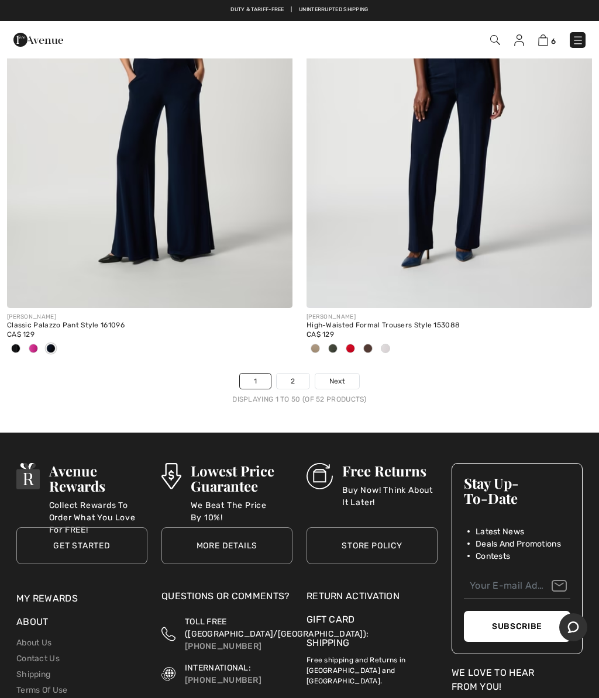
click at [285, 374] on link "2" at bounding box center [293, 381] width 32 height 15
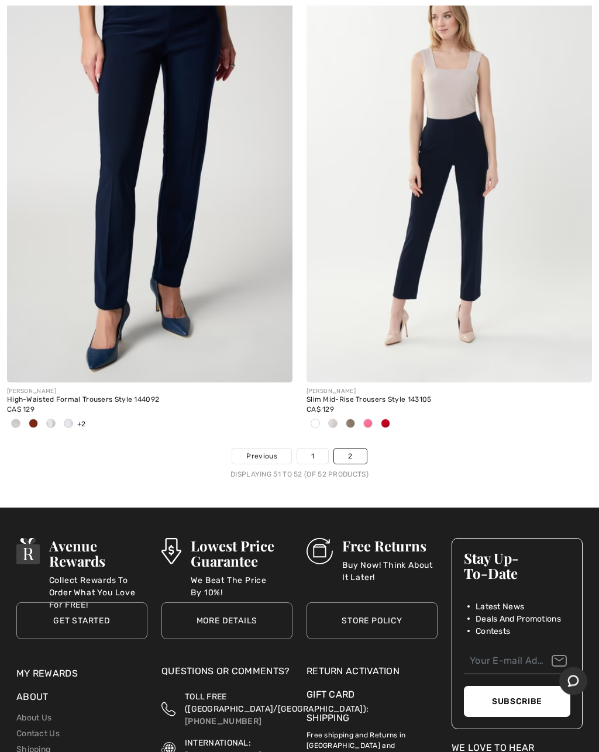
scroll to position [273, 0]
click at [71, 422] on span at bounding box center [68, 423] width 9 height 9
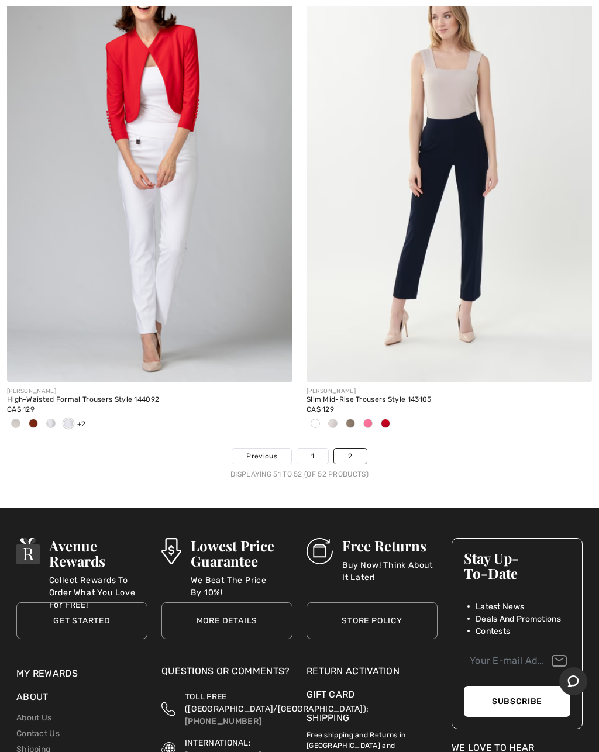
click at [184, 252] on img at bounding box center [149, 168] width 285 height 428
click at [228, 239] on img at bounding box center [149, 168] width 285 height 428
click at [218, 231] on img at bounding box center [149, 168] width 285 height 428
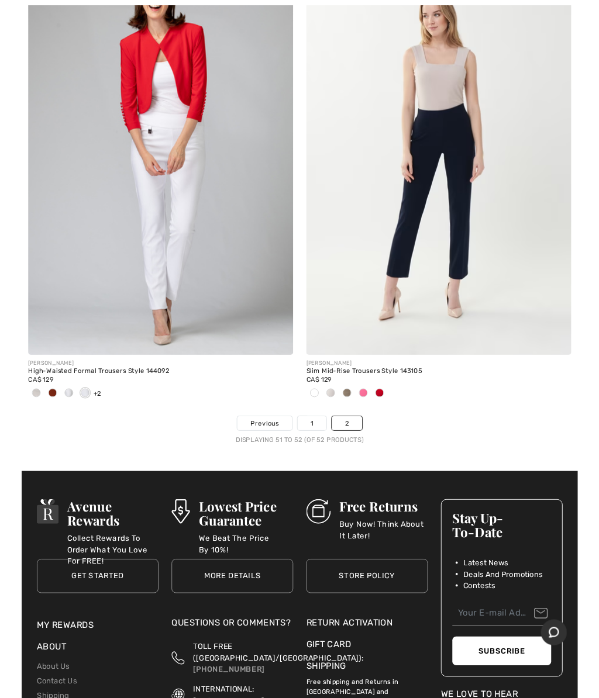
scroll to position [326, 0]
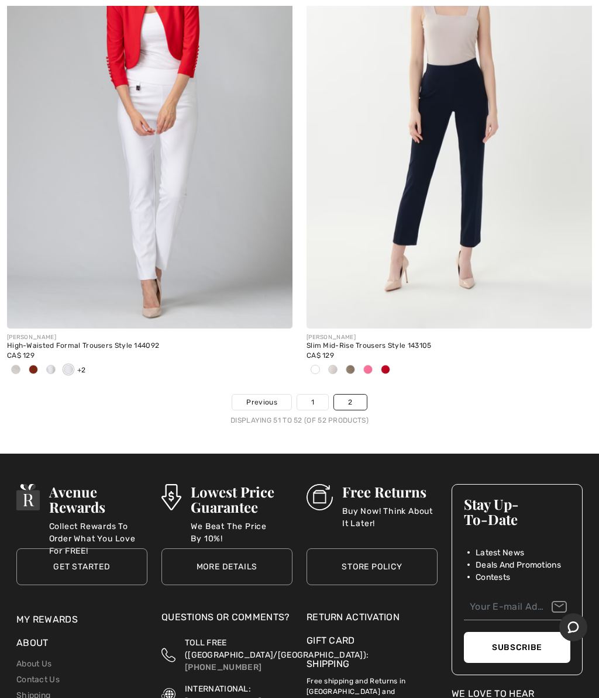
click at [214, 229] on img at bounding box center [149, 115] width 285 height 428
click at [208, 288] on img at bounding box center [149, 115] width 285 height 428
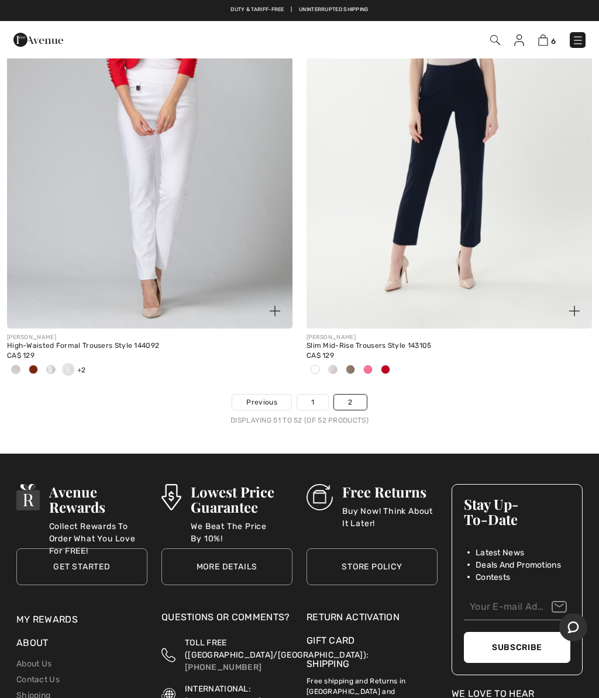
click at [214, 306] on img at bounding box center [149, 115] width 285 height 428
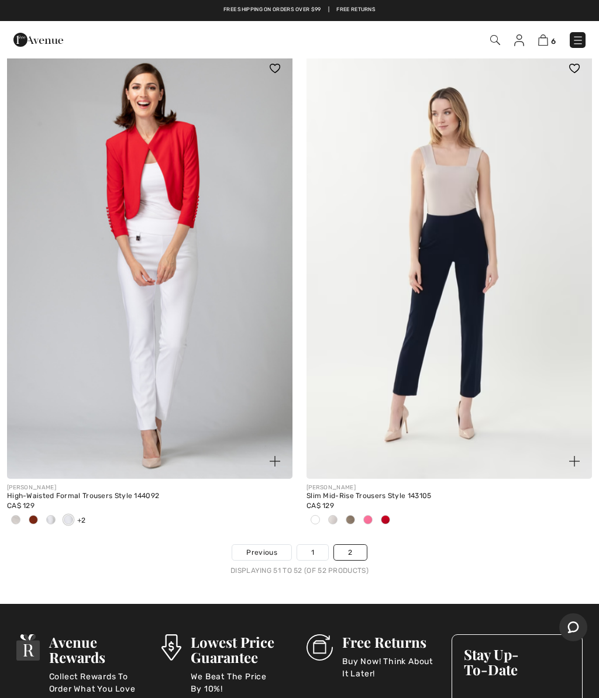
click at [201, 329] on img at bounding box center [149, 265] width 285 height 428
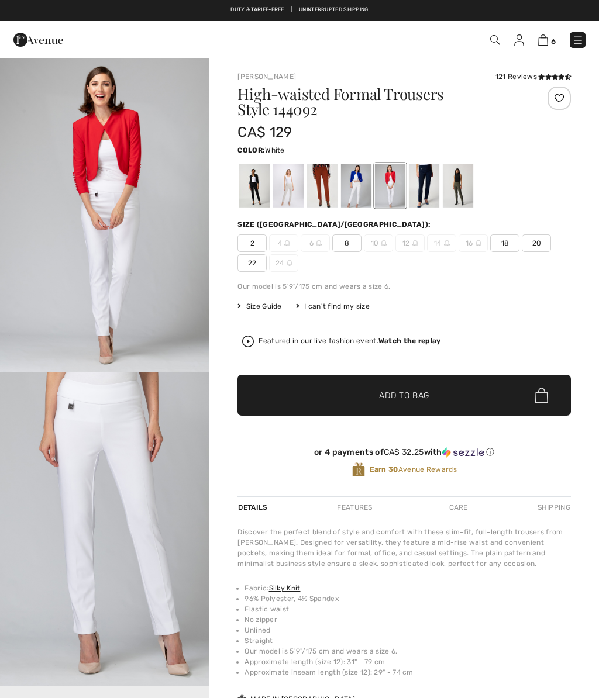
checkbox input "true"
click at [250, 195] on div at bounding box center [254, 186] width 30 height 44
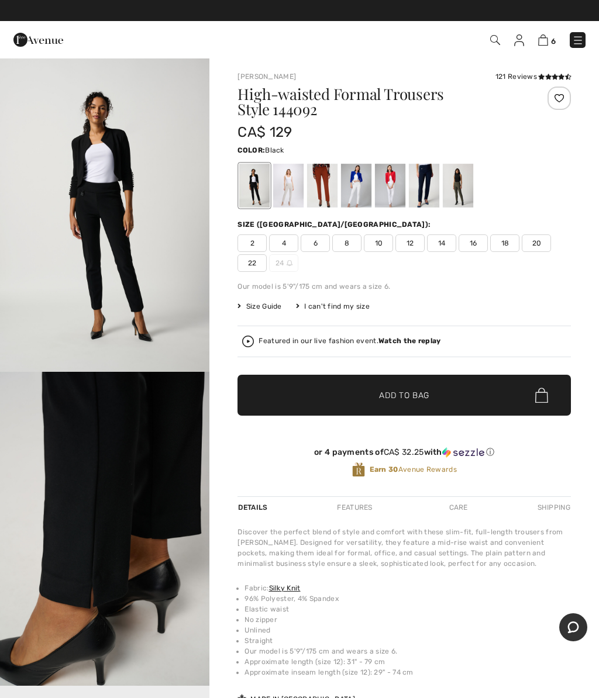
click at [473, 244] on span "16" at bounding box center [473, 244] width 29 height 18
click at [396, 389] on span "✔ Added to Bag Add to Bag" at bounding box center [403, 395] width 333 height 41
click at [285, 181] on div at bounding box center [288, 186] width 30 height 44
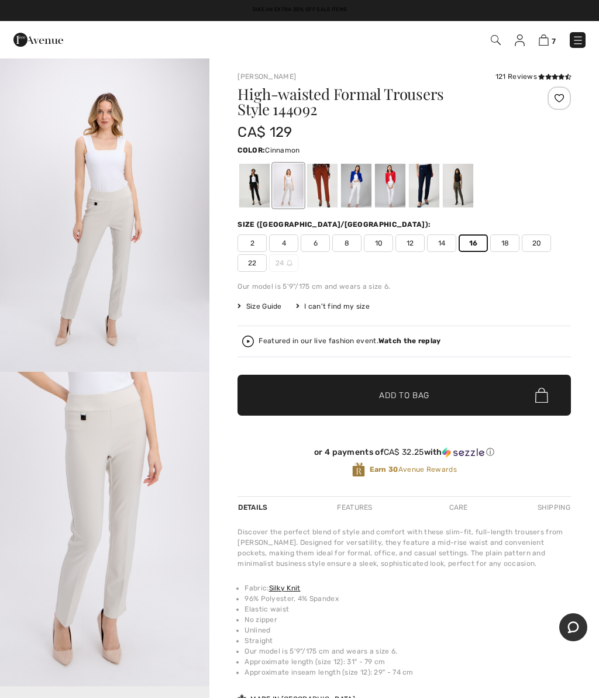
click at [325, 181] on div at bounding box center [322, 186] width 30 height 44
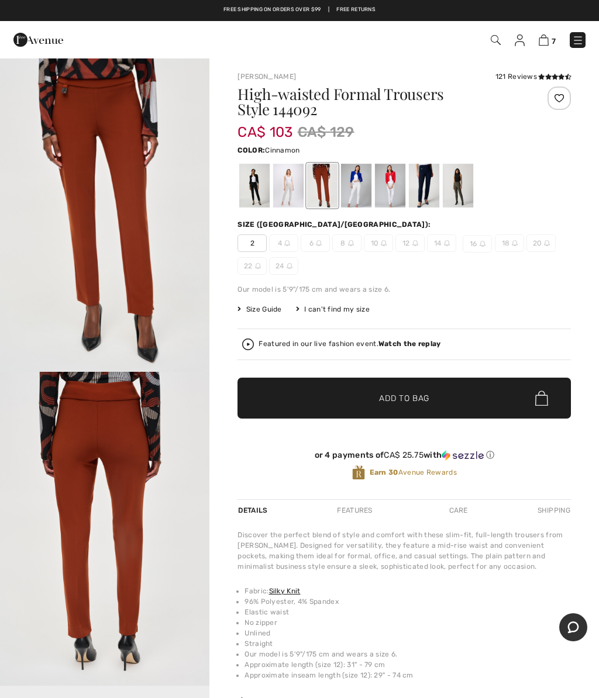
click at [359, 180] on div at bounding box center [356, 186] width 30 height 44
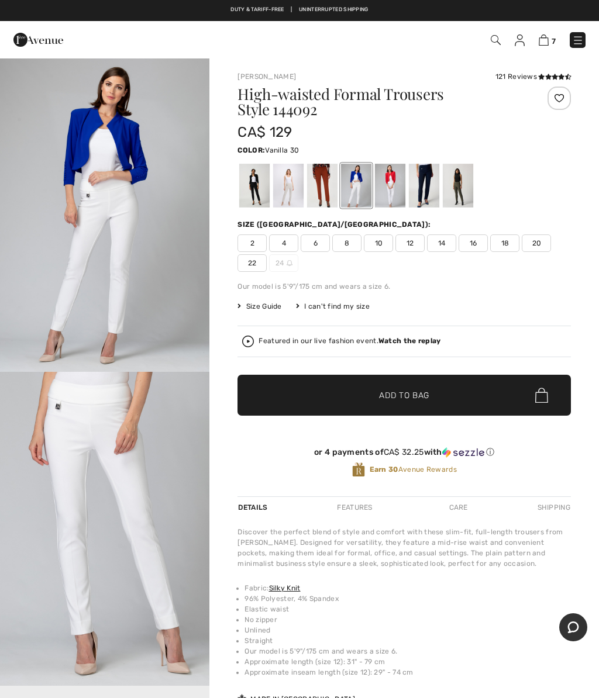
click at [395, 190] on div at bounding box center [390, 186] width 30 height 44
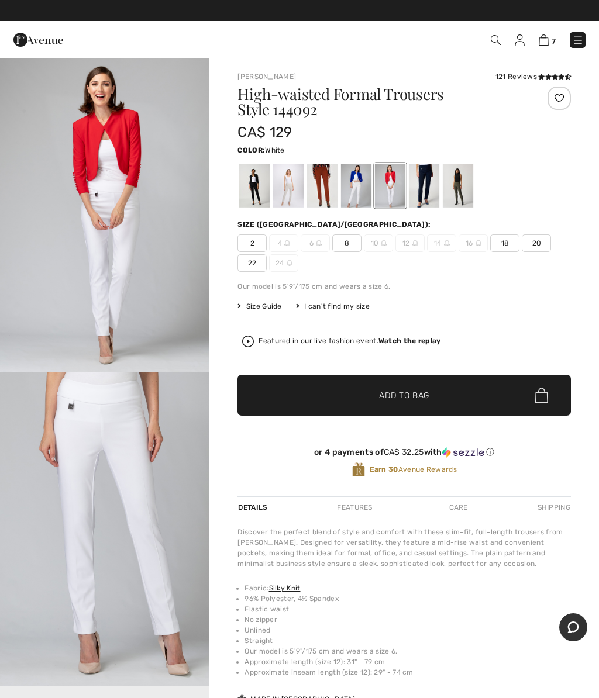
click at [428, 179] on div at bounding box center [424, 186] width 30 height 44
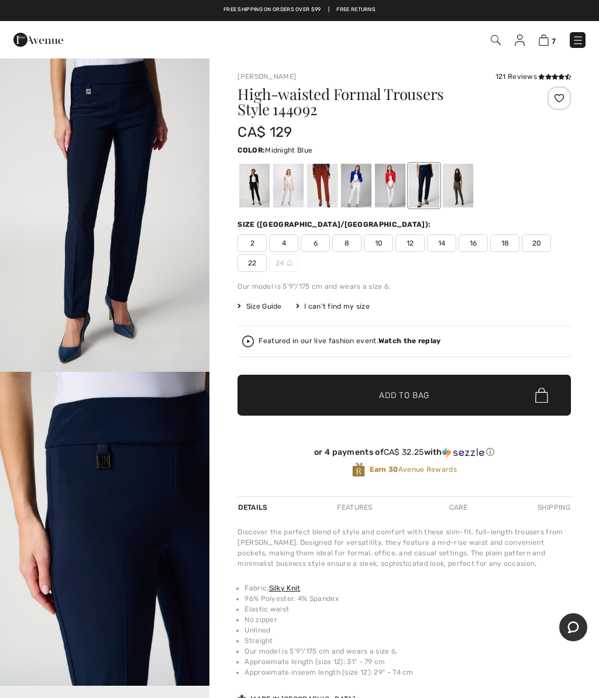
click at [470, 240] on span "16" at bounding box center [473, 244] width 29 height 18
click at [408, 391] on span "Add to Bag" at bounding box center [404, 396] width 50 height 12
click at [464, 180] on div at bounding box center [458, 186] width 30 height 44
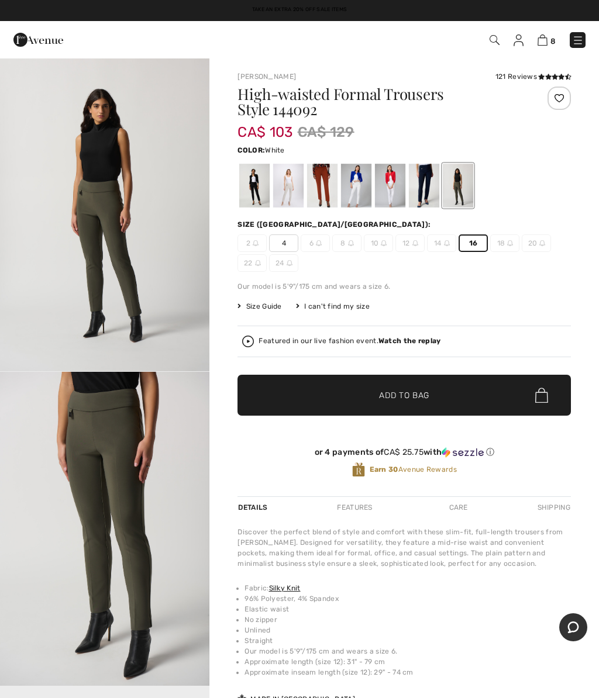
click at [395, 186] on div at bounding box center [390, 186] width 30 height 44
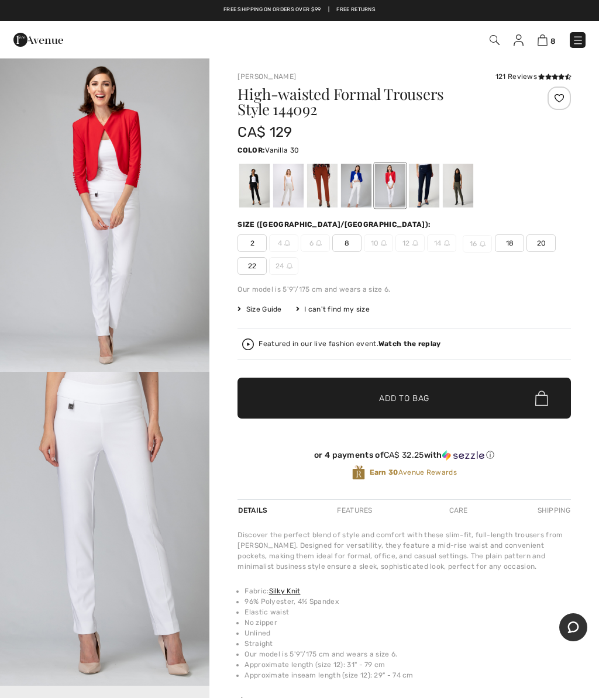
click at [349, 182] on div at bounding box center [356, 186] width 30 height 44
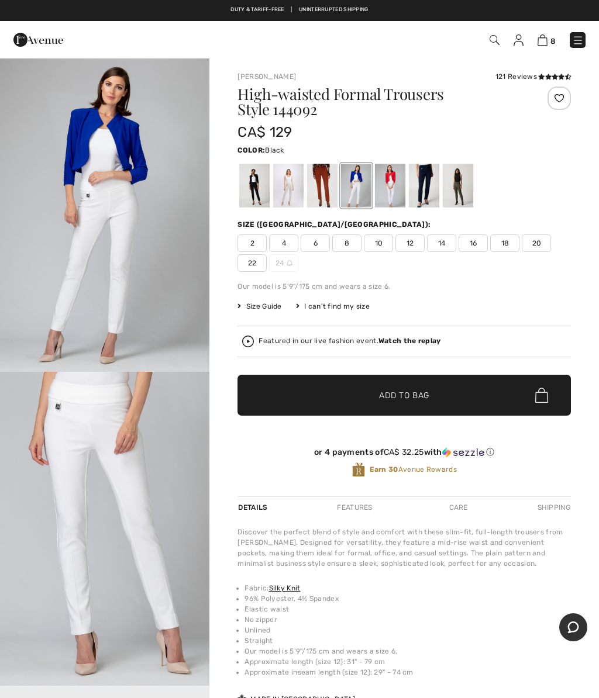
click at [239, 185] on div at bounding box center [254, 186] width 30 height 44
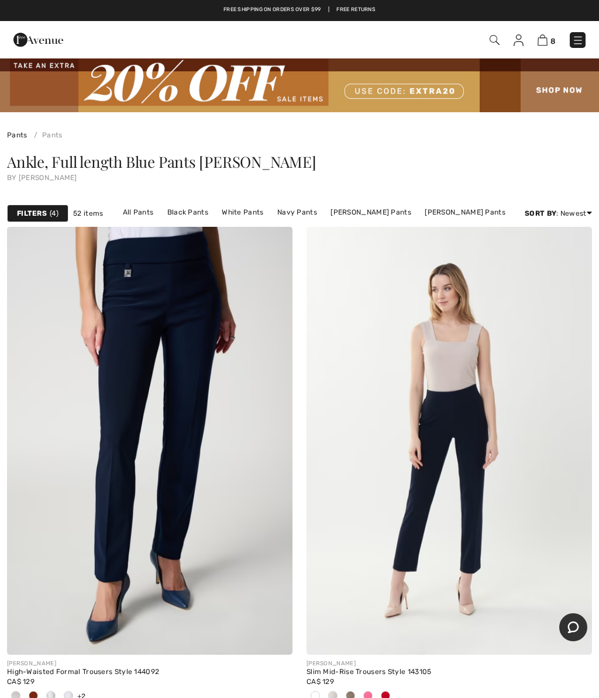
click at [26, 213] on strong "Filters" at bounding box center [32, 213] width 30 height 11
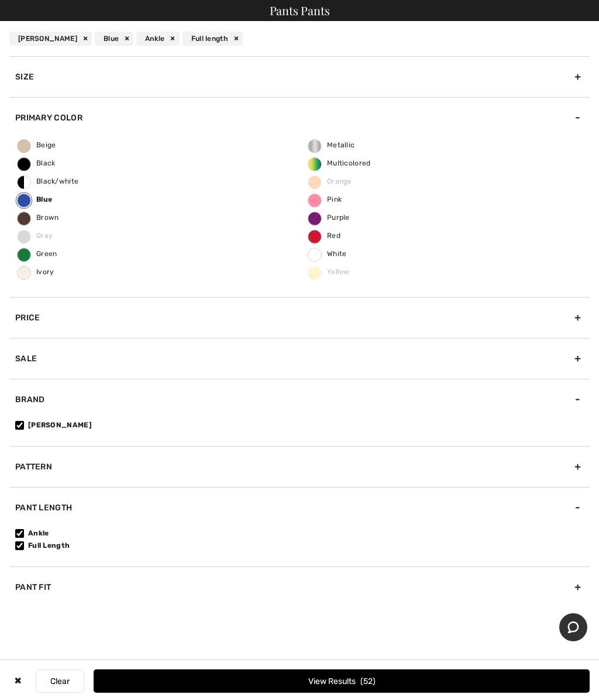
click at [116, 38] on div "Blue" at bounding box center [114, 39] width 39 height 14
click at [125, 32] on div "Ankle" at bounding box center [116, 39] width 43 height 14
checkbox input"] "false"
click at [144, 37] on div "Full Length" at bounding box center [126, 39] width 63 height 14
checkbox input"] "false"
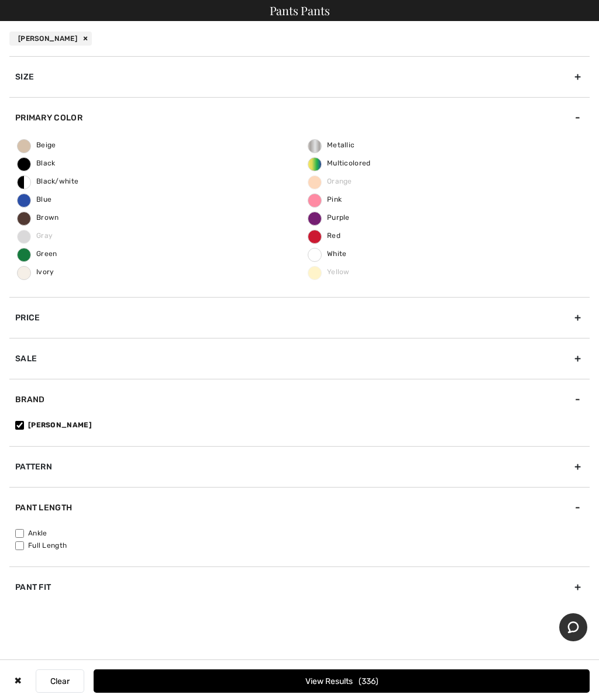
click at [64, 678] on button "Clear" at bounding box center [60, 681] width 49 height 23
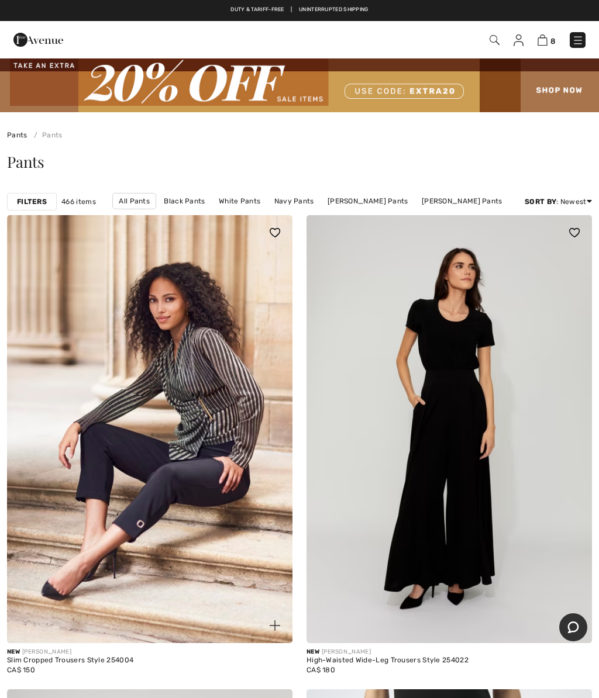
click at [26, 199] on strong "Filters" at bounding box center [32, 202] width 30 height 11
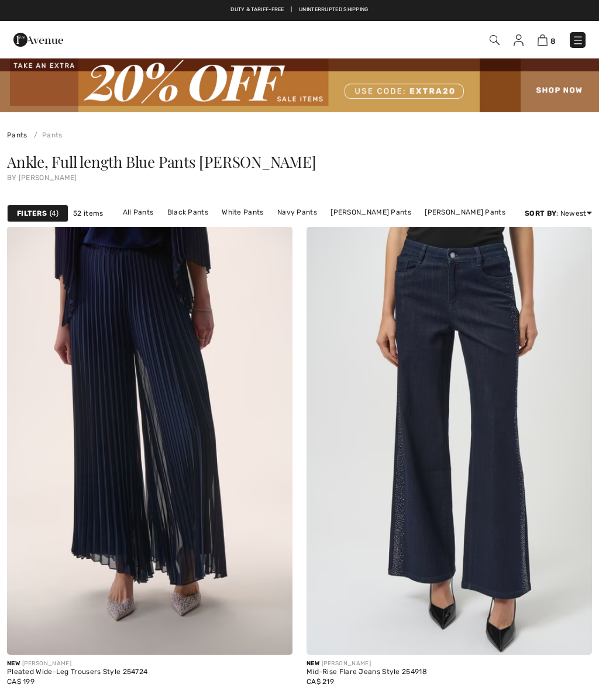
checkbox input "true"
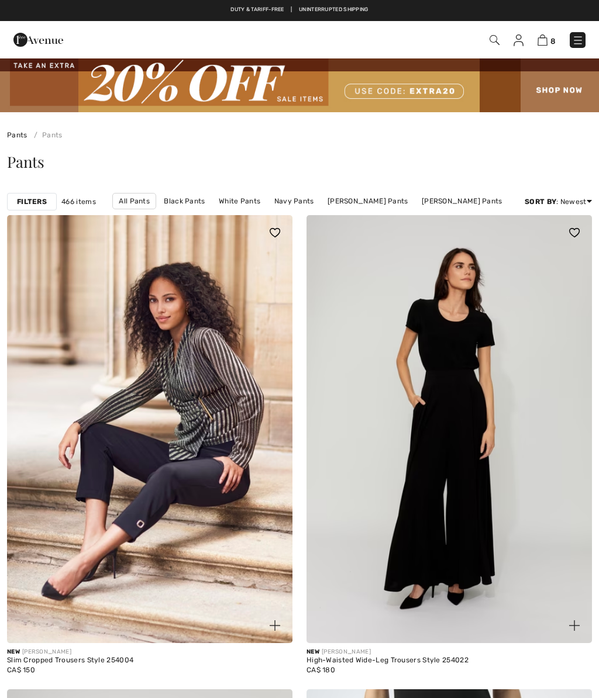
checkbox input "true"
click at [493, 40] on img at bounding box center [495, 40] width 10 height 10
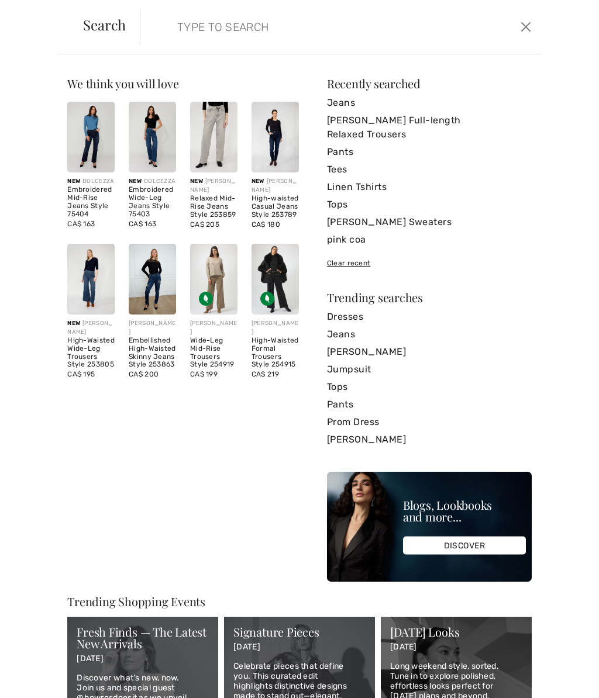
click at [336, 203] on link "Tops" at bounding box center [429, 205] width 205 height 18
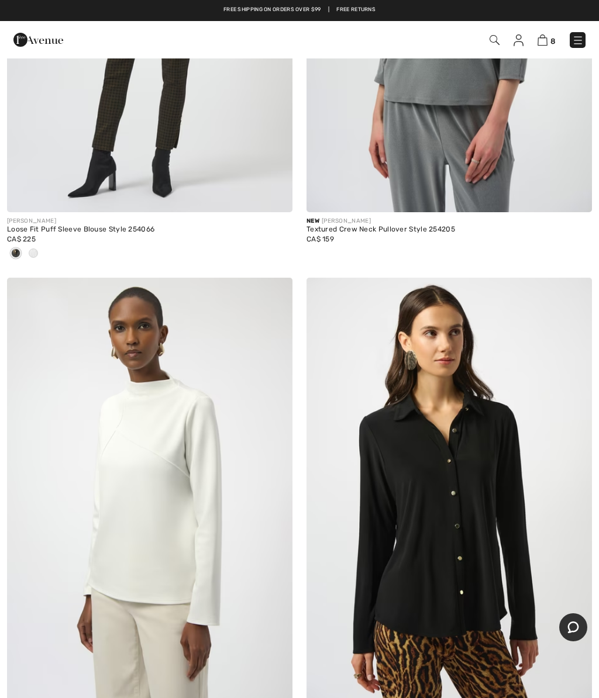
scroll to position [3928, 0]
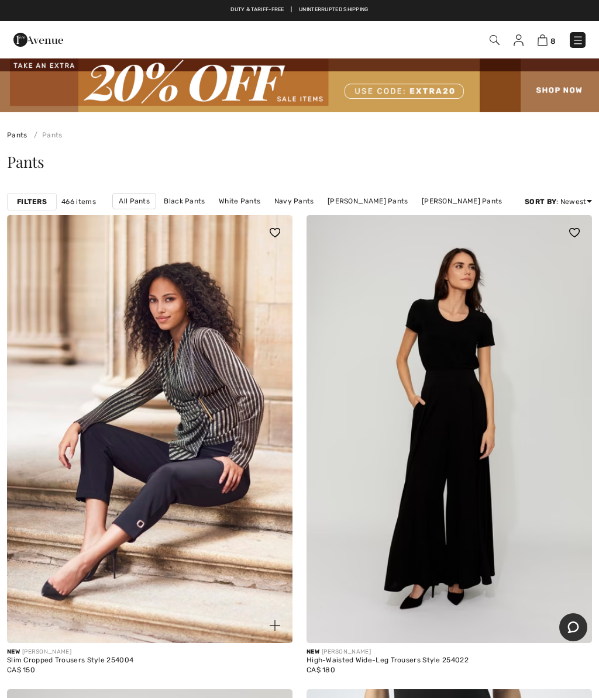
click at [25, 199] on strong "Filters" at bounding box center [32, 202] width 30 height 11
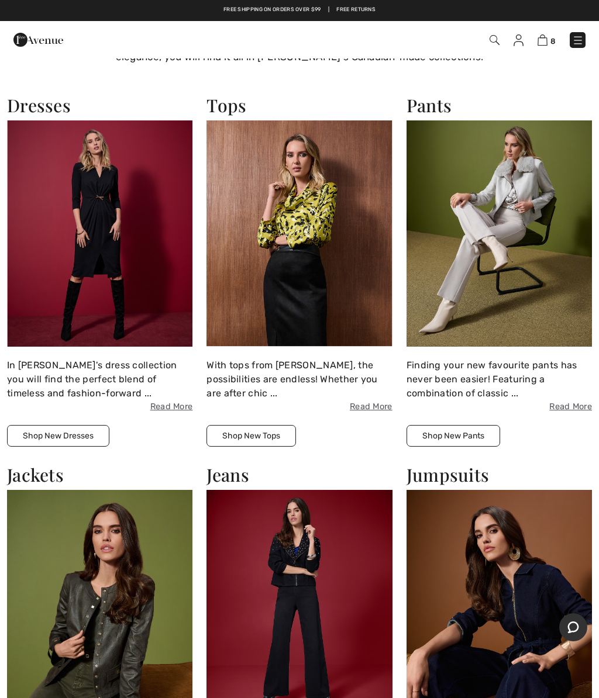
click at [455, 430] on button "Shop New Pants" at bounding box center [454, 436] width 94 height 22
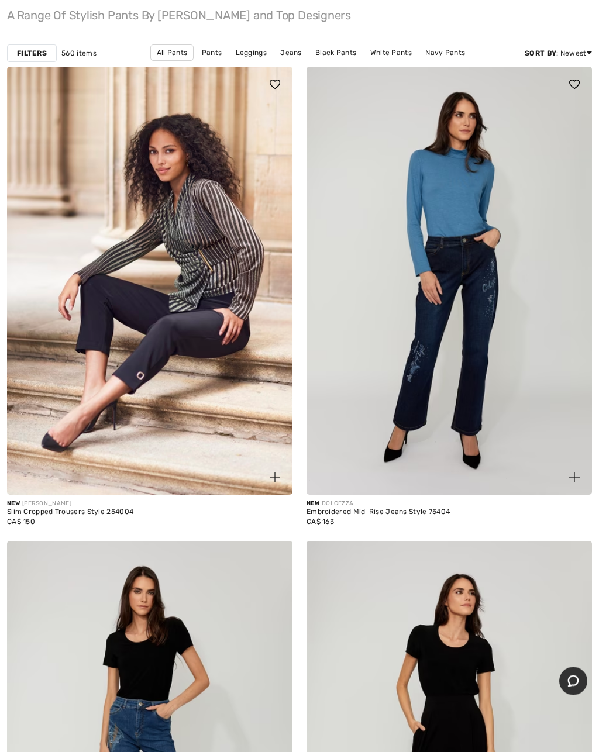
scroll to position [154, 0]
click at [429, 354] on img at bounding box center [448, 281] width 285 height 428
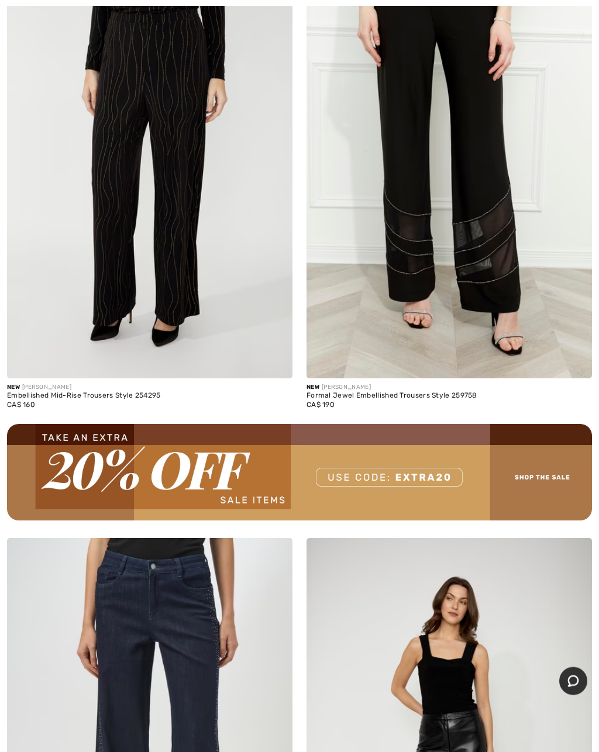
scroll to position [5701, 0]
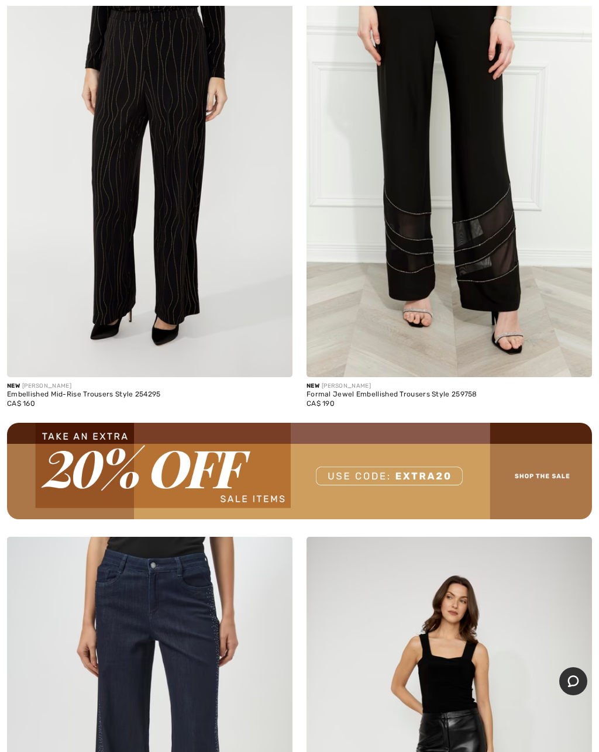
click at [161, 206] on img at bounding box center [149, 163] width 285 height 428
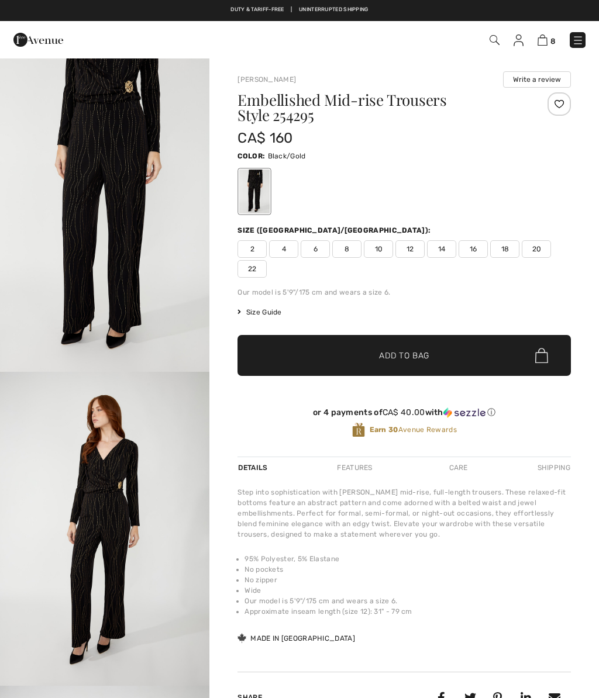
checkbox input "true"
click at [114, 173] on img "1 / 4" at bounding box center [104, 214] width 209 height 315
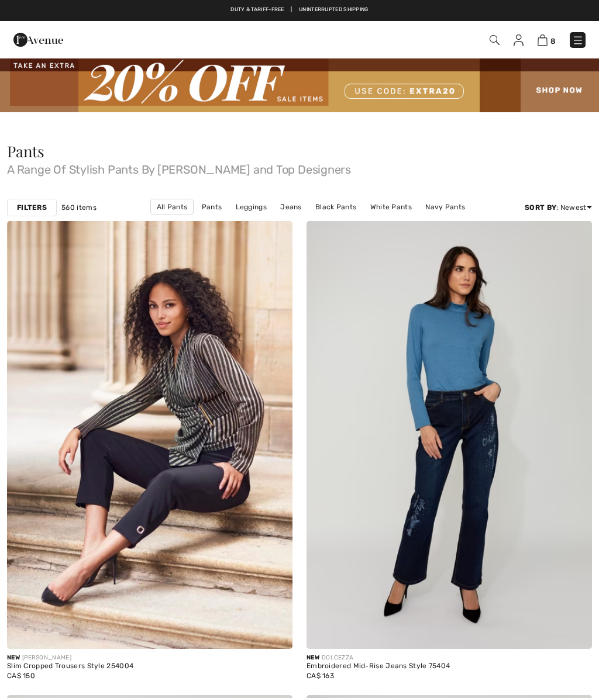
scroll to position [5754, 0]
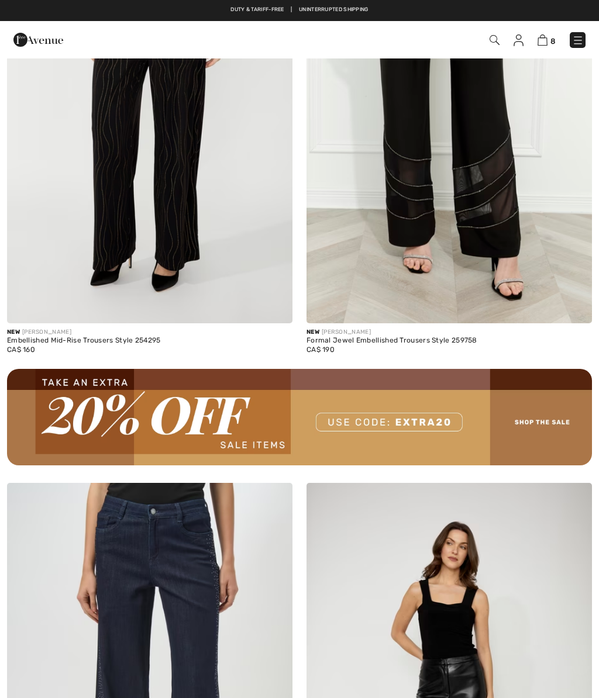
checkbox input "true"
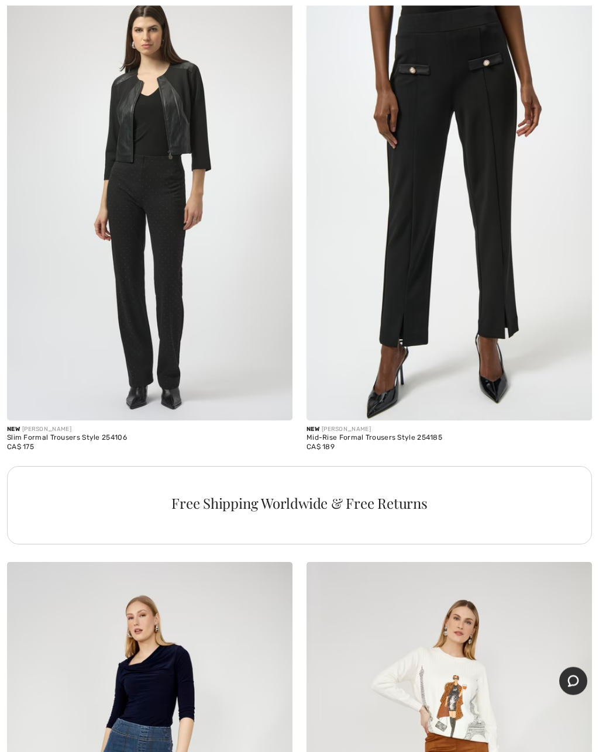
scroll to position [8655, 0]
click at [466, 132] on img at bounding box center [448, 206] width 285 height 428
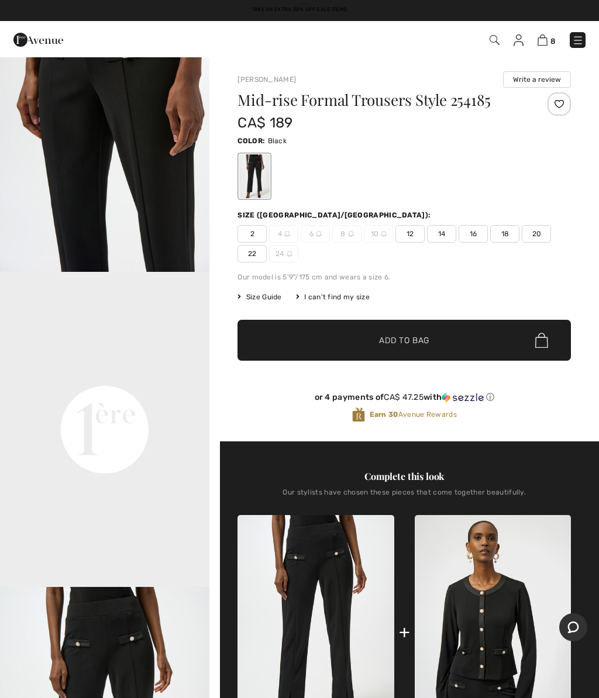
scroll to position [414, 0]
click at [104, 377] on video "Your browser does not support the video tag." at bounding box center [104, 324] width 209 height 105
click at [116, 377] on video "Your browser does not support the video tag." at bounding box center [104, 324] width 209 height 105
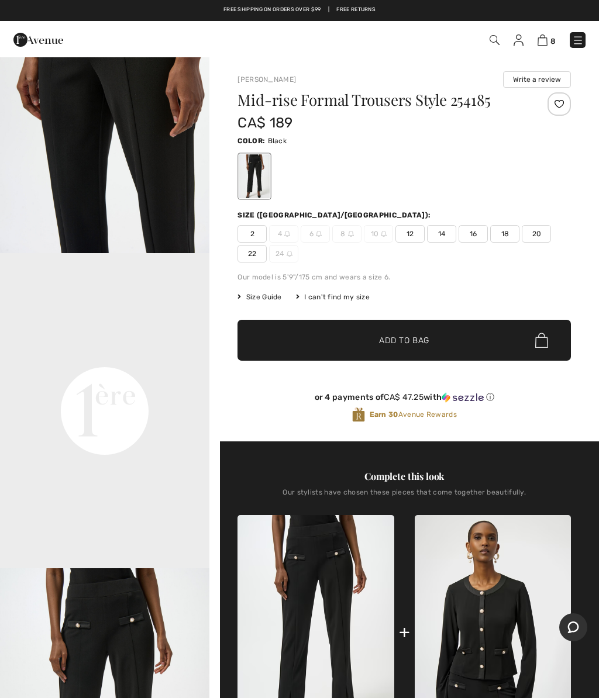
scroll to position [433, 0]
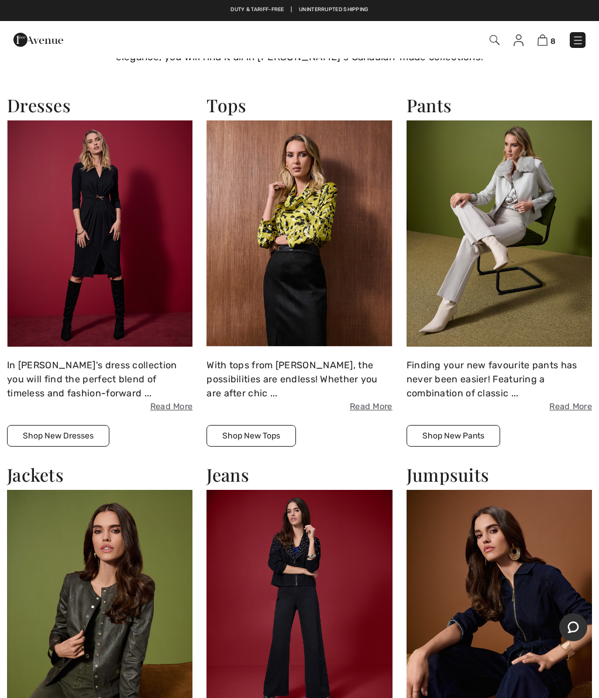
click at [467, 427] on button "Shop New Pants" at bounding box center [454, 436] width 94 height 22
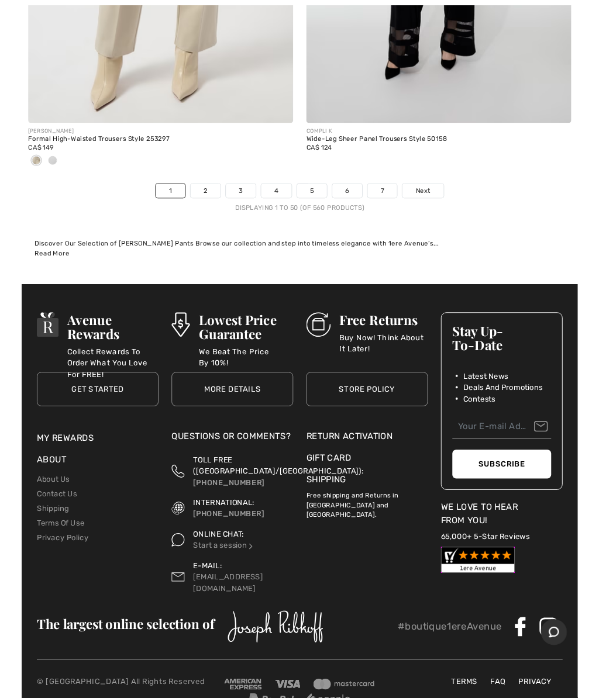
scroll to position [12584, 0]
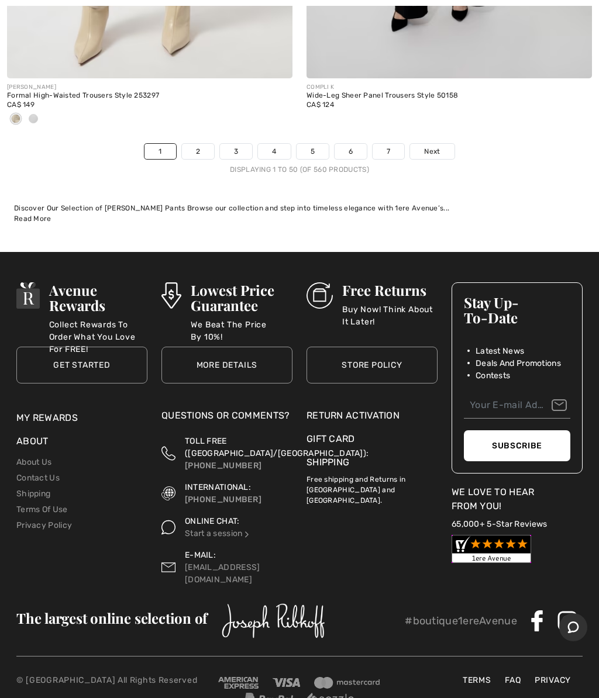
click at [196, 144] on link "2" at bounding box center [198, 151] width 32 height 15
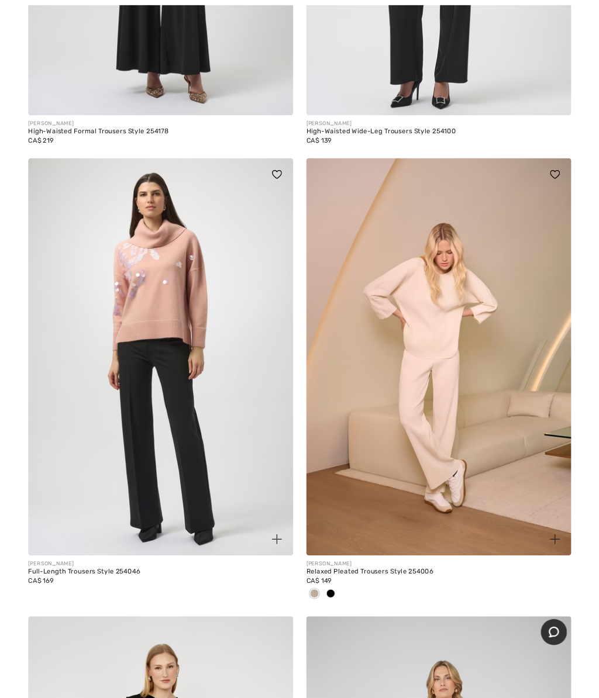
scroll to position [1967, 0]
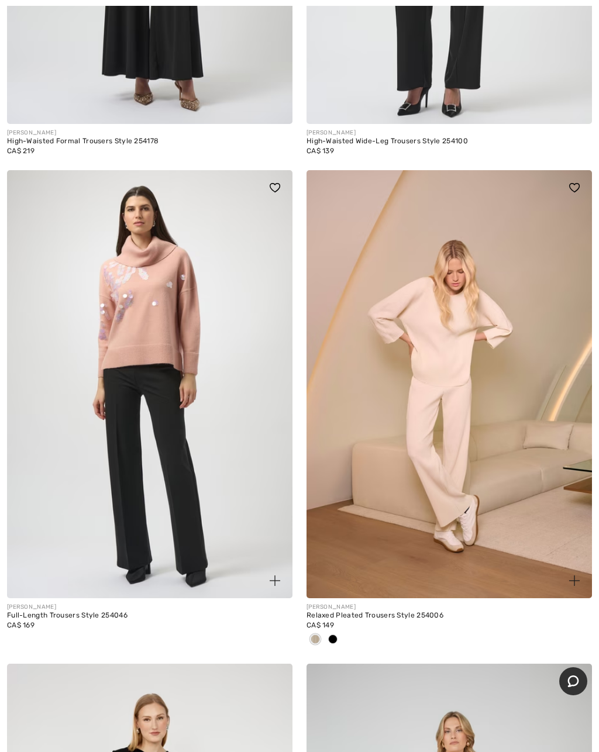
click at [160, 302] on img at bounding box center [149, 384] width 285 height 428
click at [153, 255] on img at bounding box center [149, 384] width 285 height 428
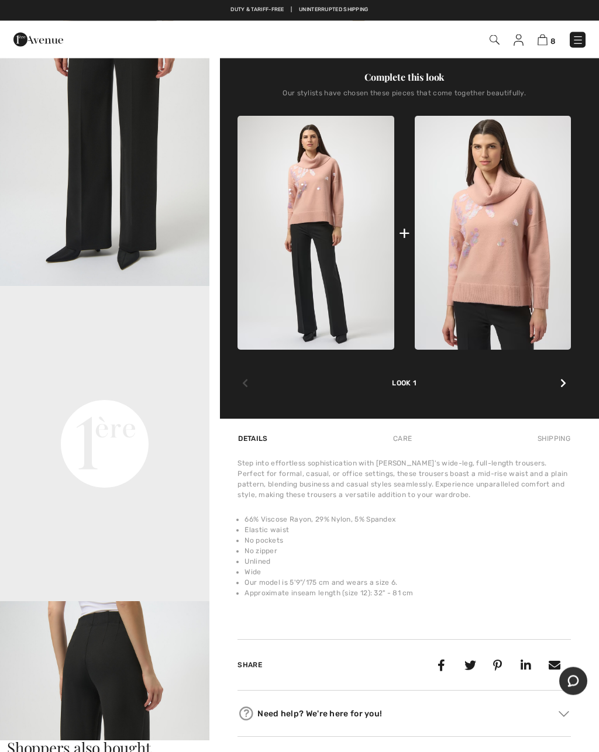
scroll to position [401, 0]
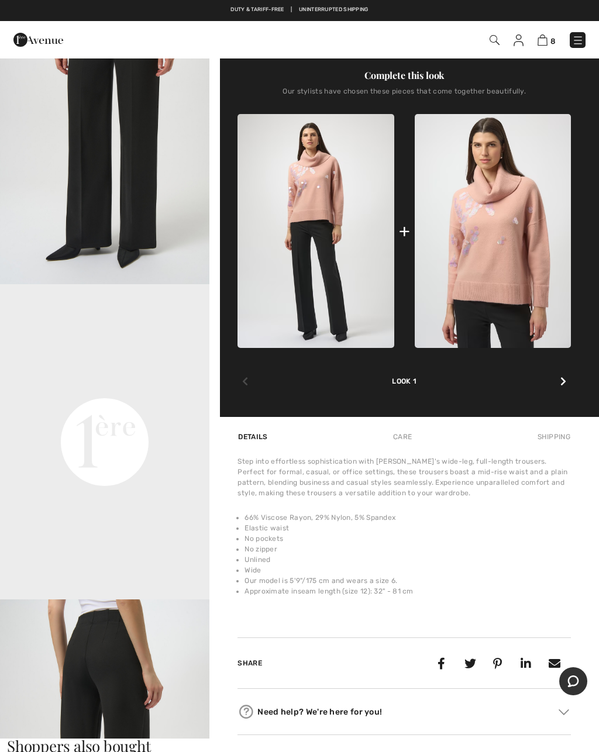
click at [495, 231] on img at bounding box center [493, 231] width 156 height 234
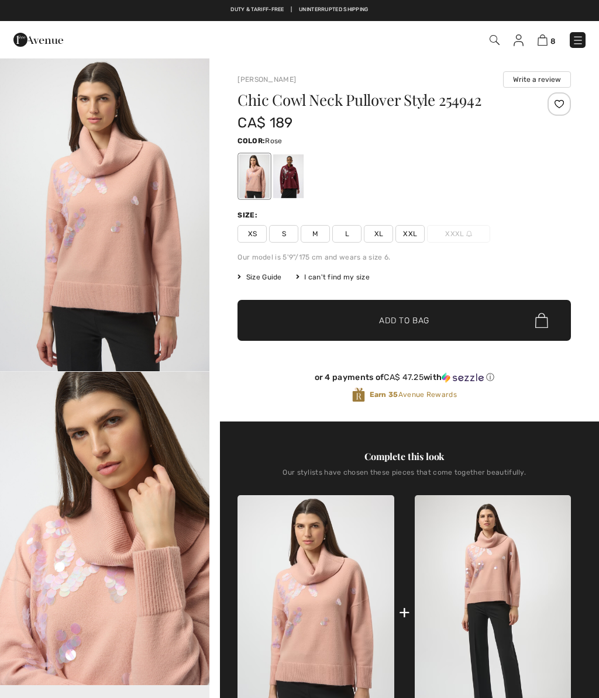
checkbox input "true"
click at [292, 190] on div at bounding box center [288, 176] width 30 height 44
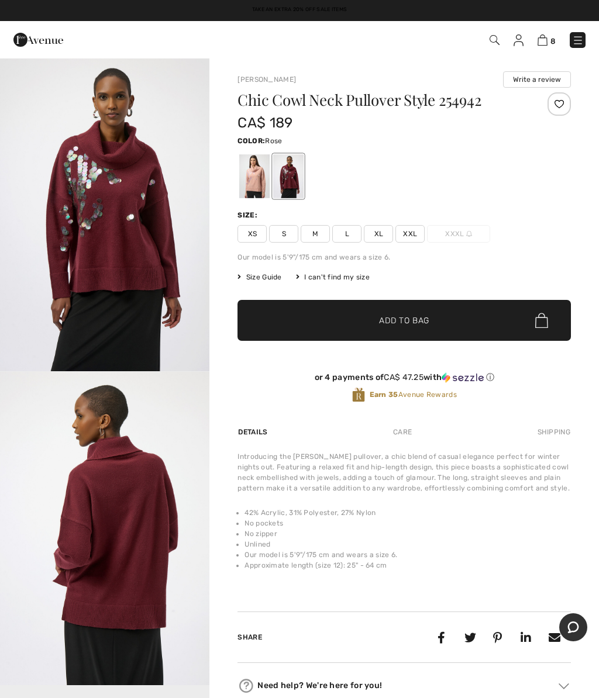
click at [251, 187] on div at bounding box center [254, 176] width 30 height 44
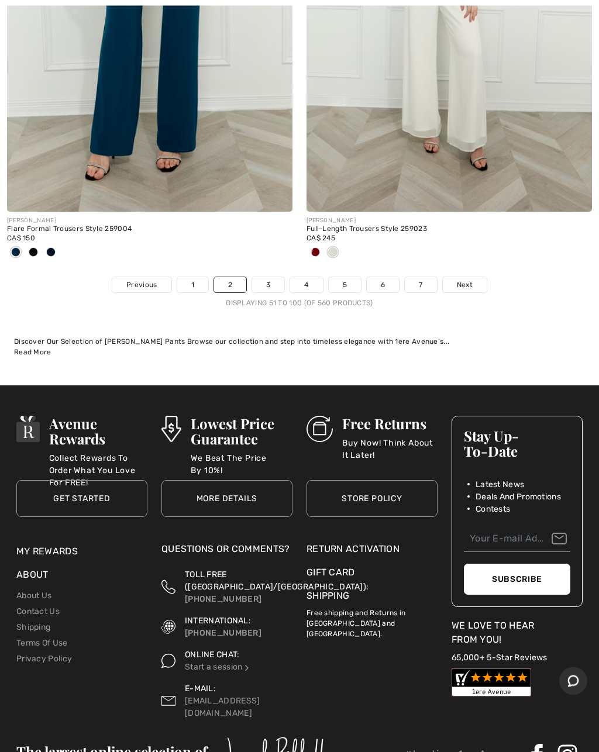
scroll to position [12432, 0]
click at [268, 277] on link "3" at bounding box center [268, 284] width 32 height 15
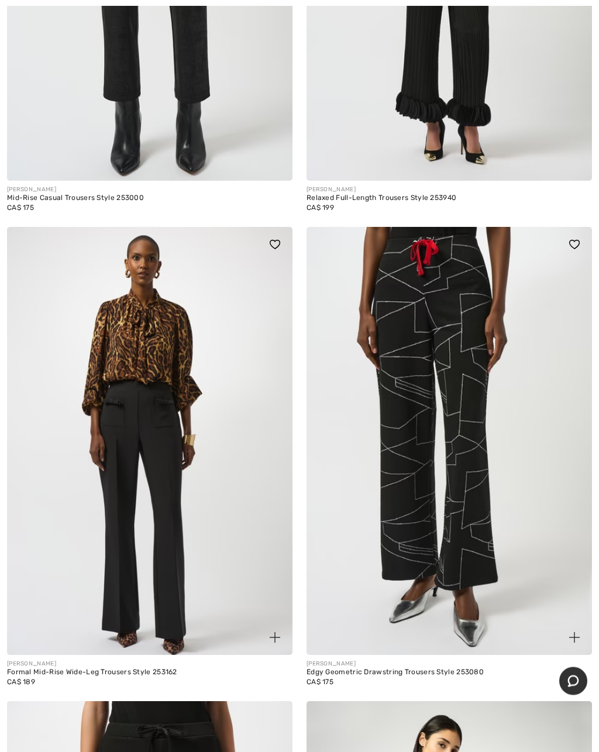
scroll to position [3903, 0]
click at [527, 415] on img at bounding box center [448, 441] width 285 height 428
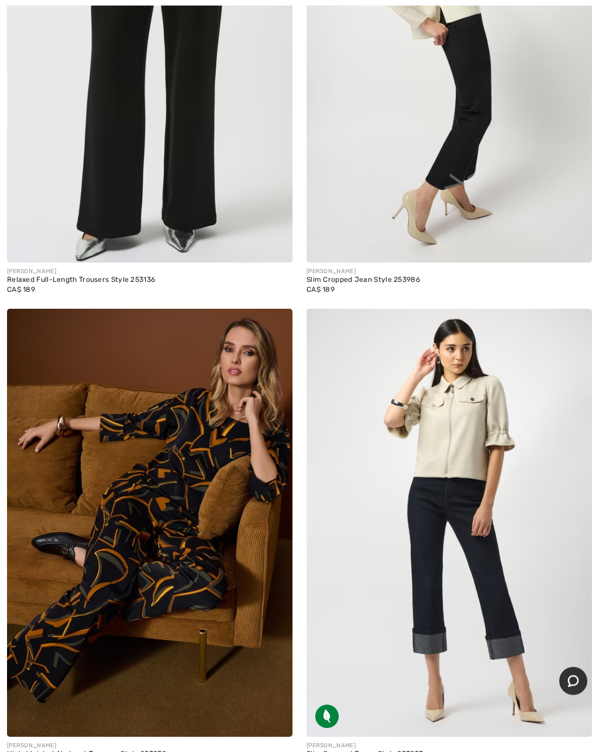
scroll to position [4770, 0]
click at [466, 147] on img at bounding box center [448, 48] width 285 height 428
click at [460, 99] on img at bounding box center [448, 48] width 285 height 428
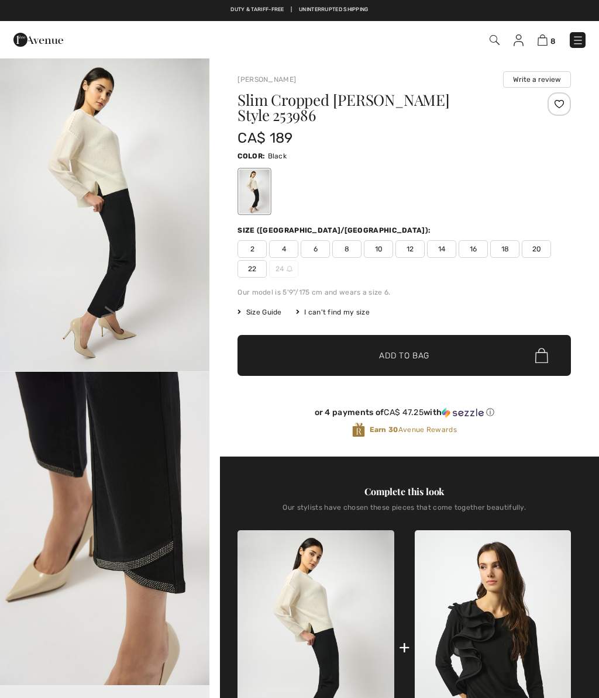
checkbox input "true"
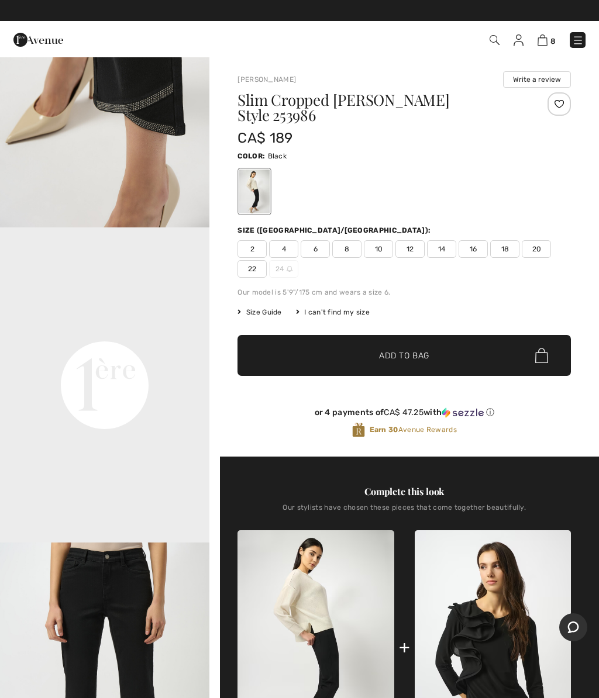
scroll to position [463, 0]
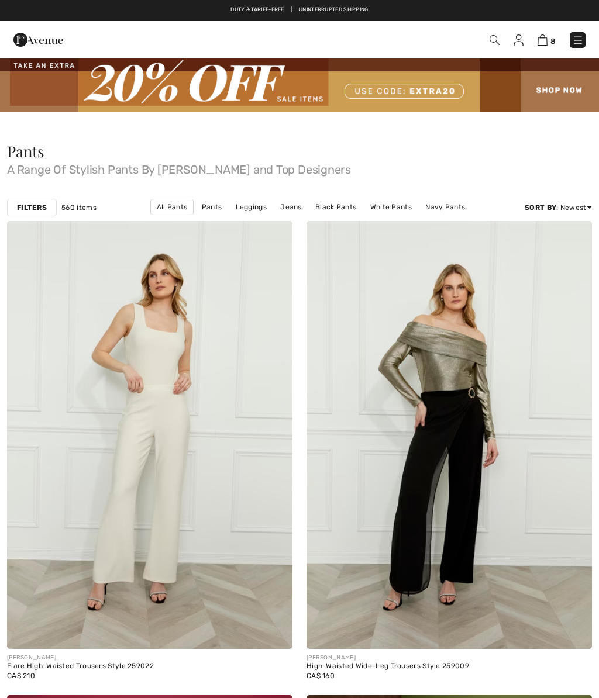
scroll to position [4824, 0]
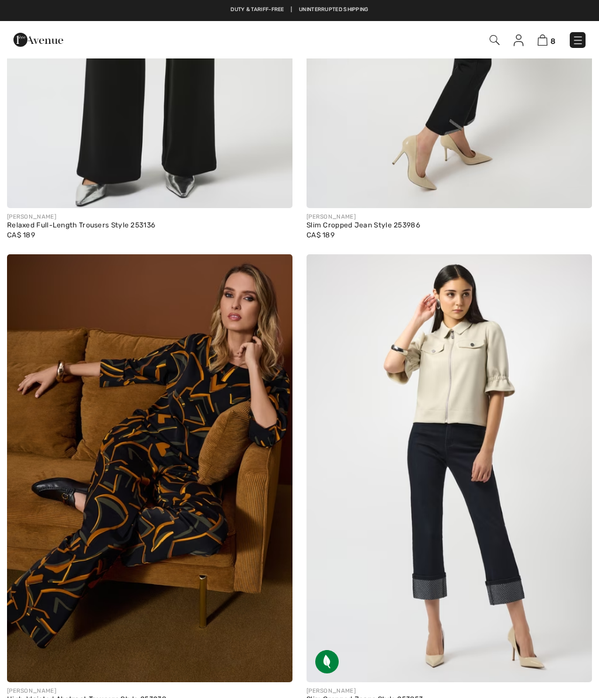
checkbox input "true"
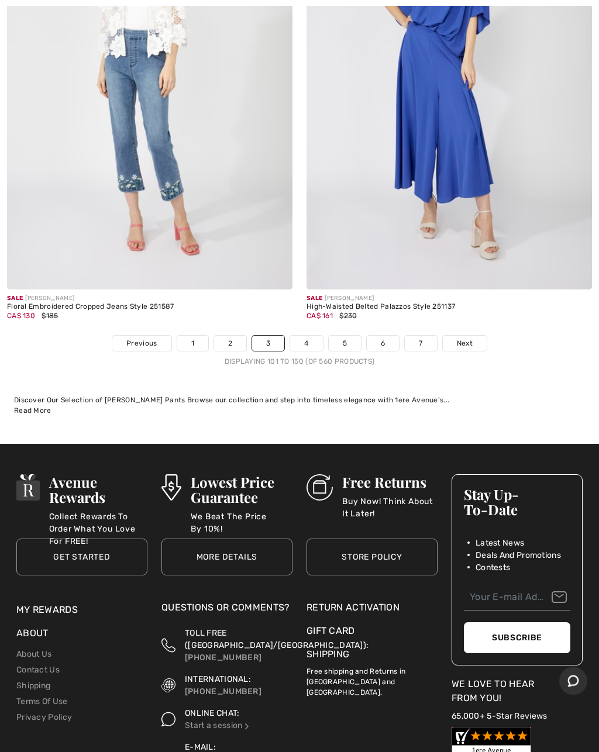
scroll to position [12219, 0]
click at [305, 336] on link "4" at bounding box center [306, 343] width 32 height 15
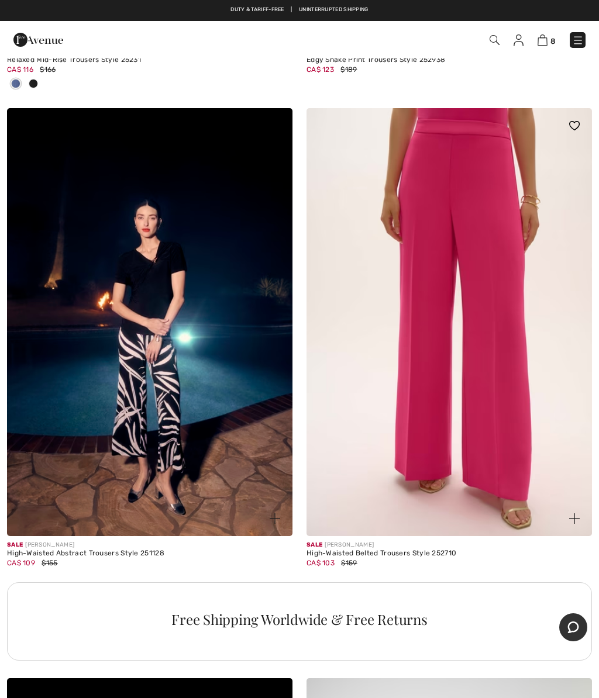
scroll to position [2521, 0]
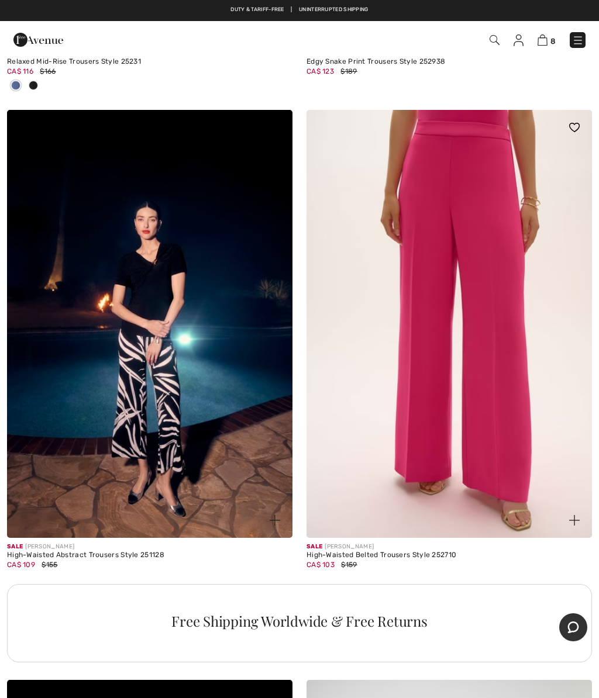
click at [466, 302] on img at bounding box center [448, 324] width 285 height 428
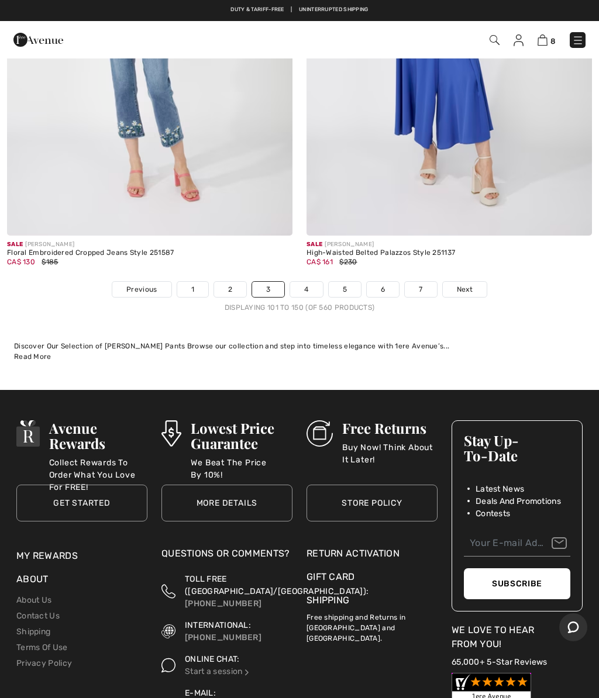
click at [306, 282] on link "4" at bounding box center [306, 289] width 32 height 15
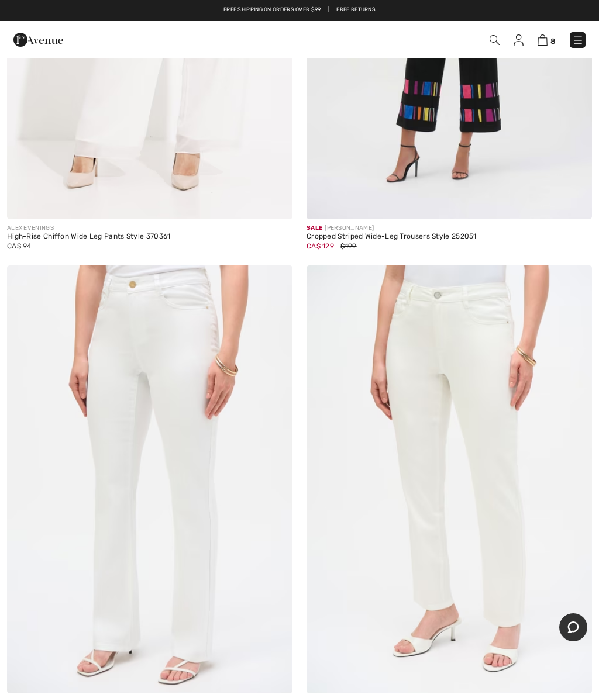
scroll to position [3882, 0]
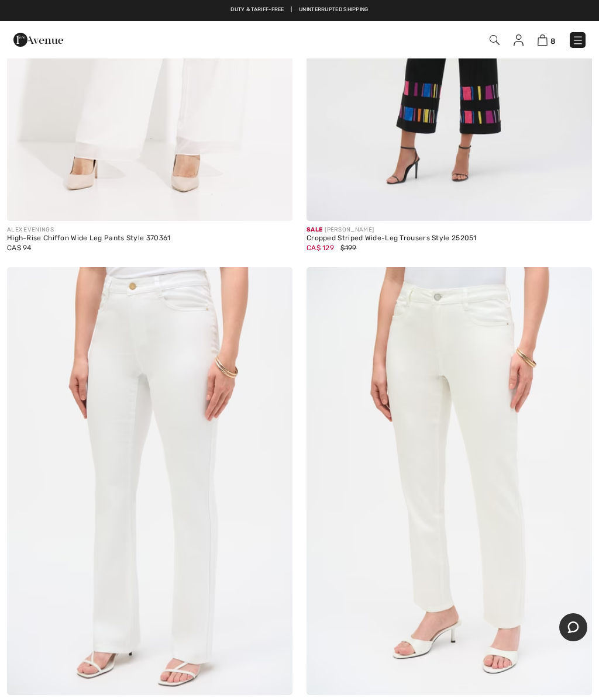
click at [539, 36] on img at bounding box center [543, 40] width 10 height 11
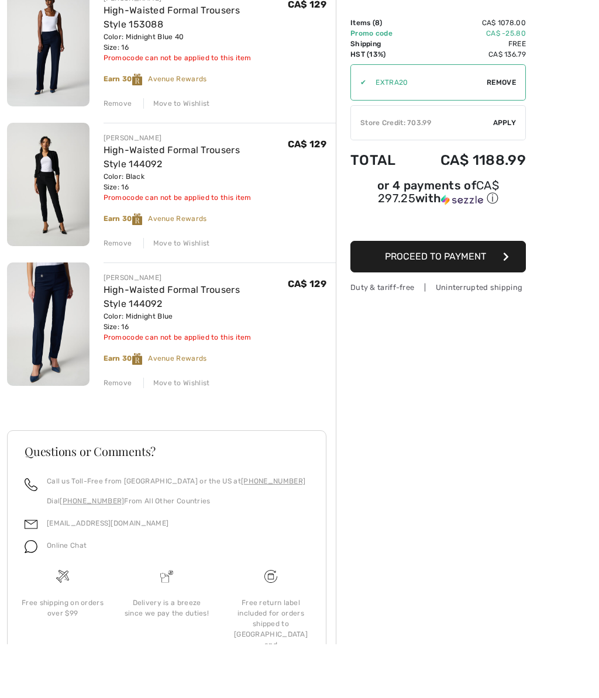
scroll to position [876, 0]
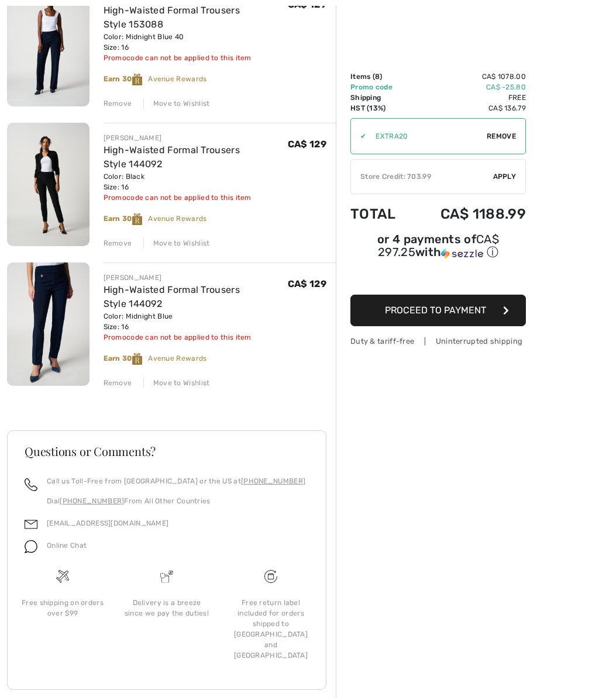
click at [117, 386] on div "Remove" at bounding box center [118, 383] width 29 height 11
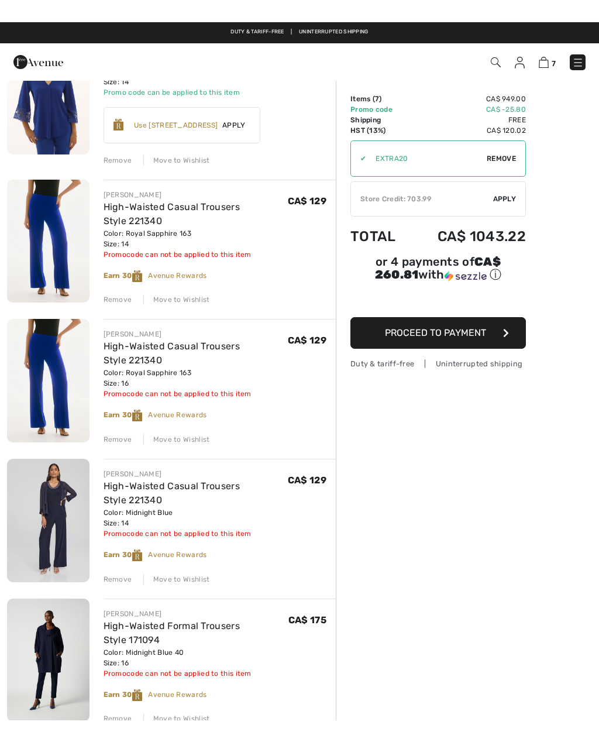
scroll to position [143, 0]
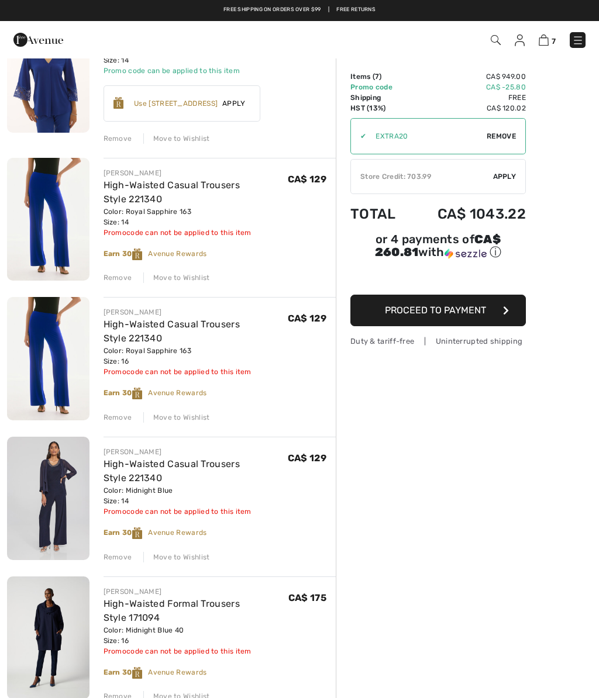
click at [113, 285] on div "JOSEPH RIBKOFF Chic Bell Sleeve Top Style 251785 Color: Royal Sapphire 163 Size…" at bounding box center [171, 661] width 329 height 1303
click at [115, 418] on div "Remove" at bounding box center [118, 417] width 29 height 11
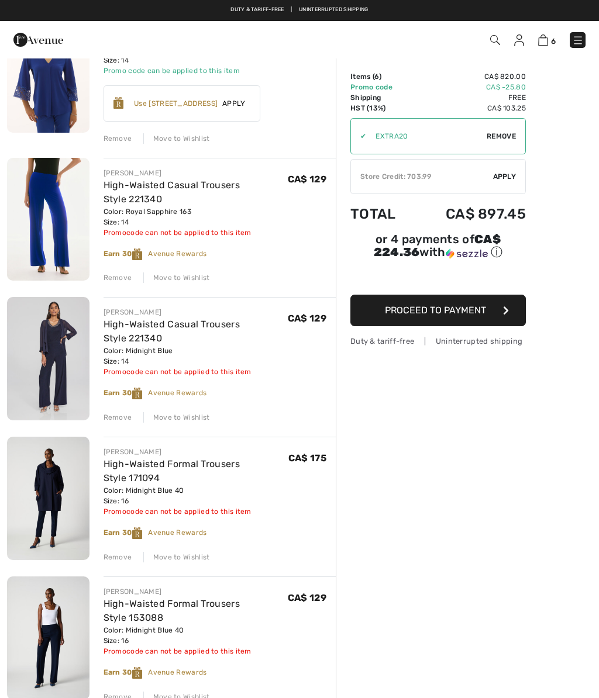
click at [113, 281] on div "Remove" at bounding box center [118, 278] width 29 height 11
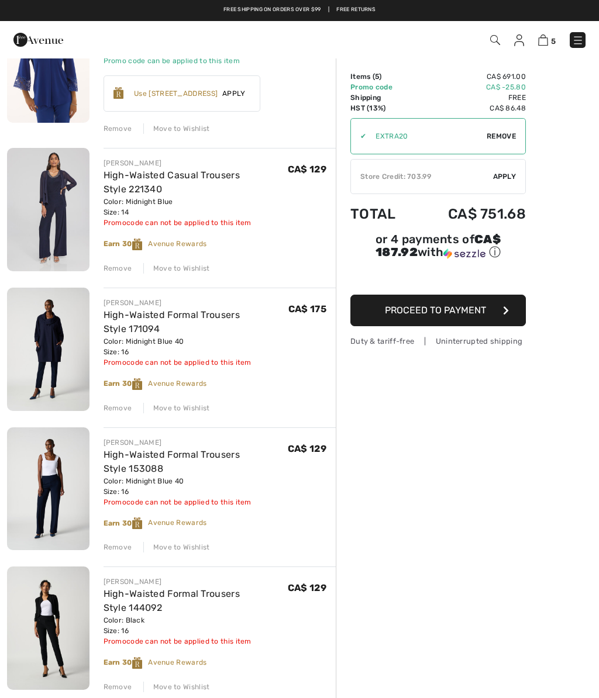
scroll to position [139, 0]
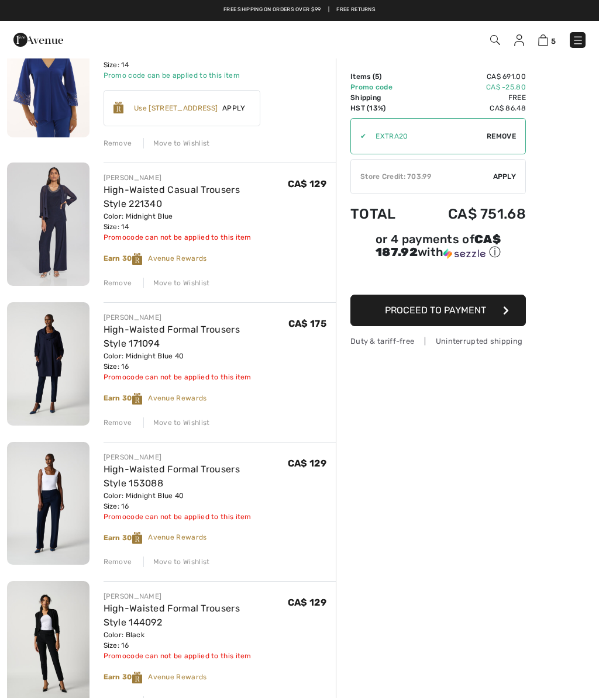
click at [53, 237] on img at bounding box center [48, 224] width 82 height 123
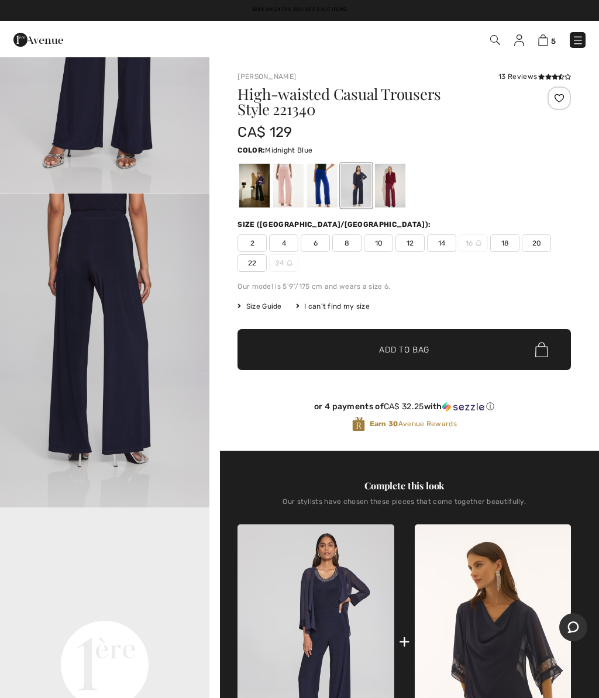
scroll to position [241, 0]
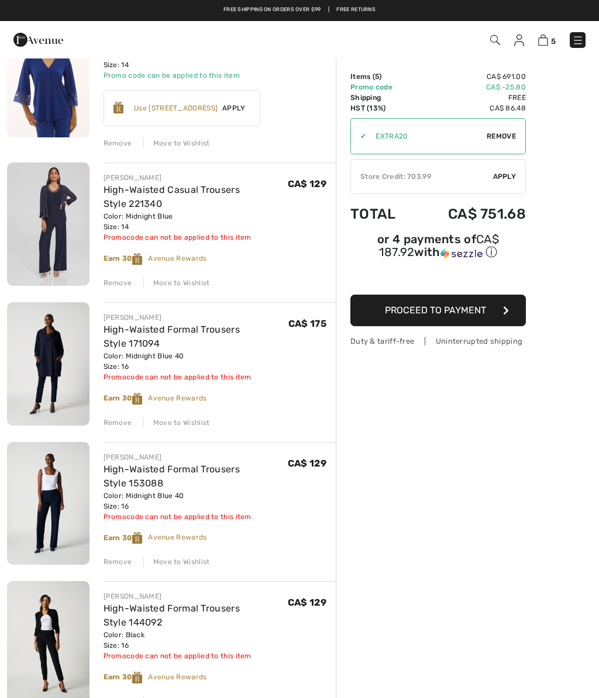
click at [51, 369] on img at bounding box center [48, 363] width 82 height 123
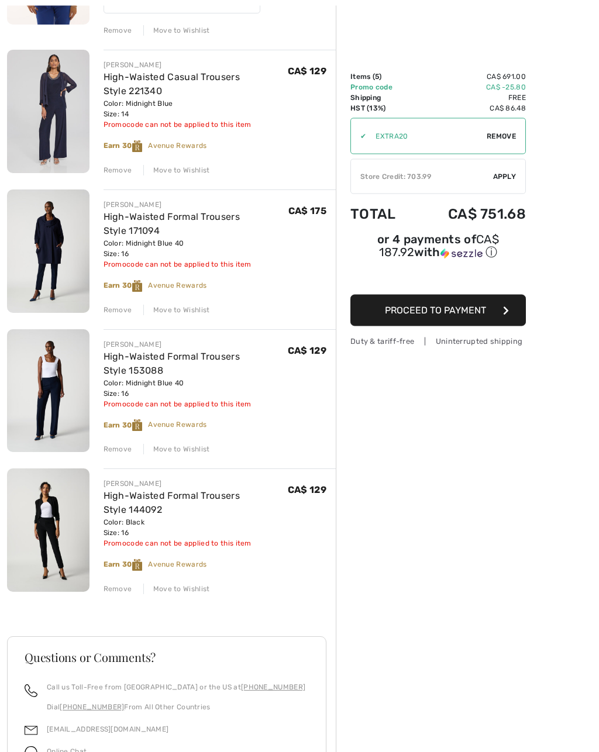
scroll to position [256, 0]
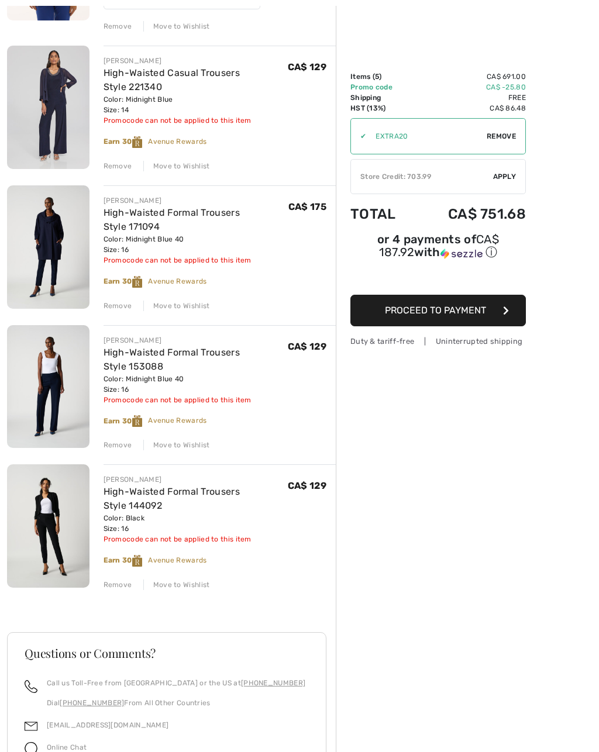
click at [27, 524] on img at bounding box center [48, 525] width 82 height 123
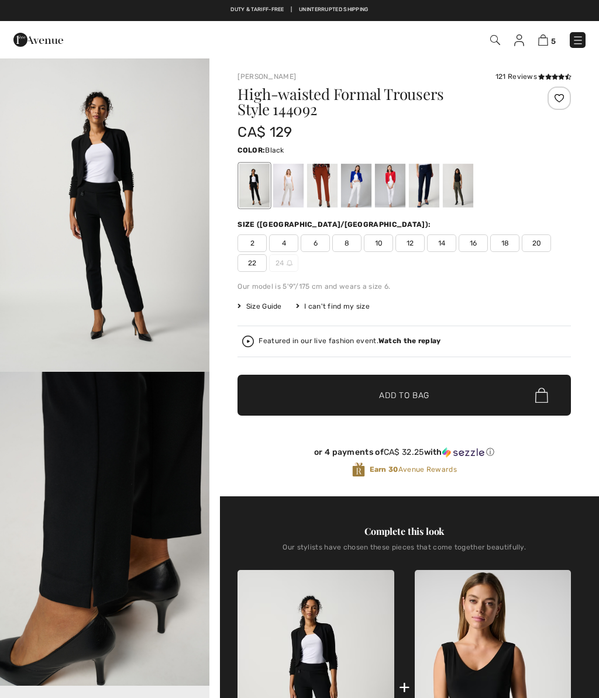
checkbox input "true"
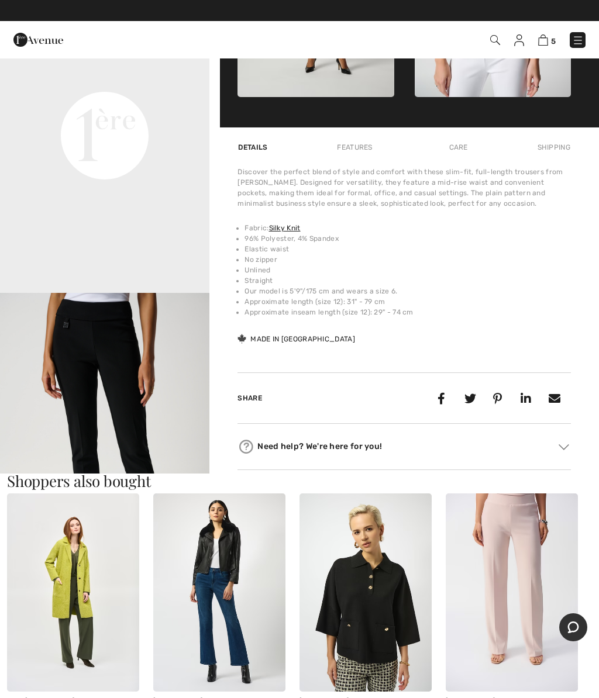
scroll to position [706, 0]
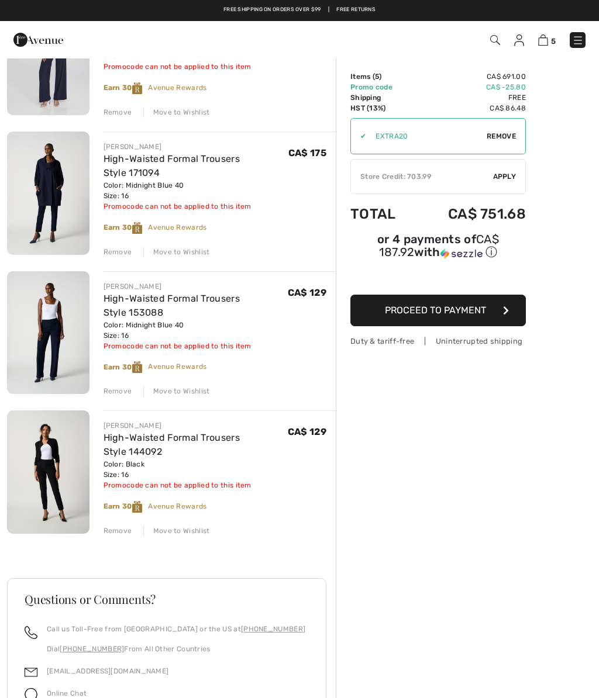
click at [41, 458] on img at bounding box center [48, 472] width 82 height 123
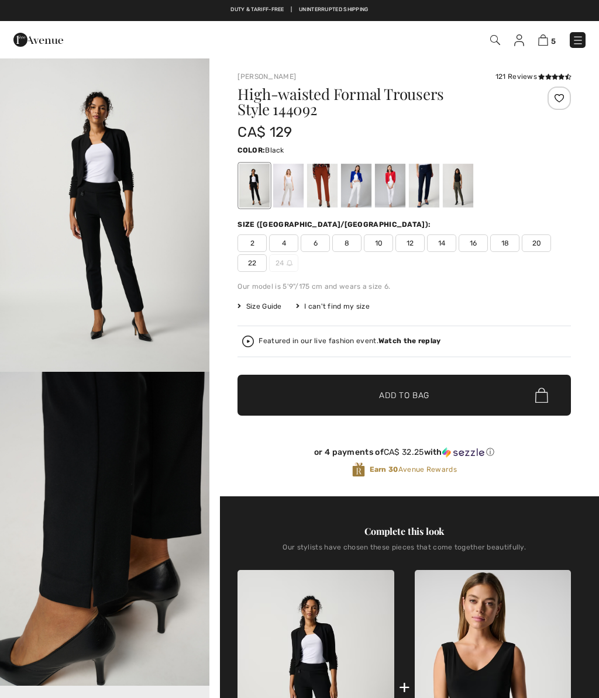
checkbox input "true"
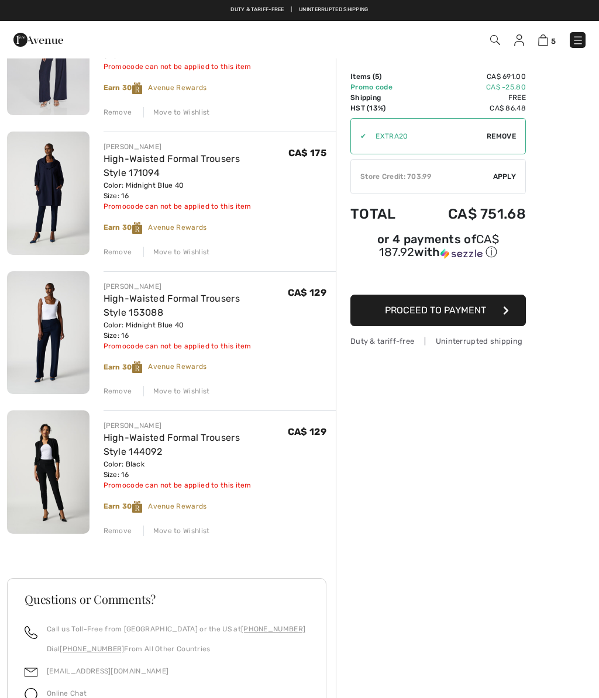
click at [116, 528] on div "Remove" at bounding box center [118, 531] width 29 height 11
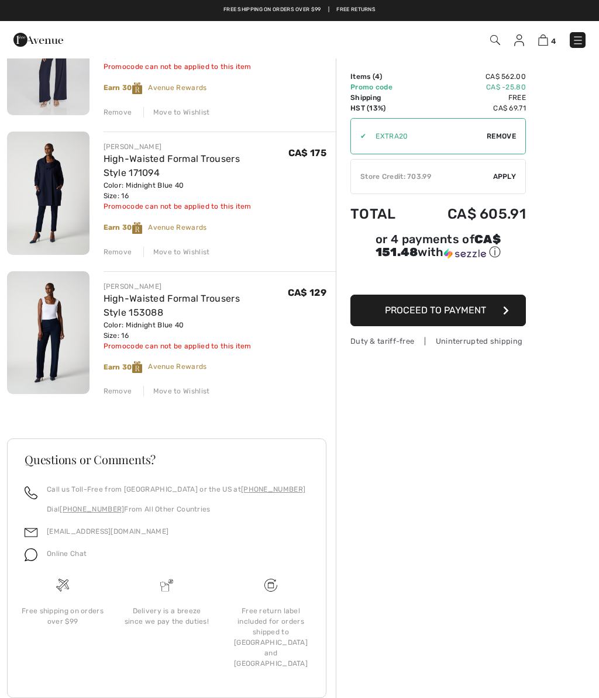
click at [153, 332] on div "Color: Midnight Blue 40 Size: 16" at bounding box center [196, 330] width 184 height 21
click at [126, 316] on link "High-Waisted Formal Trousers Style 153088" at bounding box center [172, 305] width 136 height 25
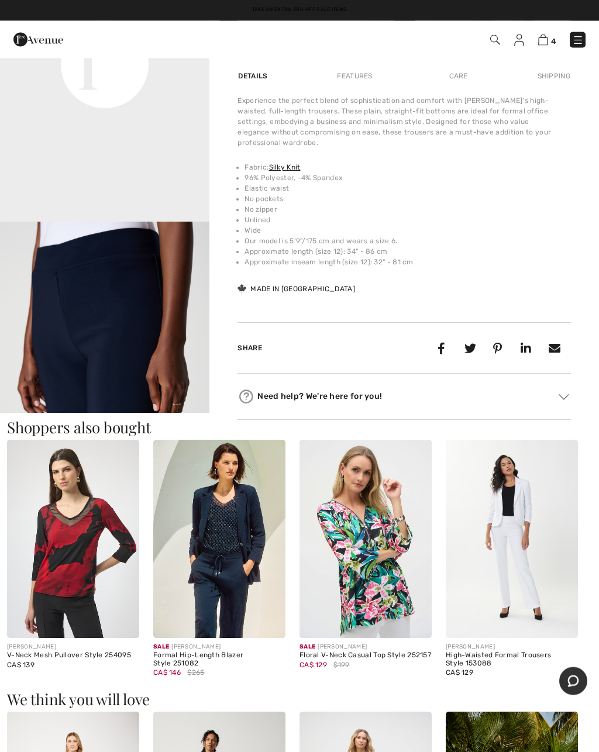
scroll to position [781, 0]
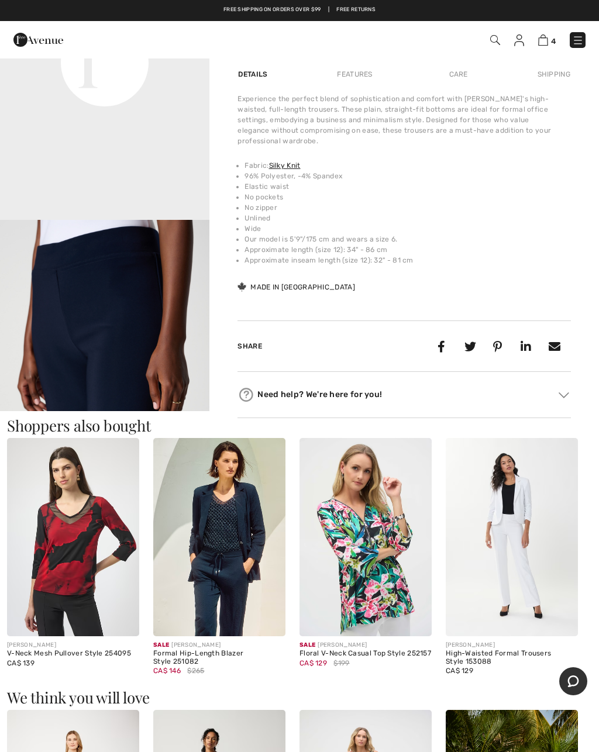
click at [556, 234] on li "Our model is 5'9"/175 cm and wears a size 6." at bounding box center [407, 239] width 326 height 11
click at [545, 255] on li "Approximate inseam length (size 12): 32" - 81 cm" at bounding box center [407, 260] width 326 height 11
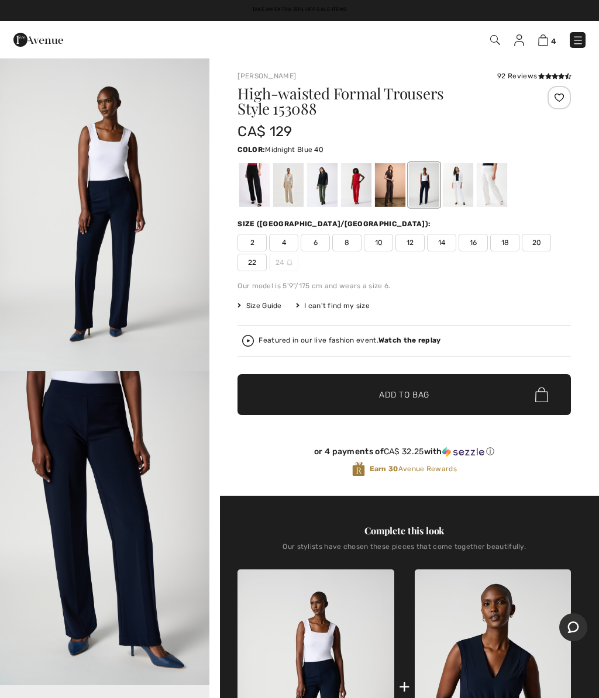
scroll to position [0, 0]
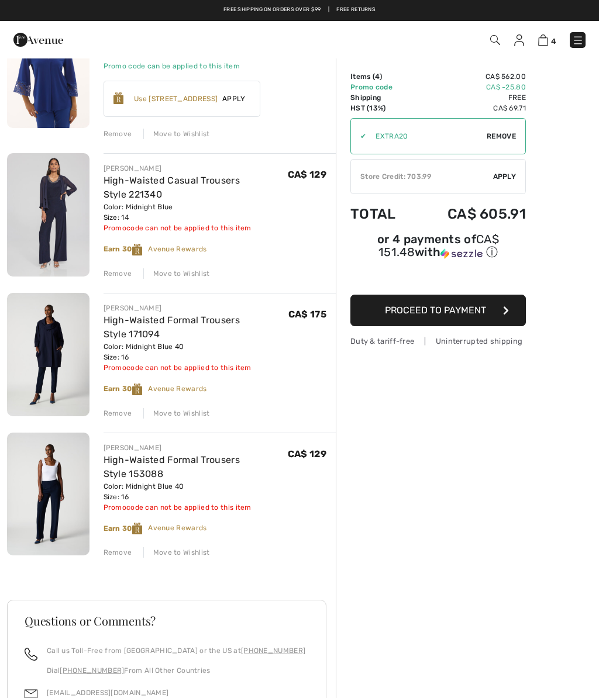
scroll to position [147, 0]
click at [69, 334] on img at bounding box center [48, 355] width 82 height 123
click at [114, 547] on div "Remove Move to Wishlist" at bounding box center [220, 552] width 233 height 13
click at [118, 557] on div "Remove" at bounding box center [118, 553] width 29 height 11
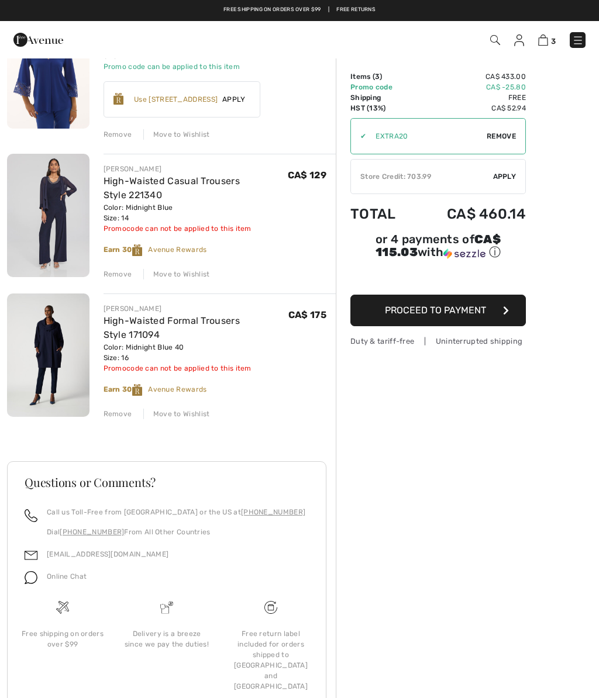
click at [112, 271] on div "Remove" at bounding box center [118, 274] width 29 height 11
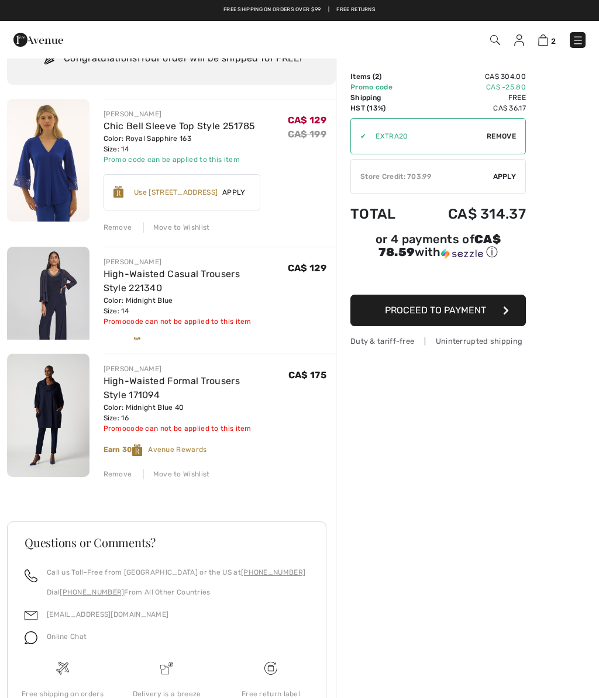
scroll to position [40, 0]
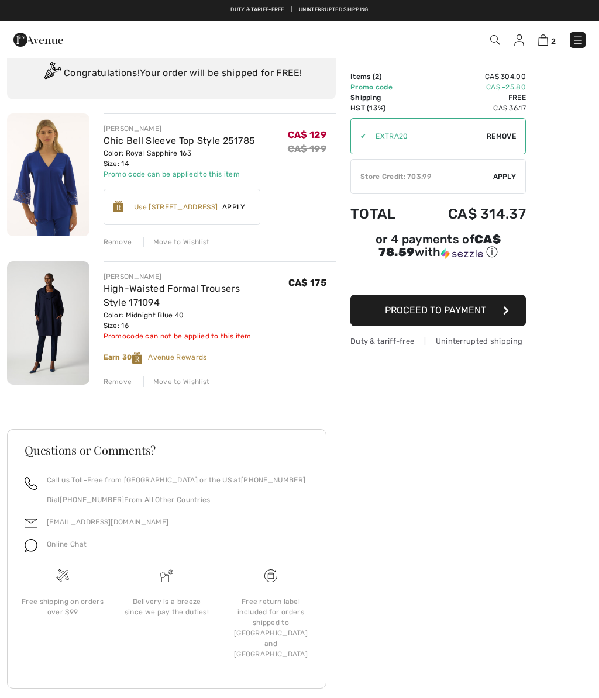
click at [425, 307] on span "Proceed to Payment" at bounding box center [435, 310] width 101 height 11
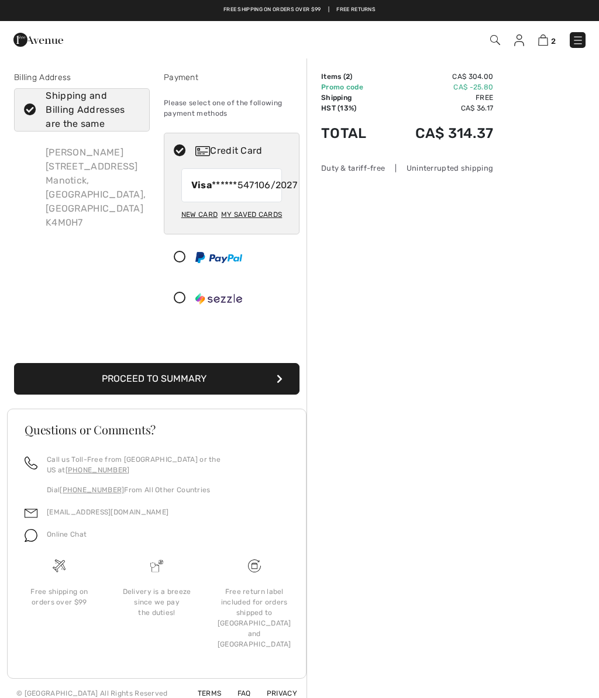
click at [143, 390] on button "Proceed to Summary" at bounding box center [156, 379] width 285 height 32
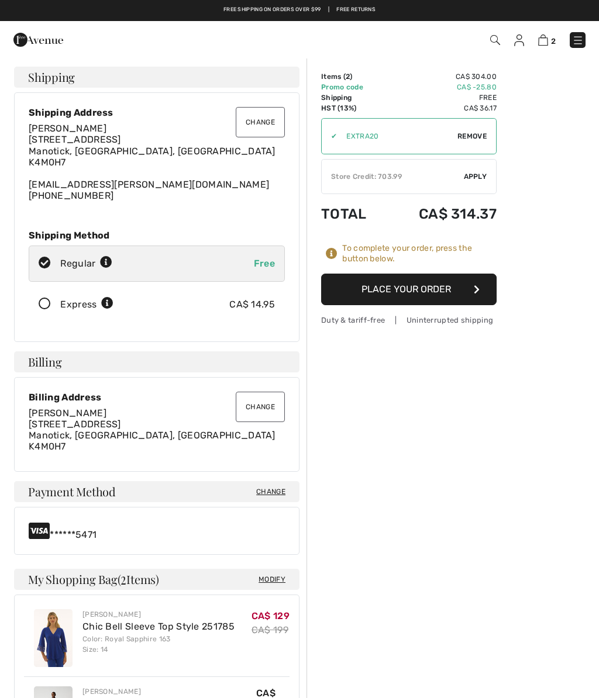
click at [405, 291] on button "Place Your Order" at bounding box center [408, 290] width 175 height 32
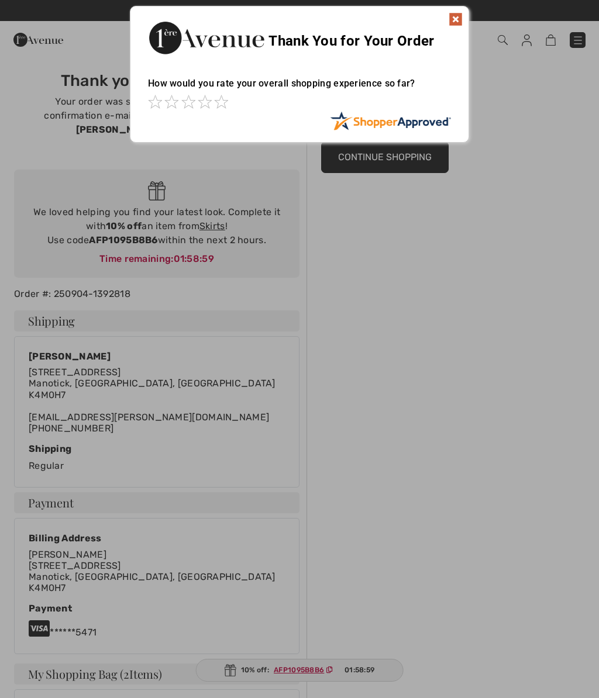
click at [449, 13] on img at bounding box center [456, 19] width 14 height 14
